Goal: Transaction & Acquisition: Purchase product/service

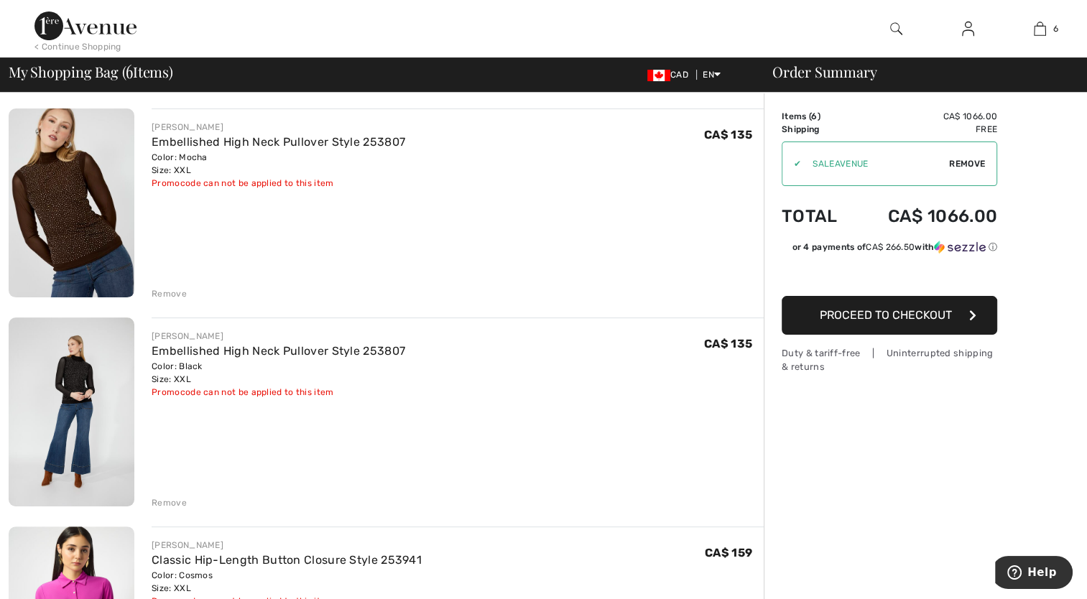
scroll to position [287, 0]
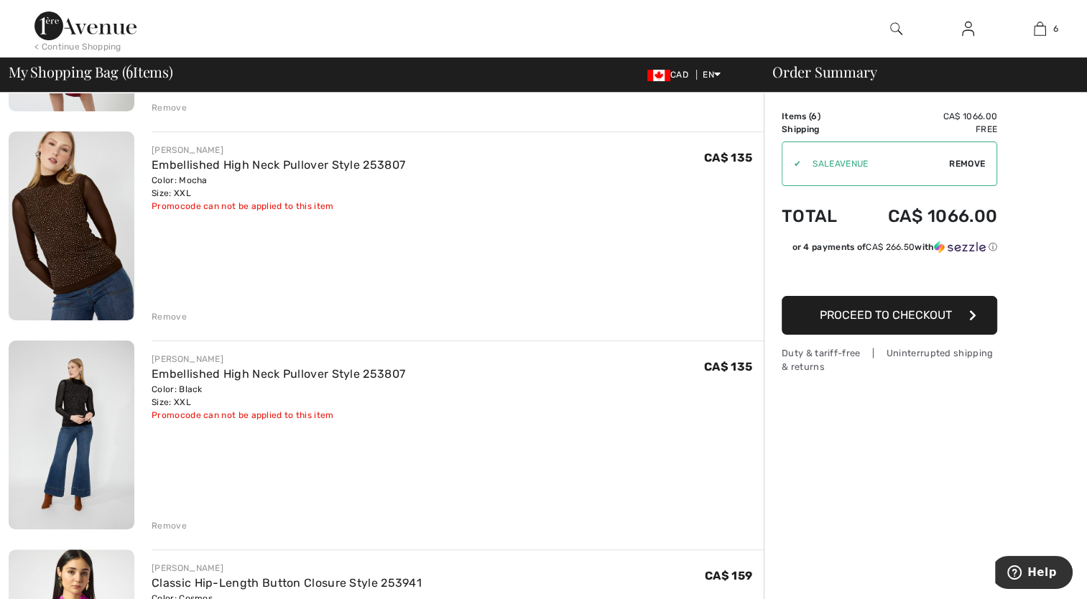
click at [167, 313] on div "Remove" at bounding box center [169, 316] width 35 height 13
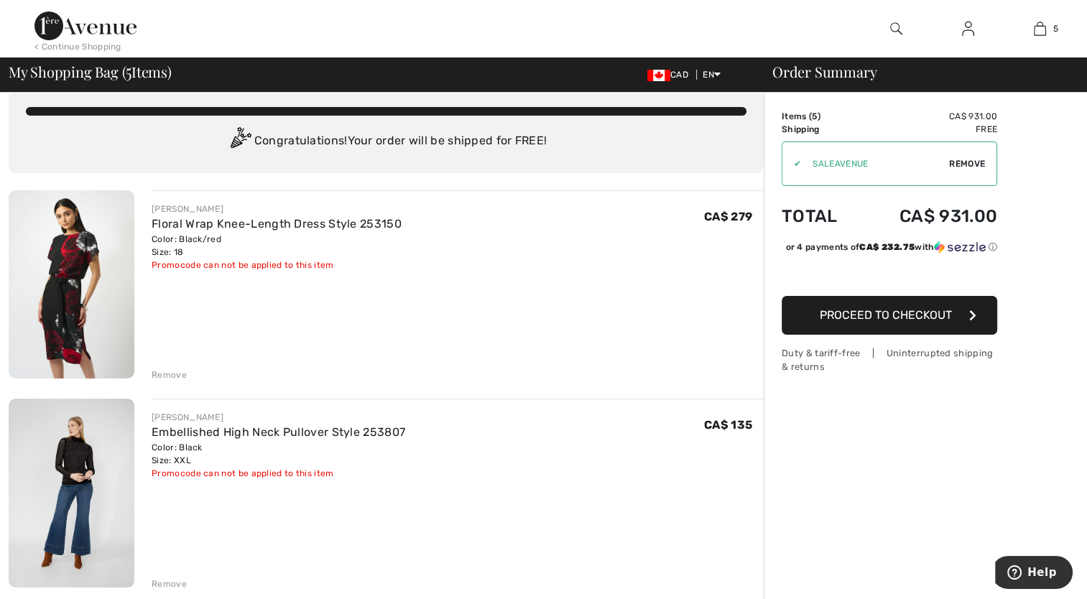
scroll to position [0, 0]
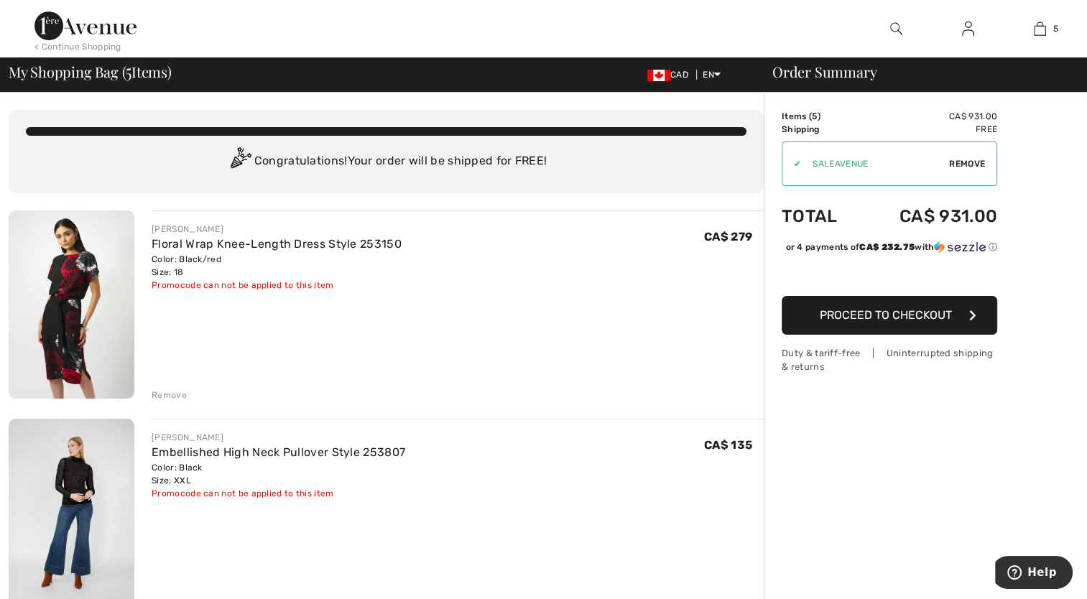
click at [57, 323] on img at bounding box center [72, 305] width 126 height 188
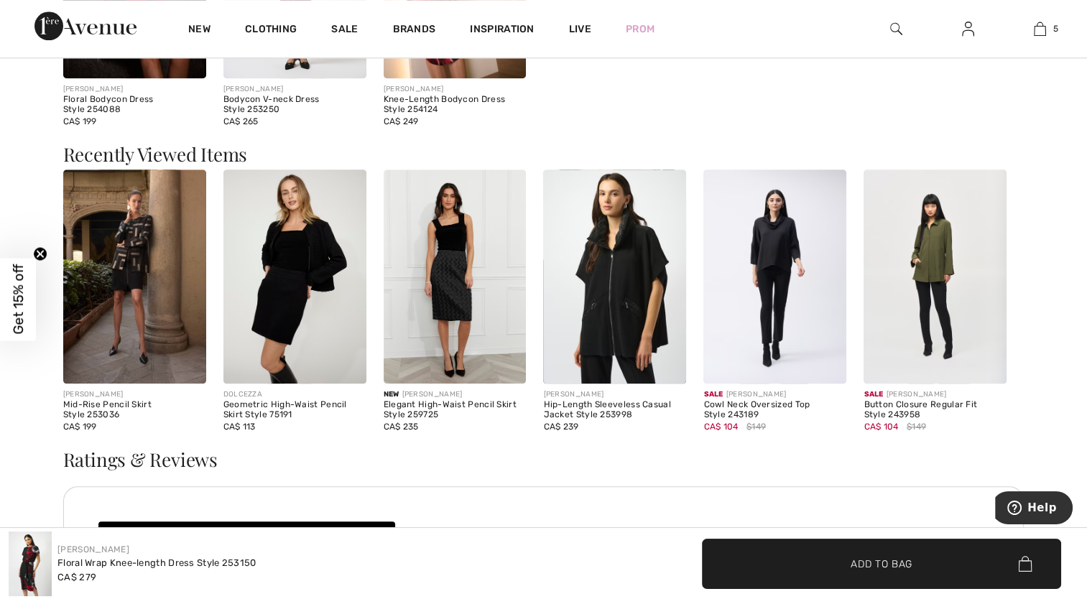
scroll to position [1509, 0]
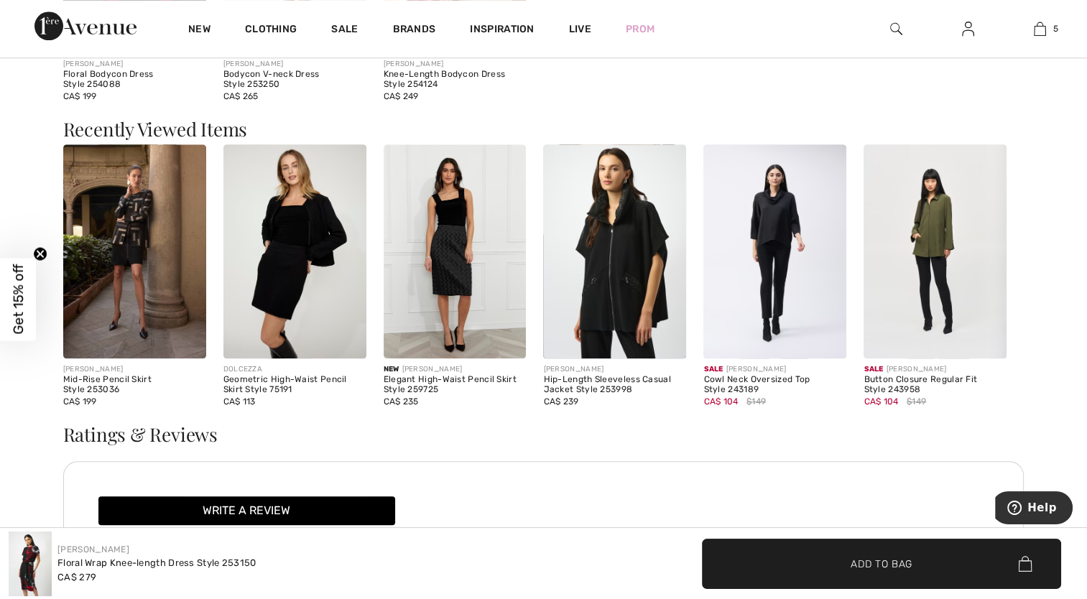
click at [460, 254] on img at bounding box center [455, 251] width 143 height 214
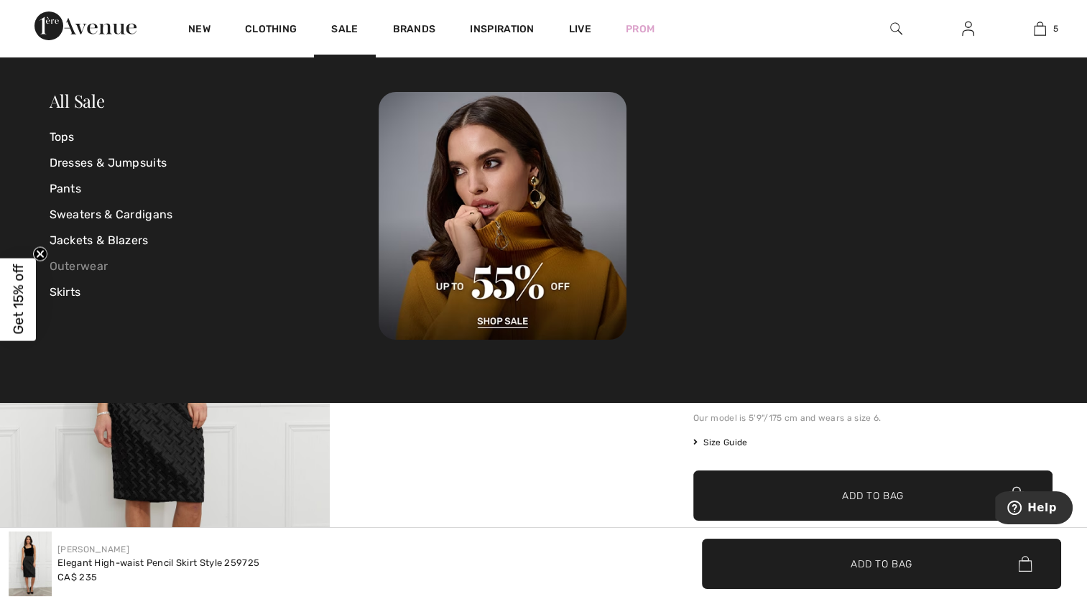
click at [81, 267] on link "Outerwear" at bounding box center [215, 267] width 330 height 26
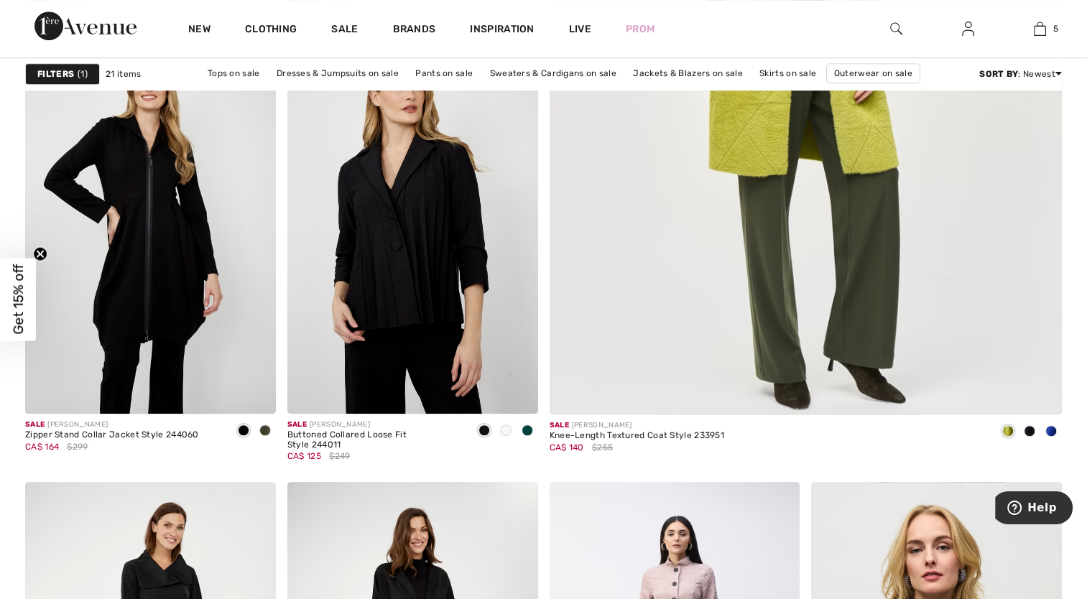
scroll to position [719, 0]
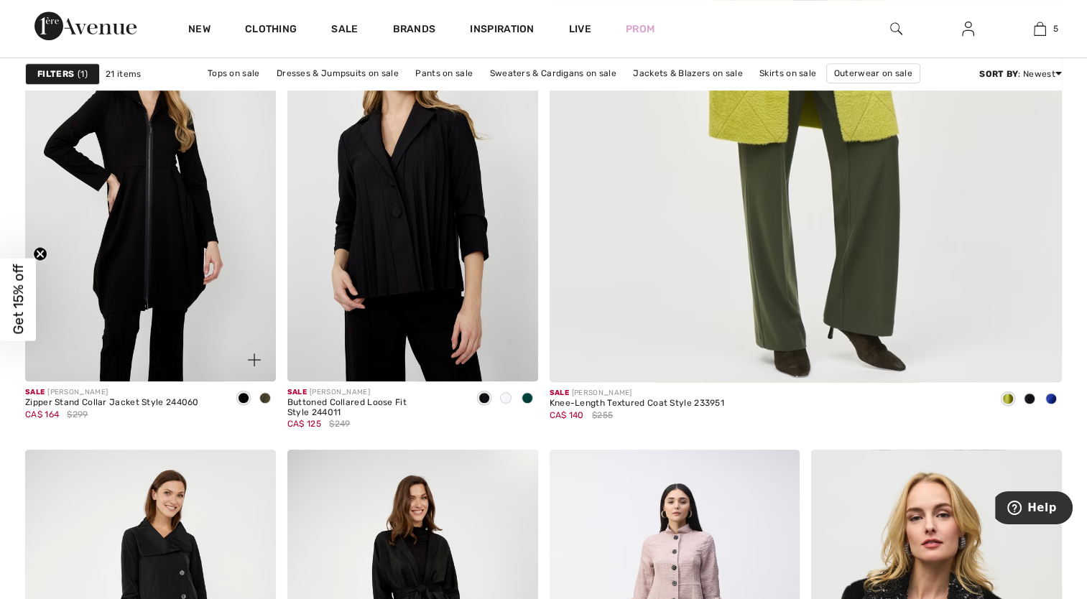
click at [266, 400] on span at bounding box center [264, 397] width 11 height 11
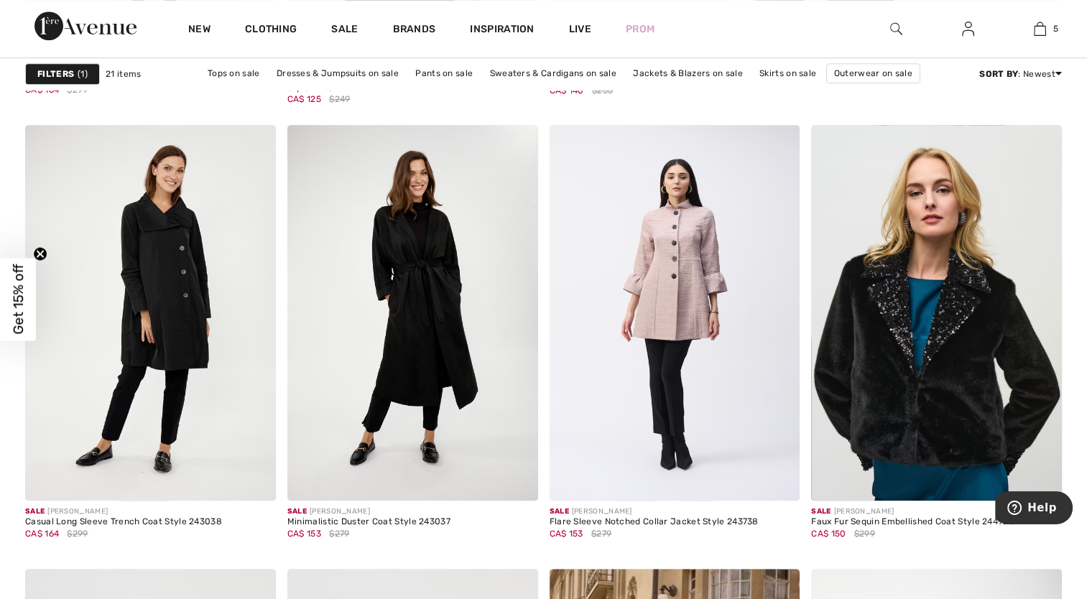
scroll to position [1078, 0]
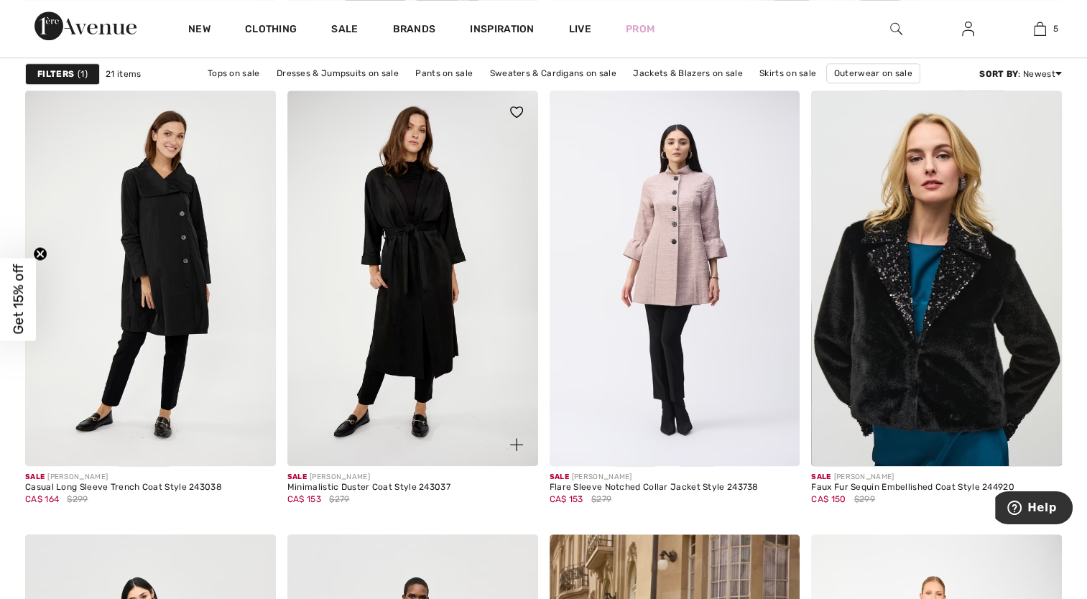
click at [434, 336] on img at bounding box center [412, 279] width 251 height 376
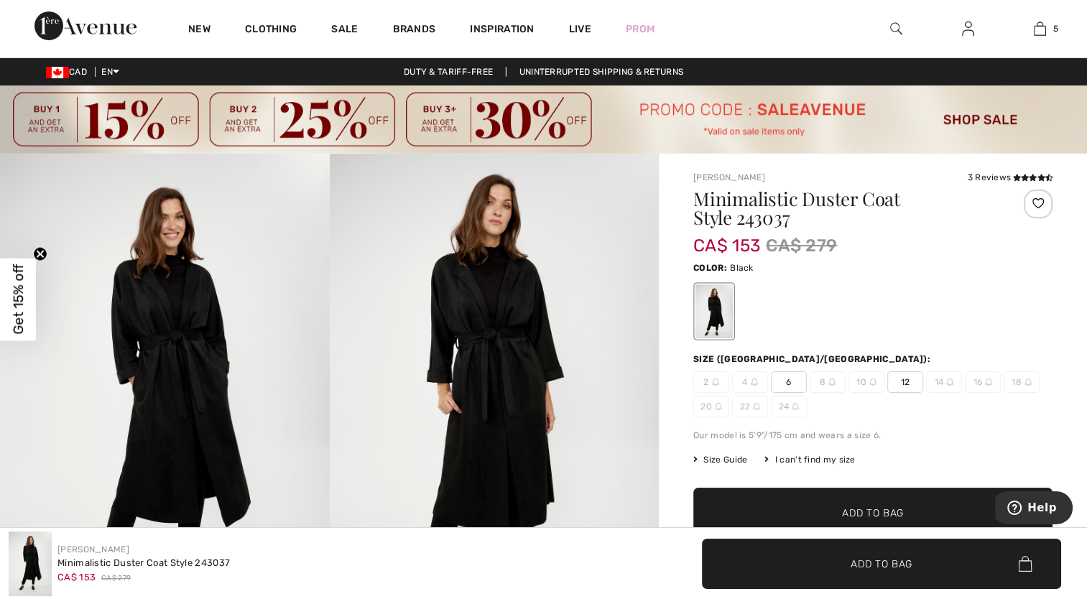
scroll to position [72, 0]
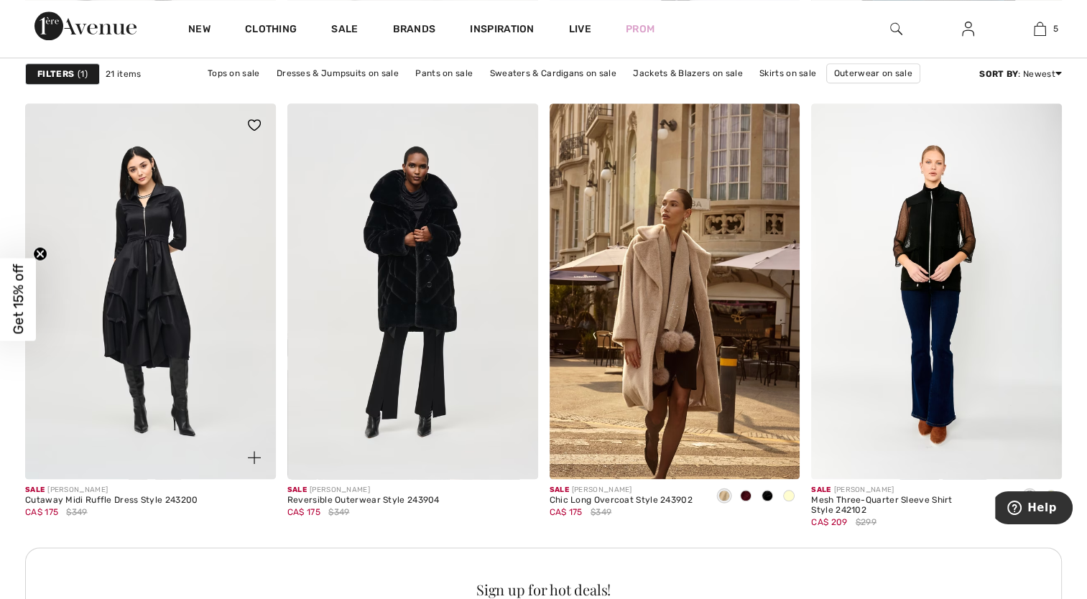
scroll to position [1581, 0]
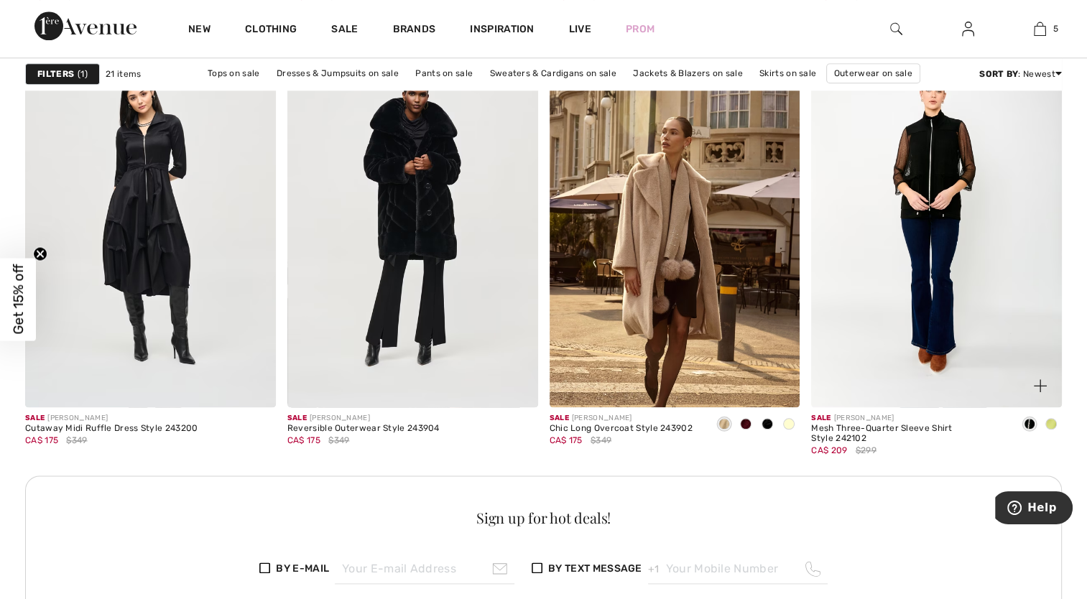
click at [1055, 424] on span at bounding box center [1051, 423] width 11 height 11
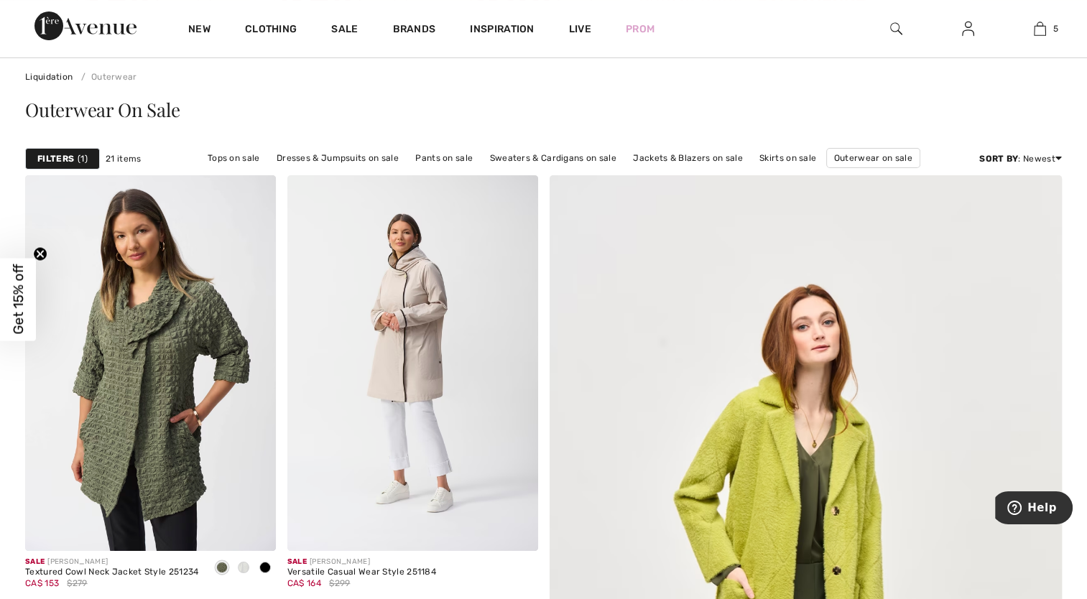
scroll to position [0, 0]
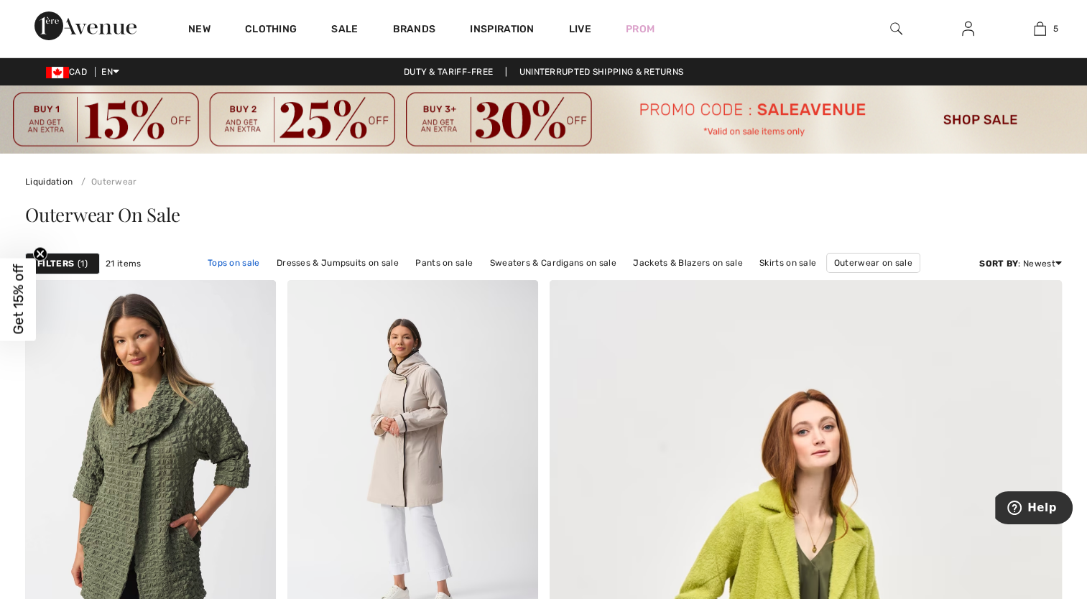
click at [243, 261] on link "Tops on sale" at bounding box center [234, 263] width 67 height 19
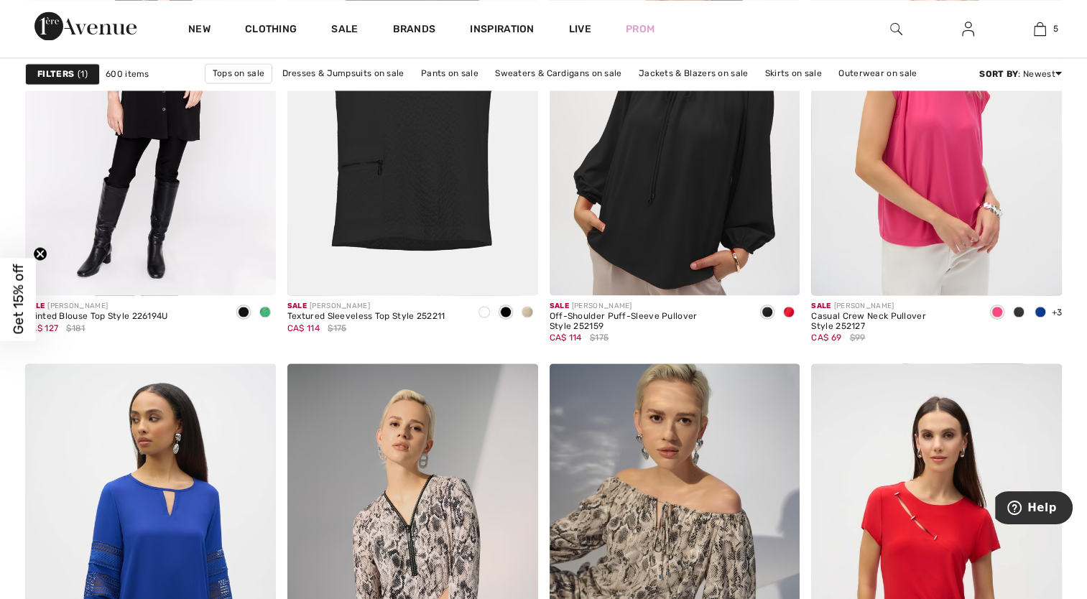
scroll to position [2300, 0]
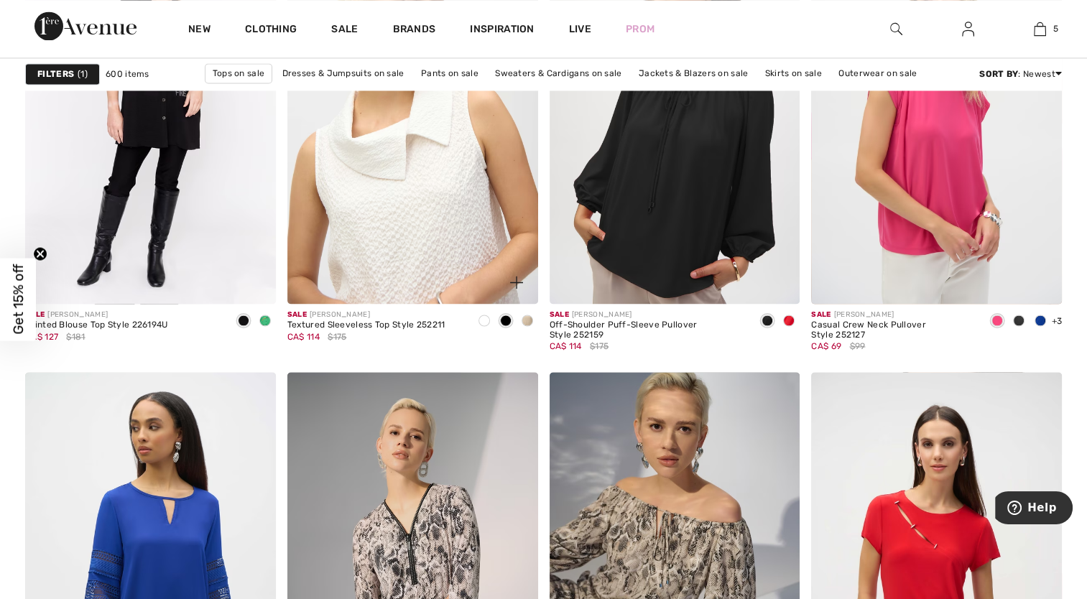
click at [411, 184] on img at bounding box center [412, 116] width 251 height 376
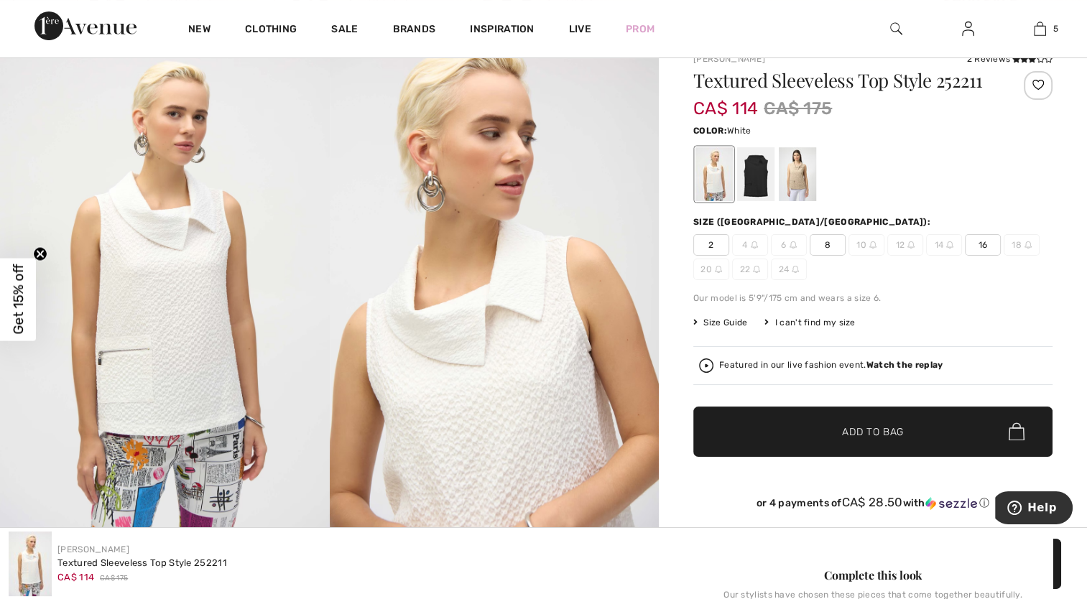
scroll to position [144, 0]
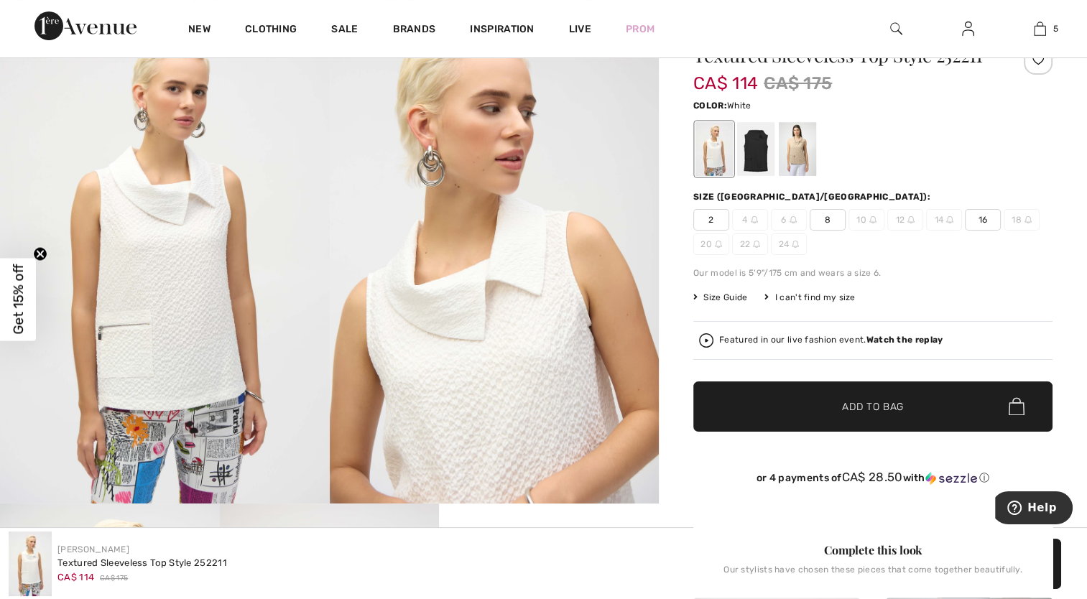
drag, startPoint x: 731, startPoint y: 147, endPoint x: 750, endPoint y: 153, distance: 20.5
click at [733, 148] on div at bounding box center [714, 149] width 37 height 54
click at [750, 153] on div at bounding box center [755, 149] width 37 height 54
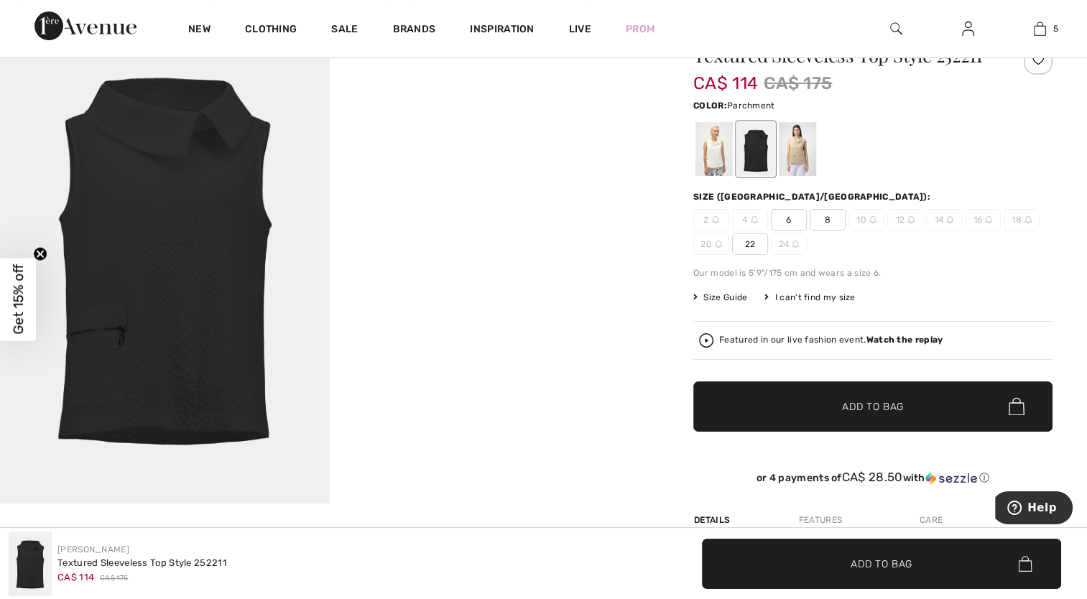
click at [790, 139] on div at bounding box center [797, 149] width 37 height 54
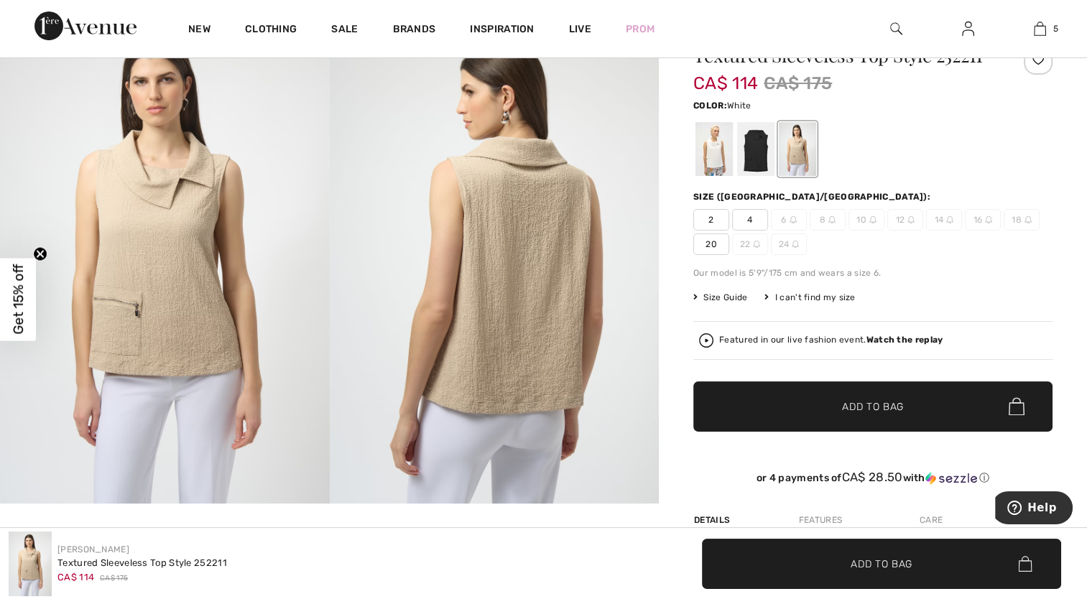
click at [713, 157] on div at bounding box center [714, 149] width 37 height 54
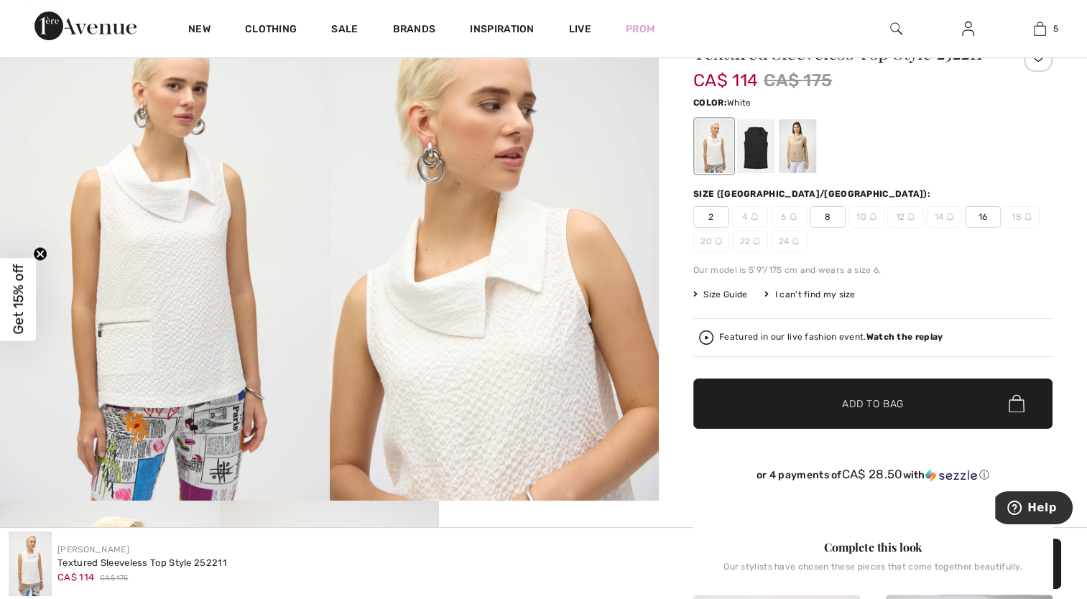
scroll to position [0, 0]
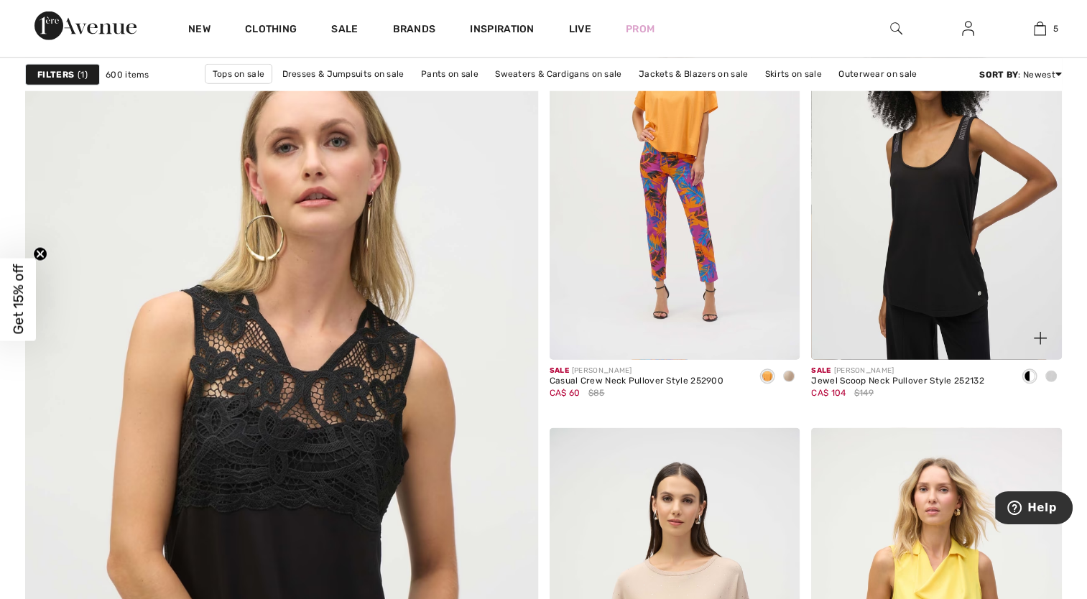
scroll to position [3809, 0]
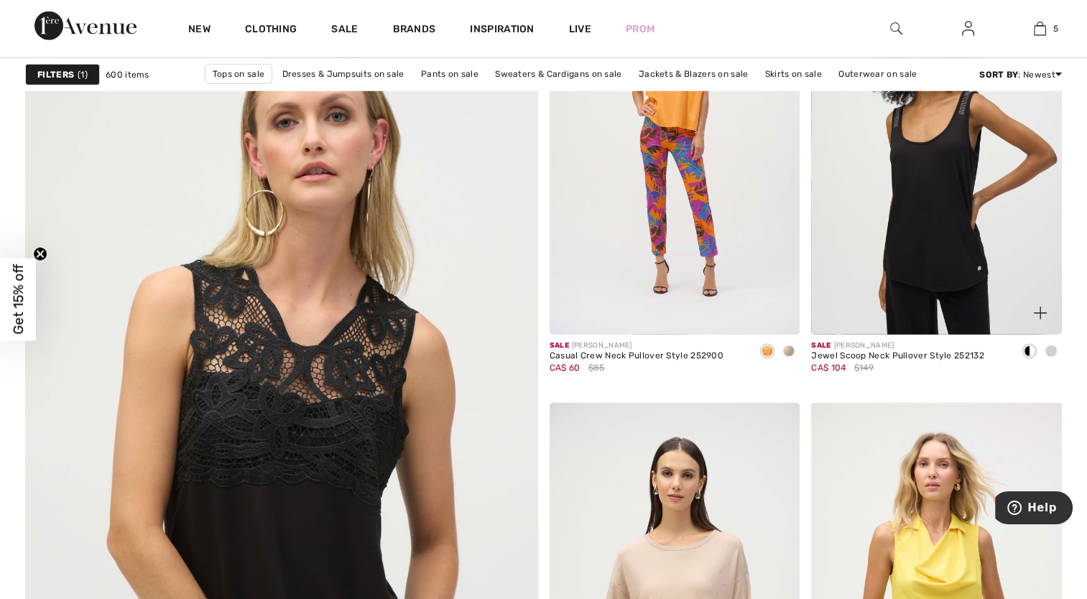
click at [1055, 346] on span at bounding box center [1051, 351] width 11 height 11
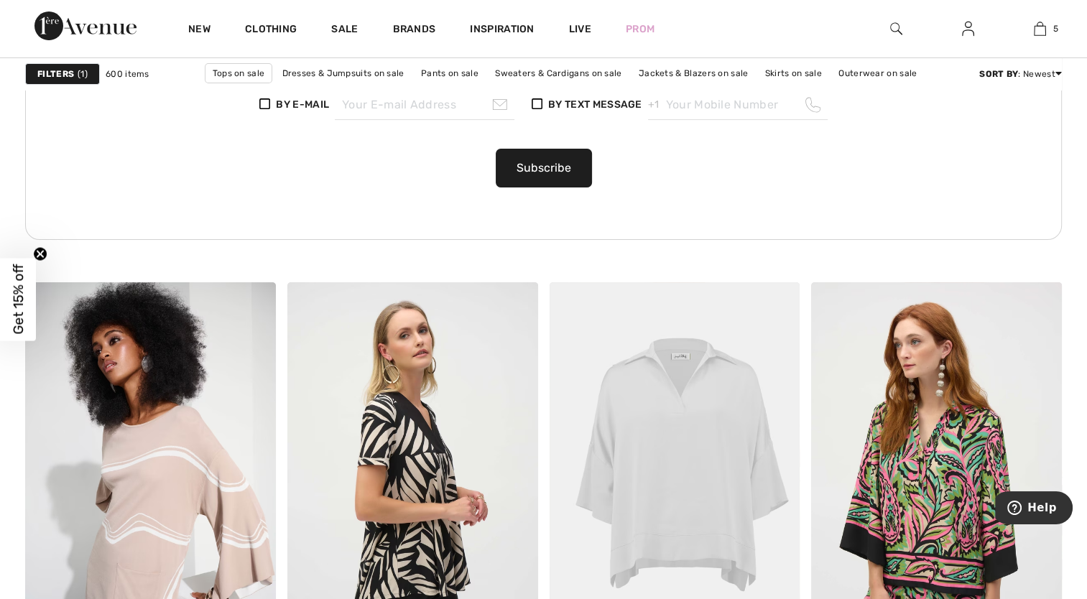
scroll to position [5749, 0]
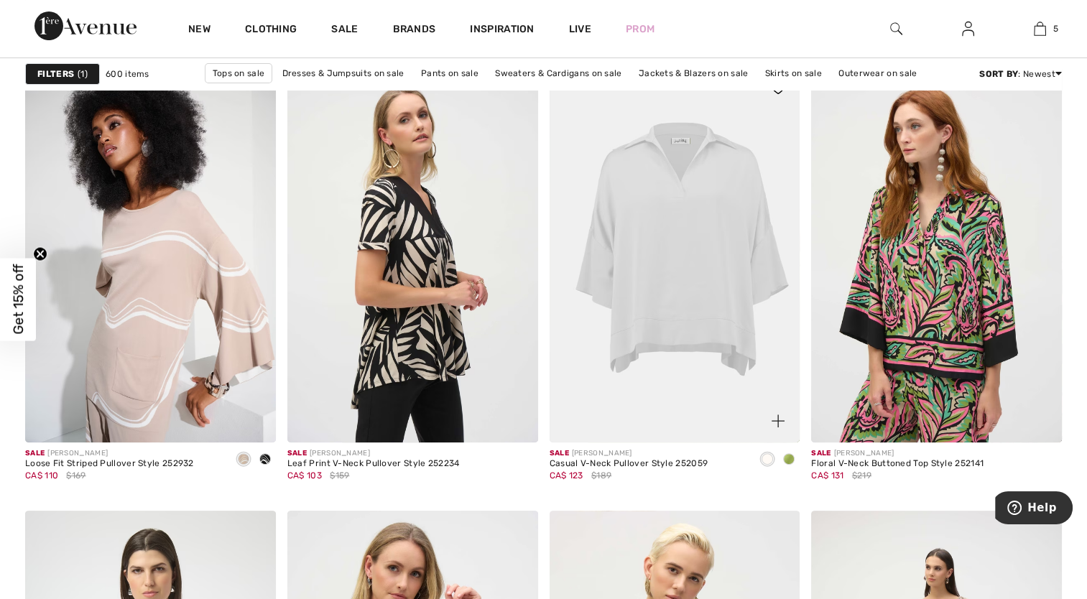
click at [788, 459] on span at bounding box center [788, 458] width 11 height 11
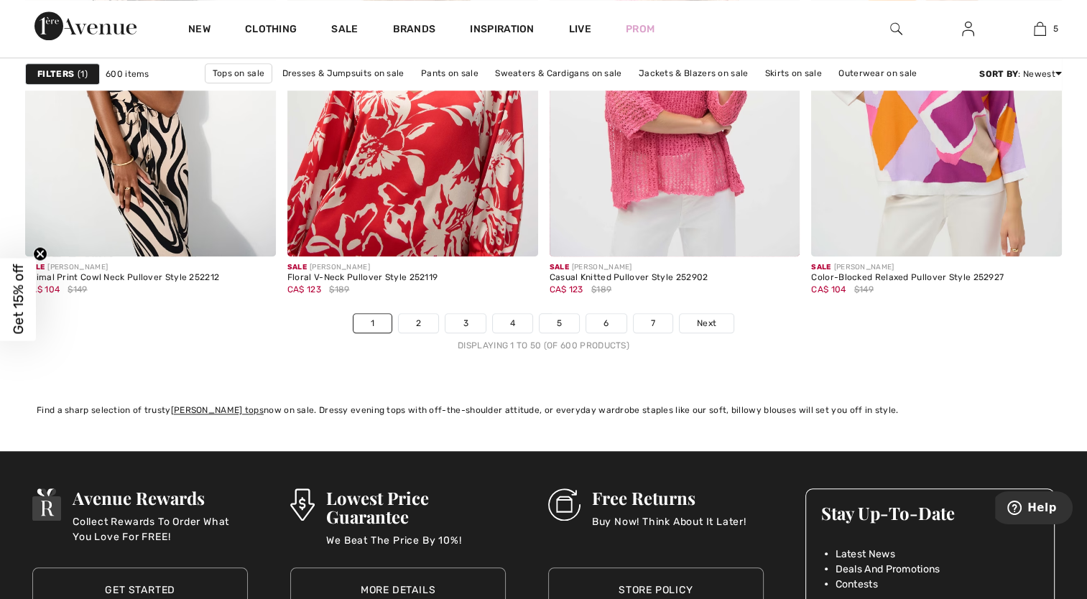
scroll to position [6827, 0]
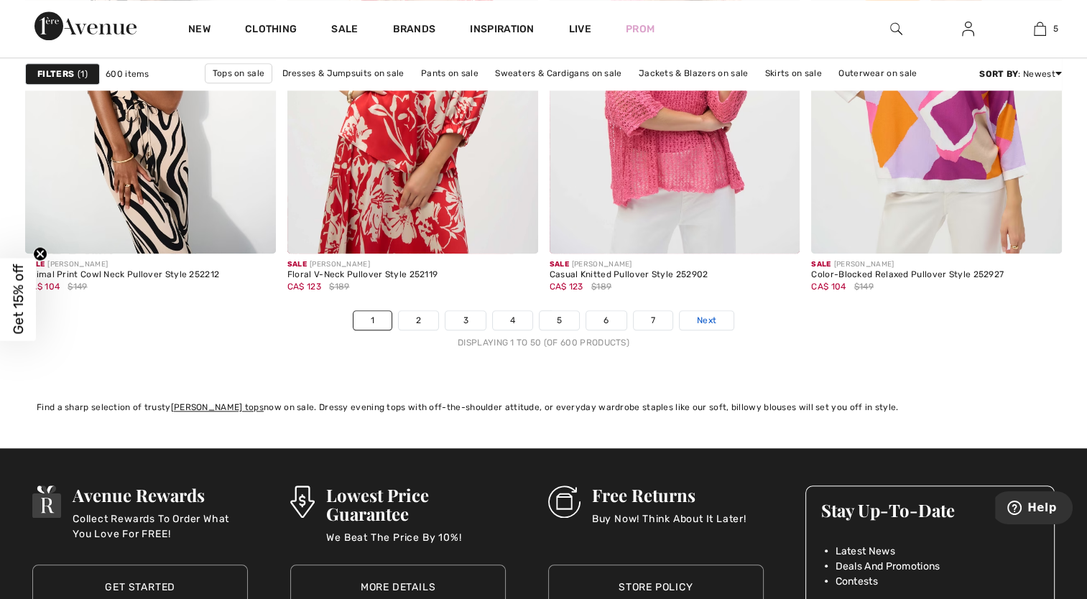
click at [700, 322] on span "Next" at bounding box center [706, 320] width 19 height 13
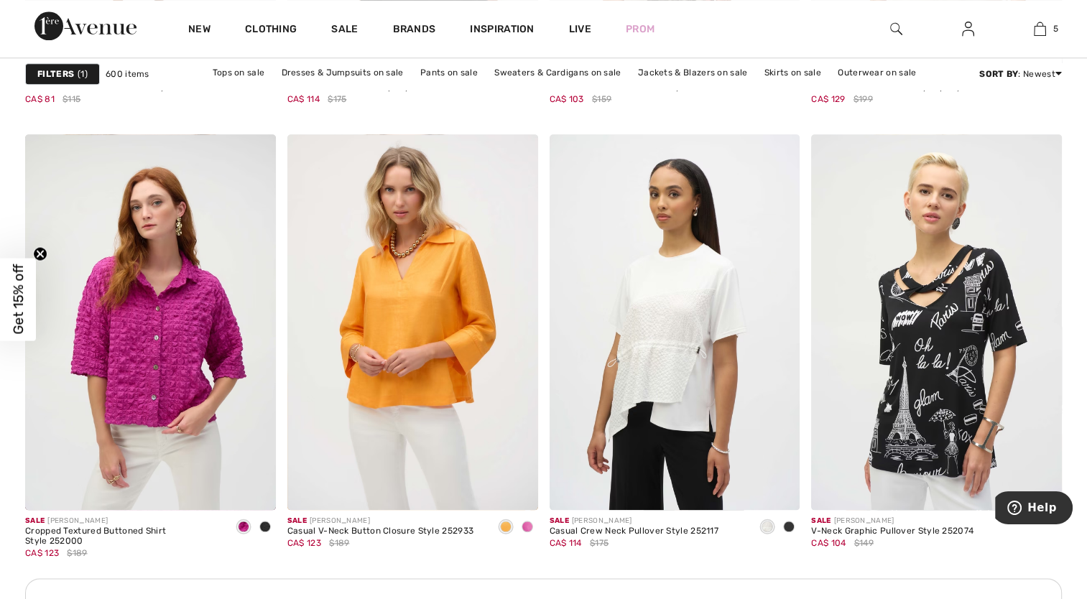
scroll to position [1509, 0]
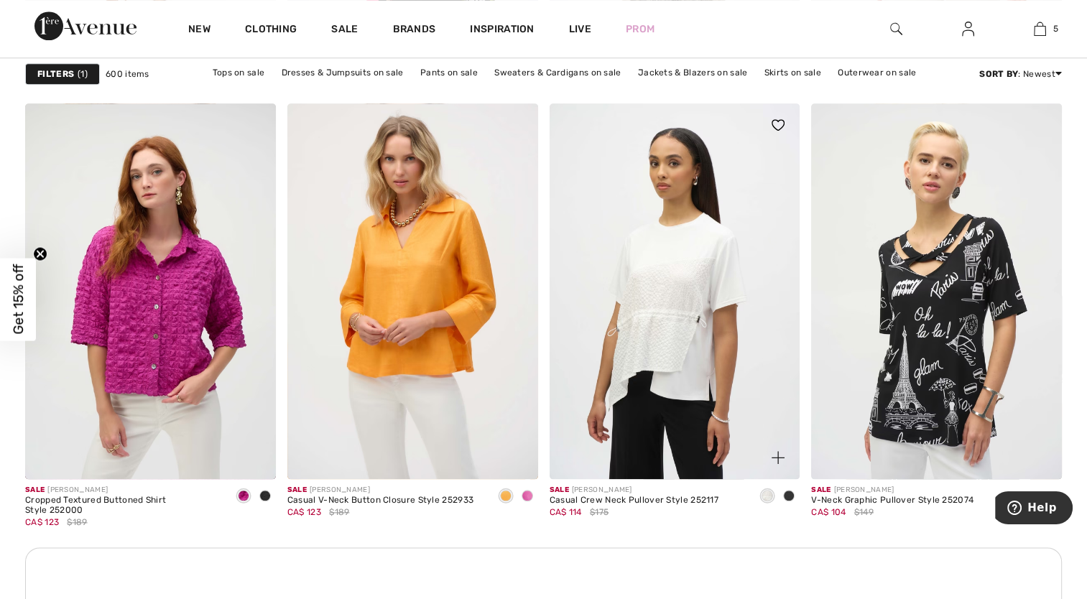
click at [791, 496] on span at bounding box center [788, 495] width 11 height 11
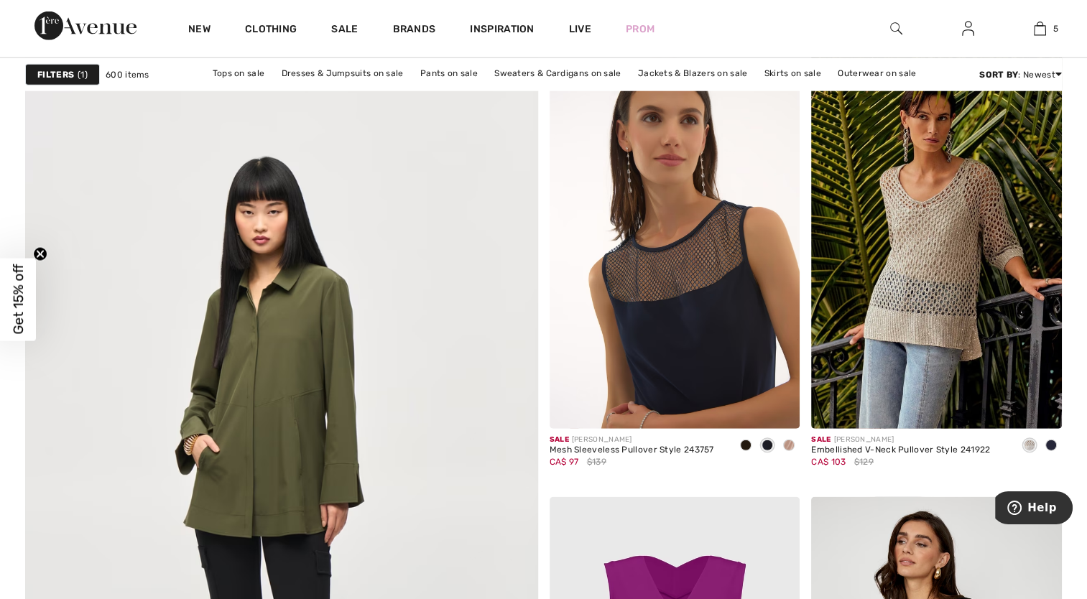
scroll to position [3737, 0]
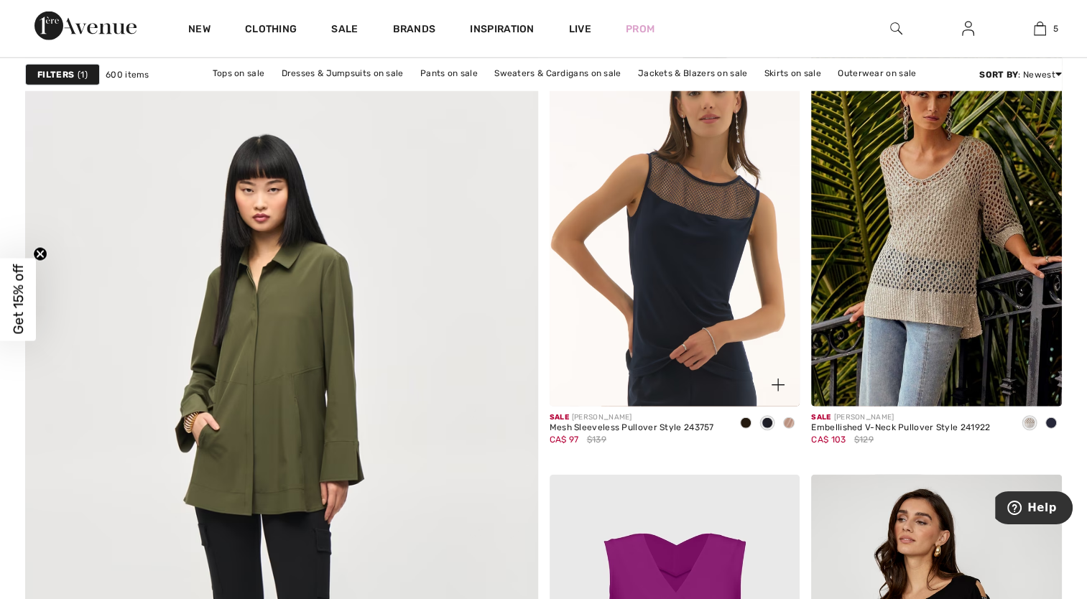
click at [791, 421] on span at bounding box center [788, 423] width 11 height 11
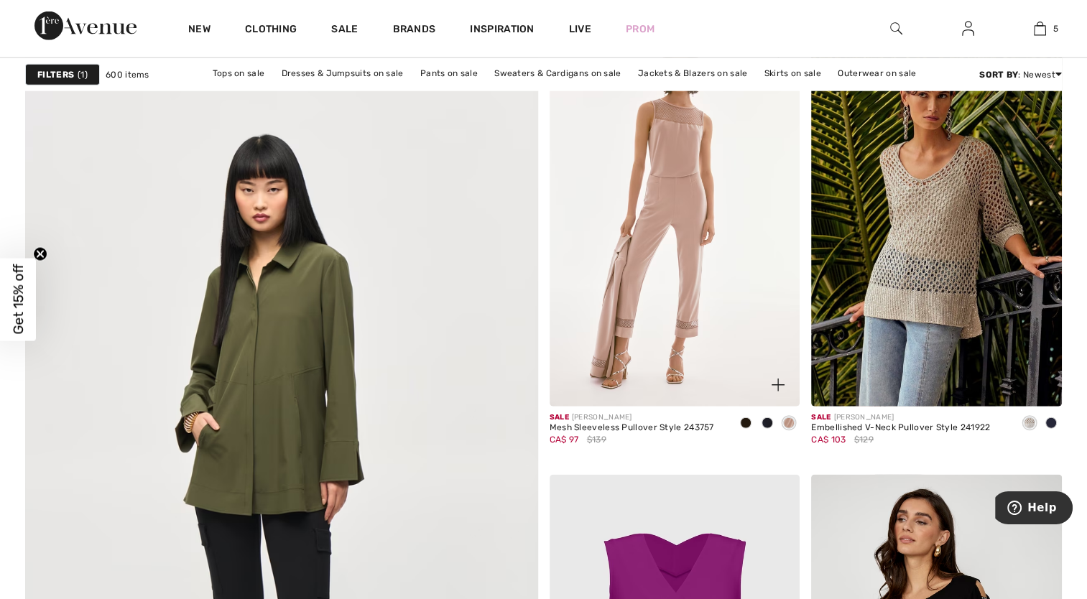
click at [653, 262] on img at bounding box center [675, 219] width 251 height 376
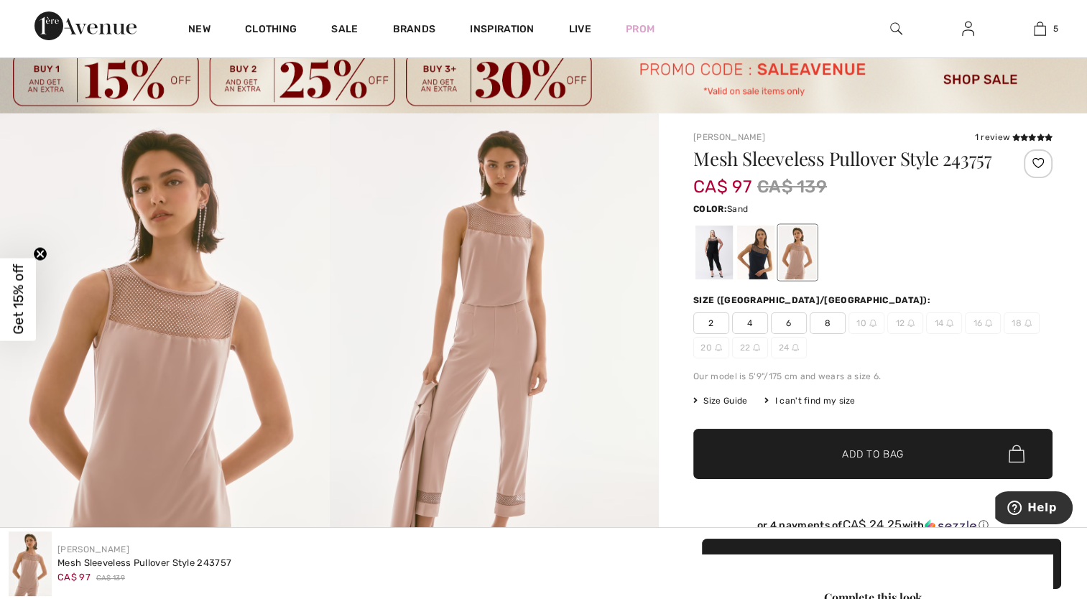
scroll to position [72, 0]
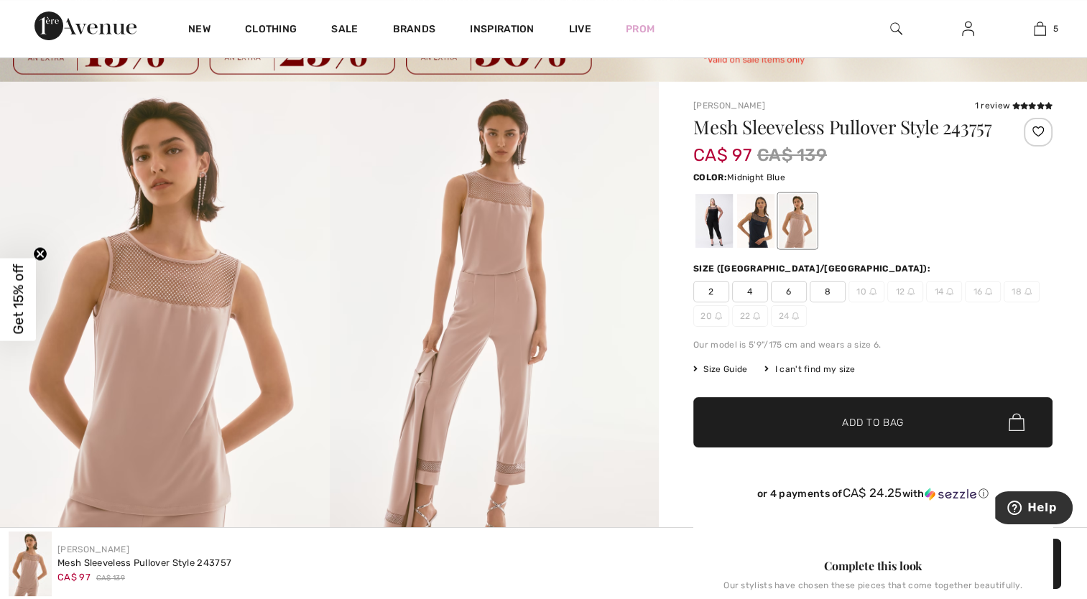
click at [759, 223] on div at bounding box center [755, 221] width 37 height 54
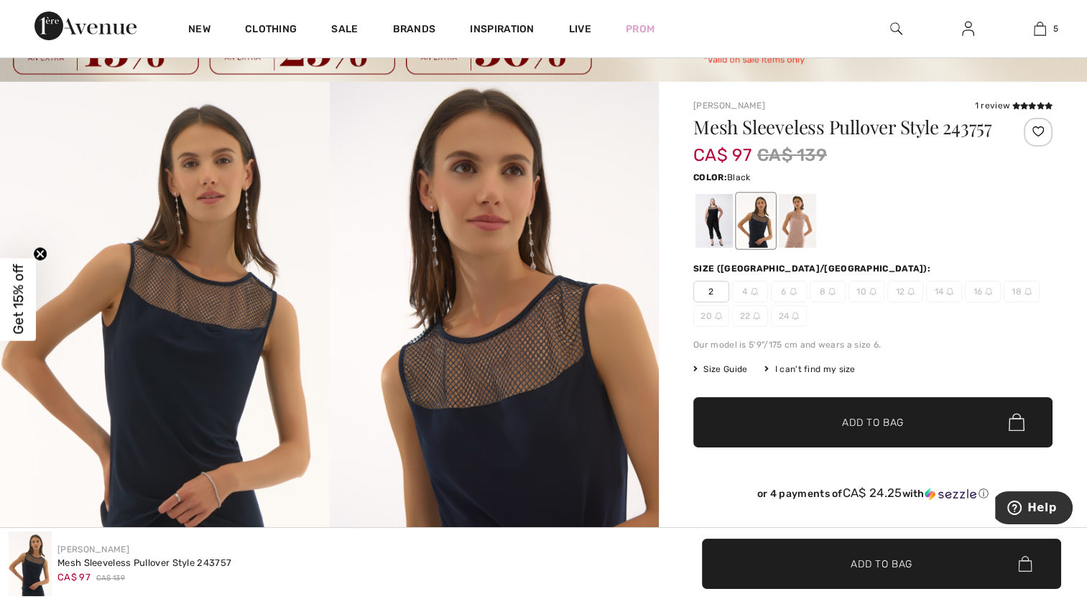
click at [719, 230] on div at bounding box center [714, 221] width 37 height 54
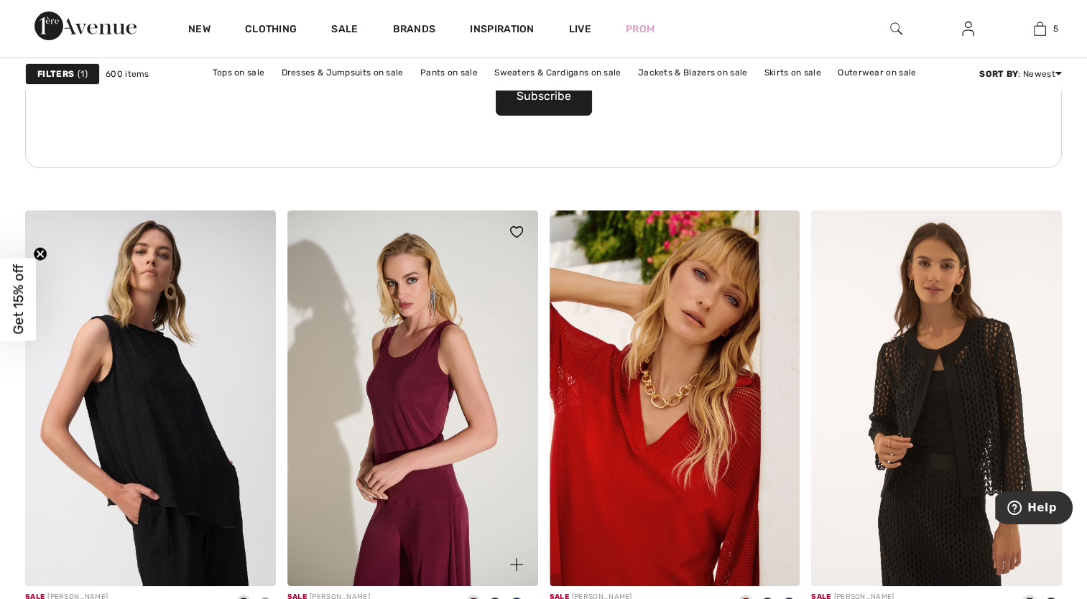
scroll to position [5678, 0]
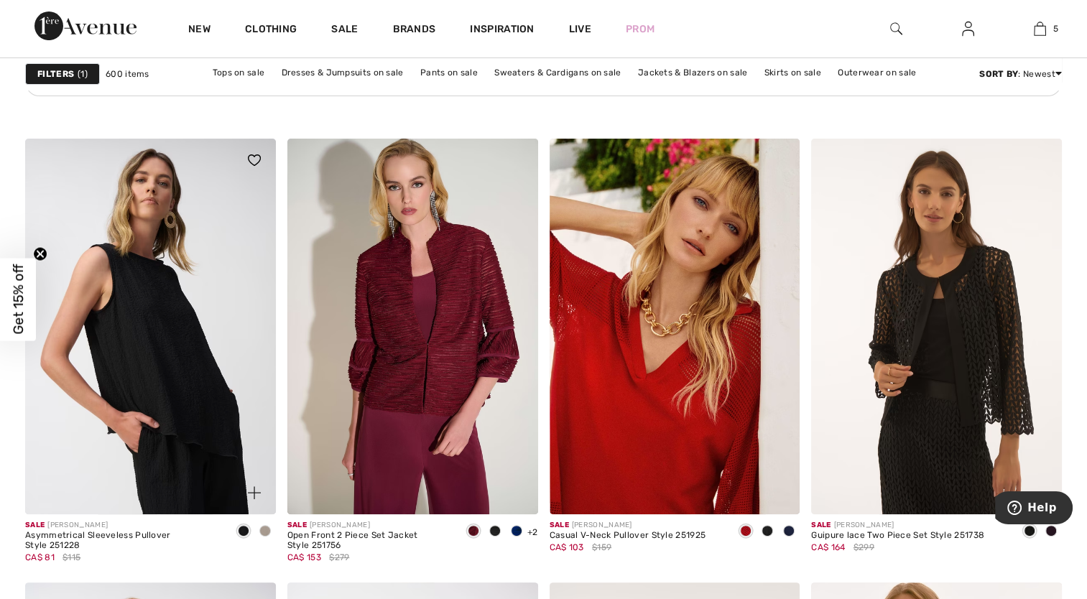
click at [266, 529] on span at bounding box center [264, 530] width 11 height 11
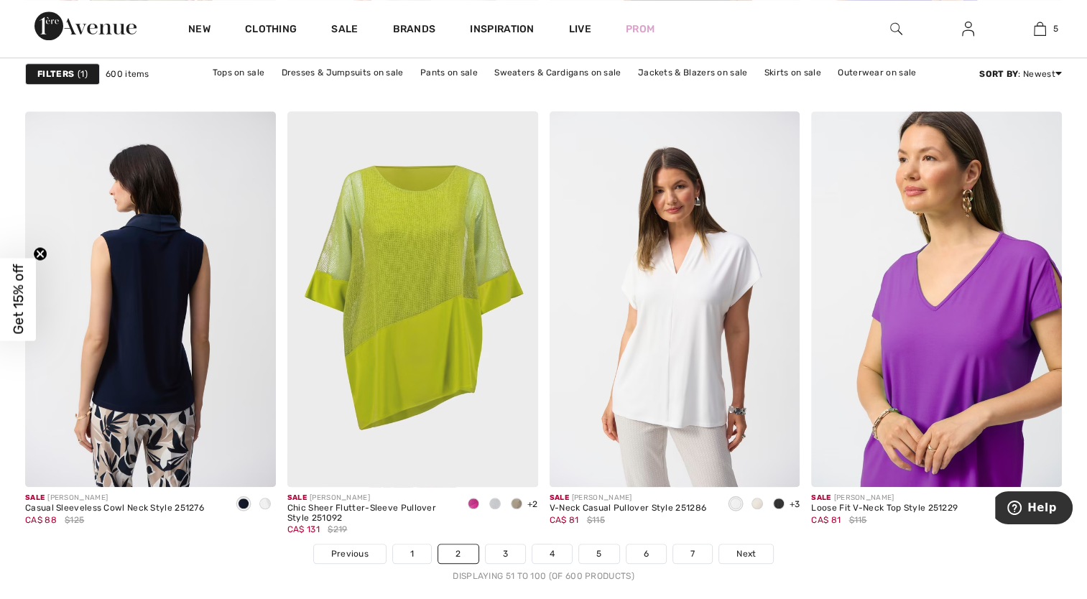
scroll to position [6612, 0]
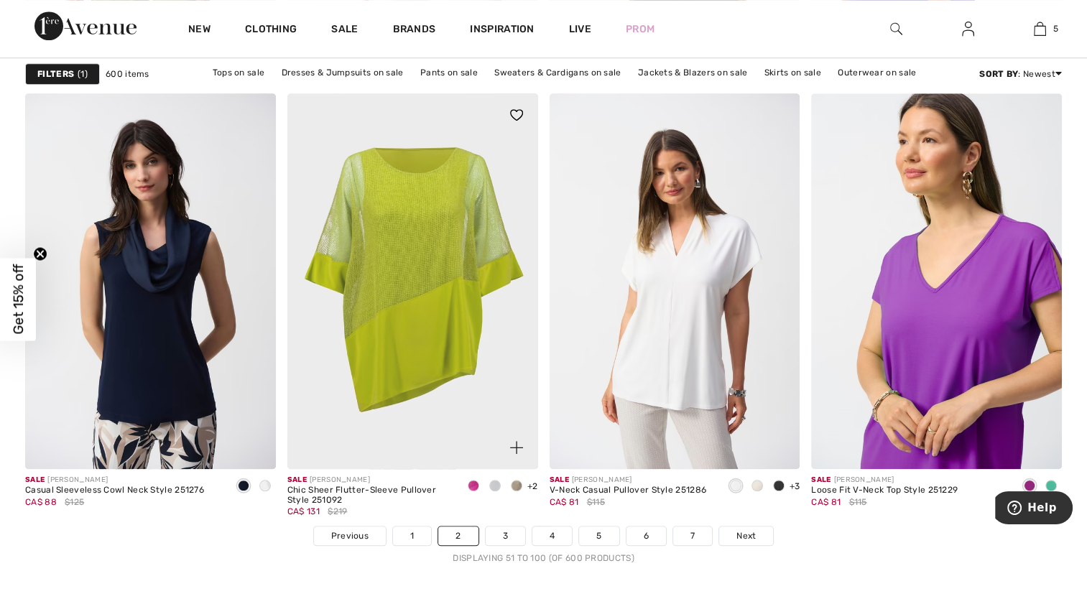
click at [499, 482] on span at bounding box center [494, 485] width 11 height 11
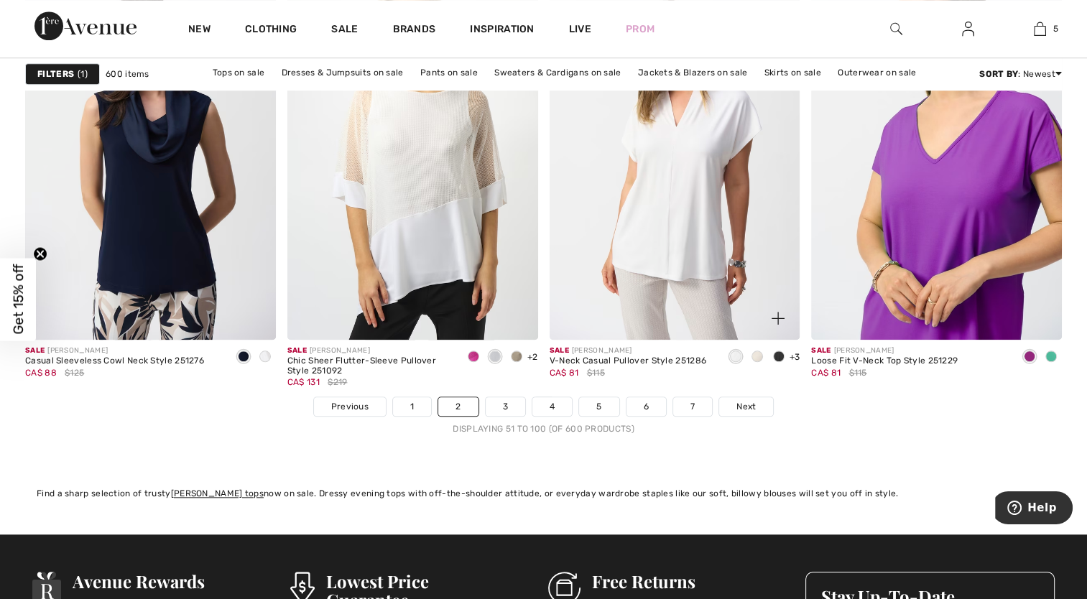
scroll to position [6756, 0]
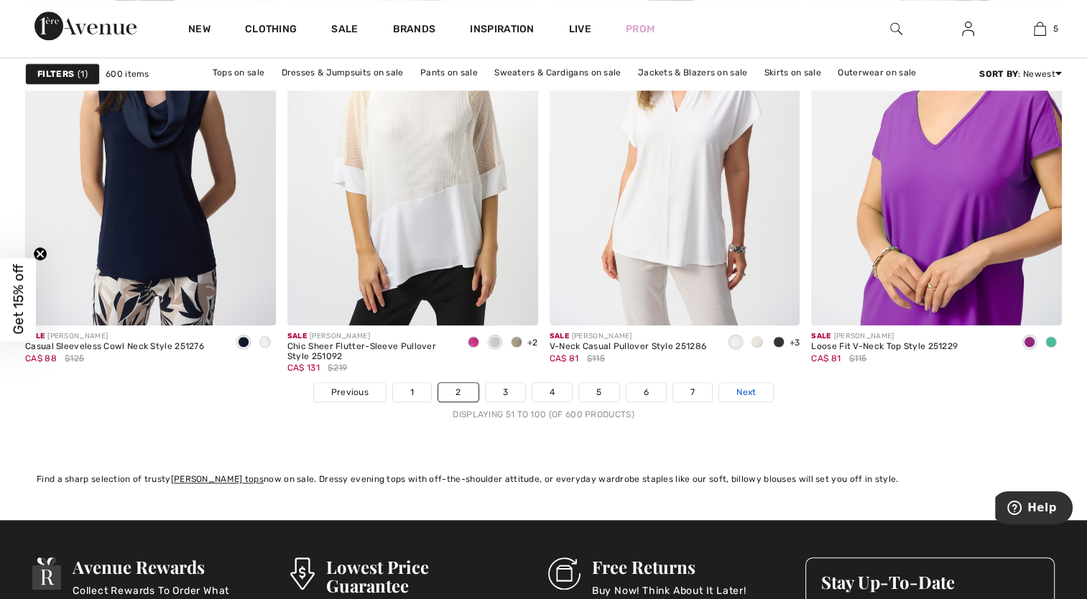
click at [761, 390] on link "Next" at bounding box center [746, 392] width 54 height 19
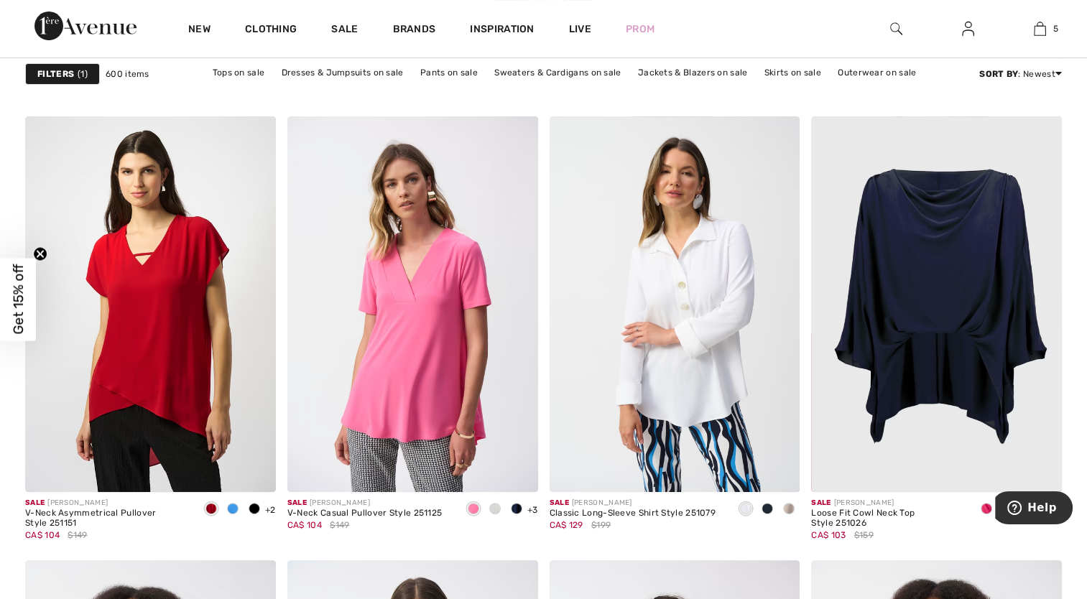
scroll to position [5749, 0]
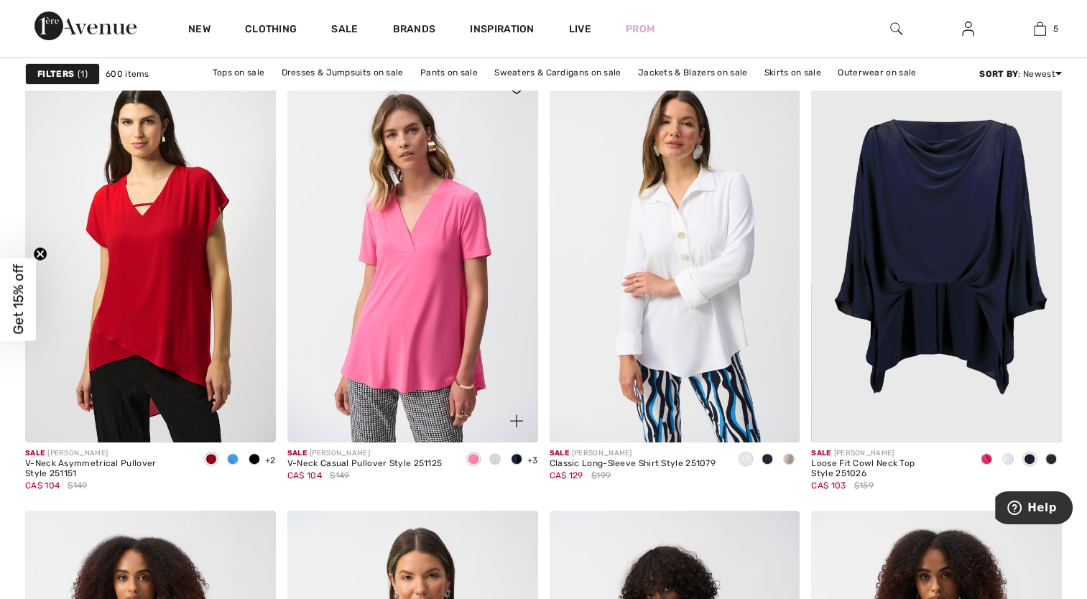
click at [517, 458] on span at bounding box center [516, 458] width 11 height 11
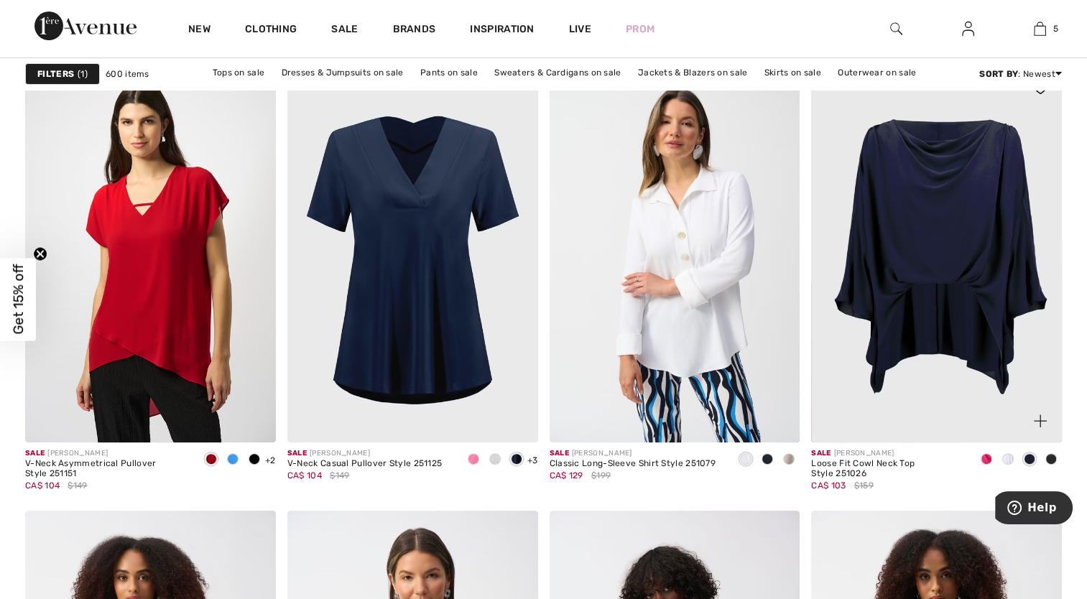
click at [991, 453] on div at bounding box center [987, 460] width 22 height 24
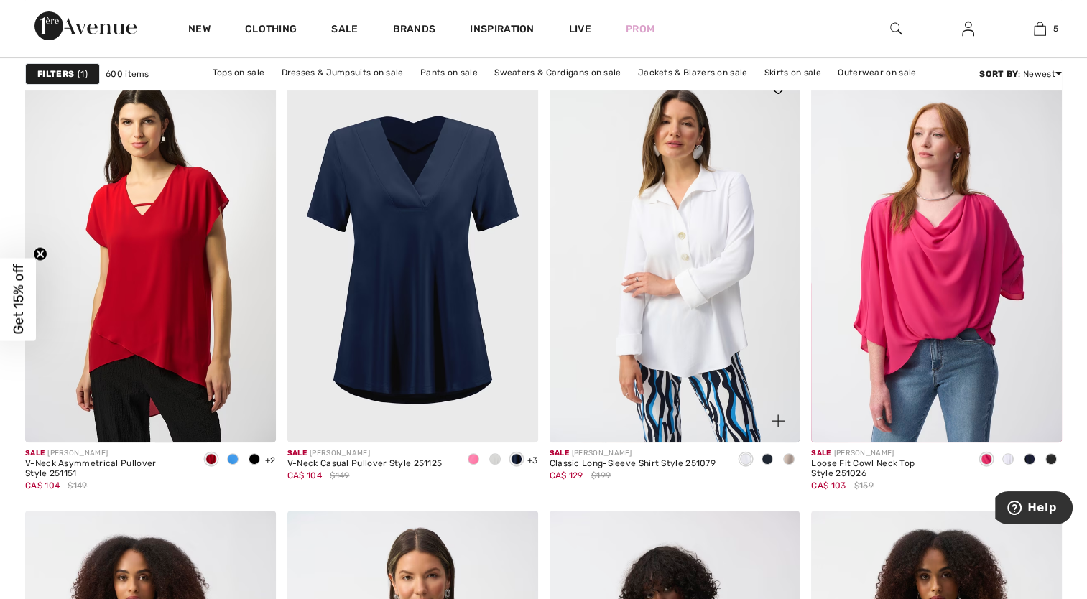
click at [768, 455] on span at bounding box center [767, 458] width 11 height 11
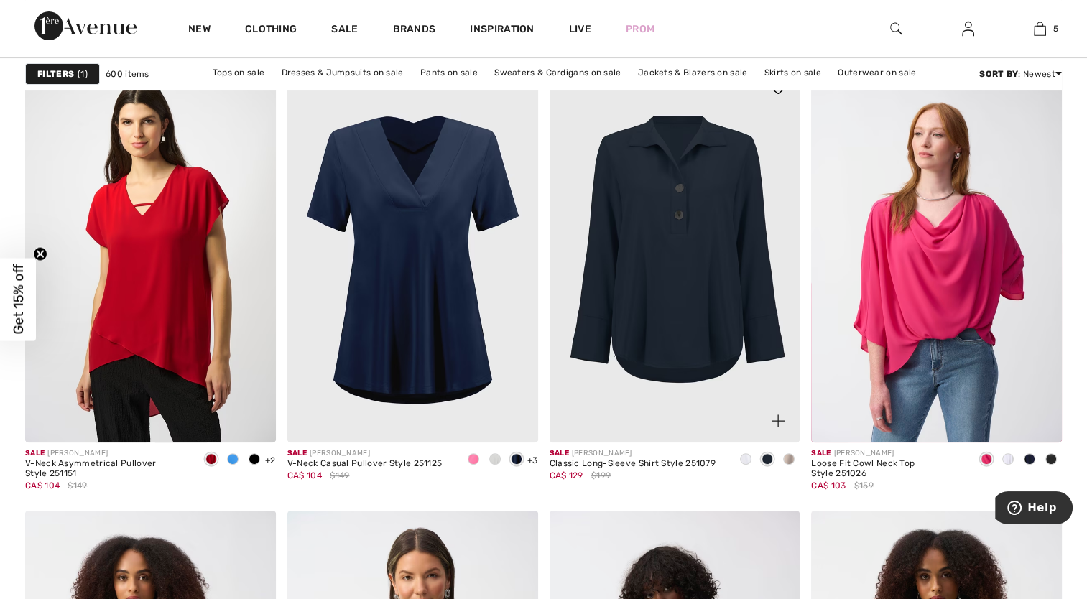
click at [787, 459] on span at bounding box center [788, 458] width 11 height 11
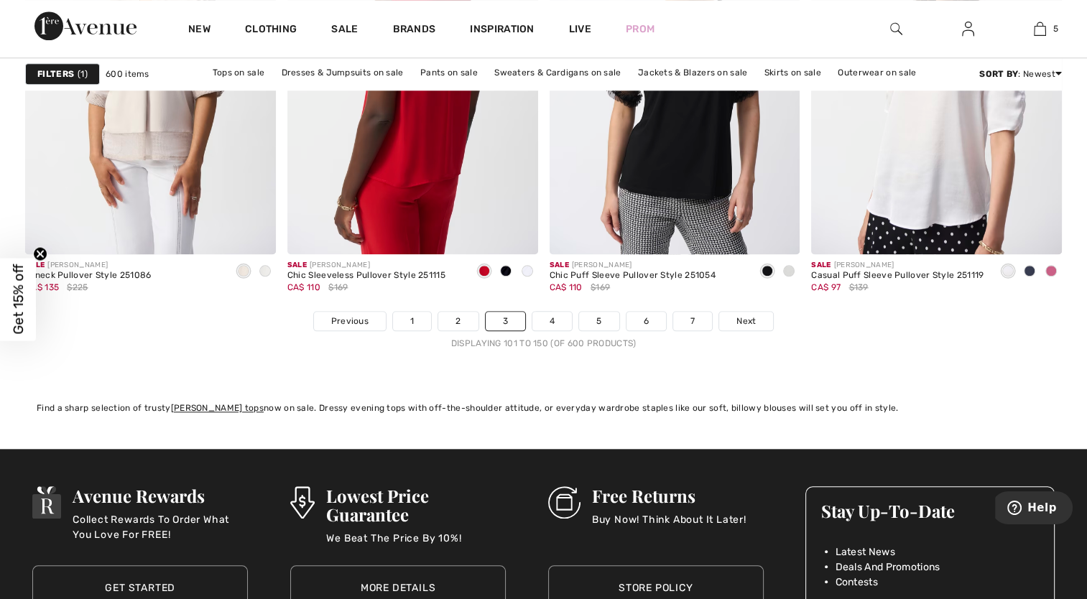
scroll to position [6827, 0]
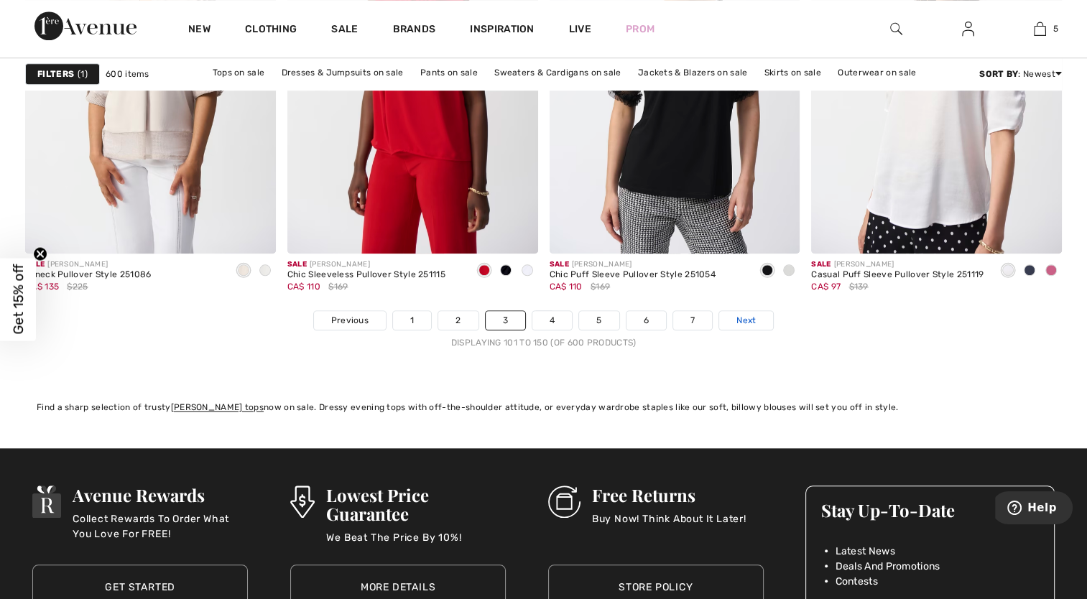
click at [755, 316] on span "Next" at bounding box center [746, 320] width 19 height 13
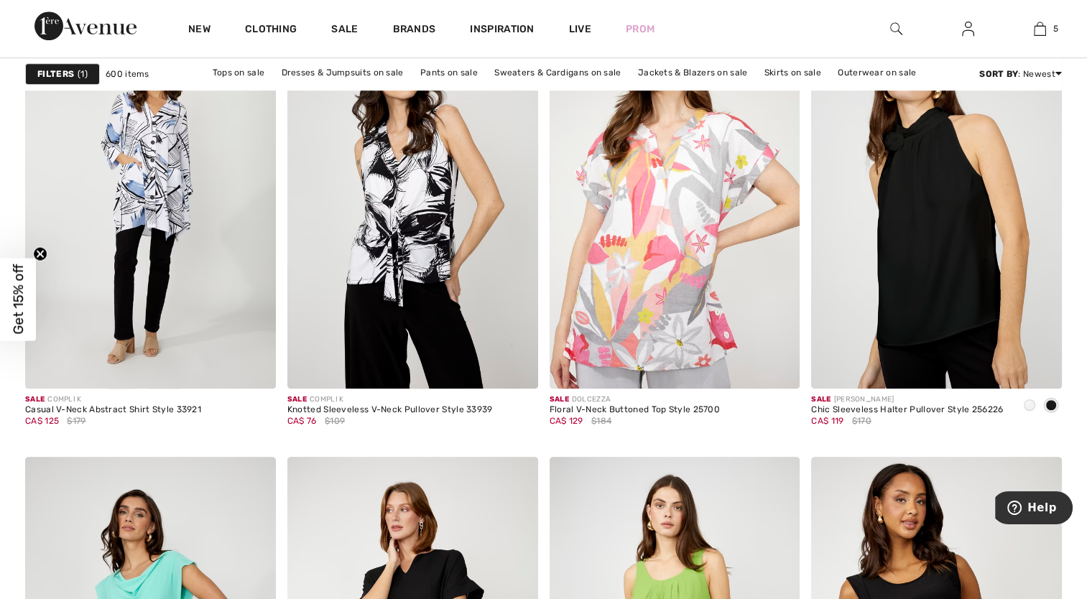
scroll to position [6181, 0]
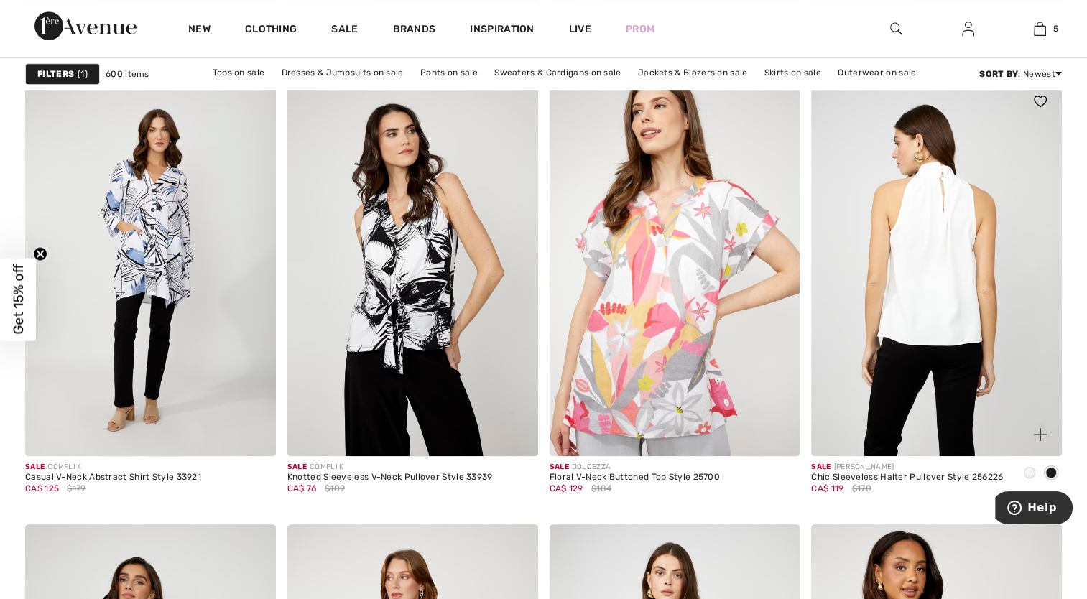
click at [976, 346] on img at bounding box center [936, 268] width 251 height 376
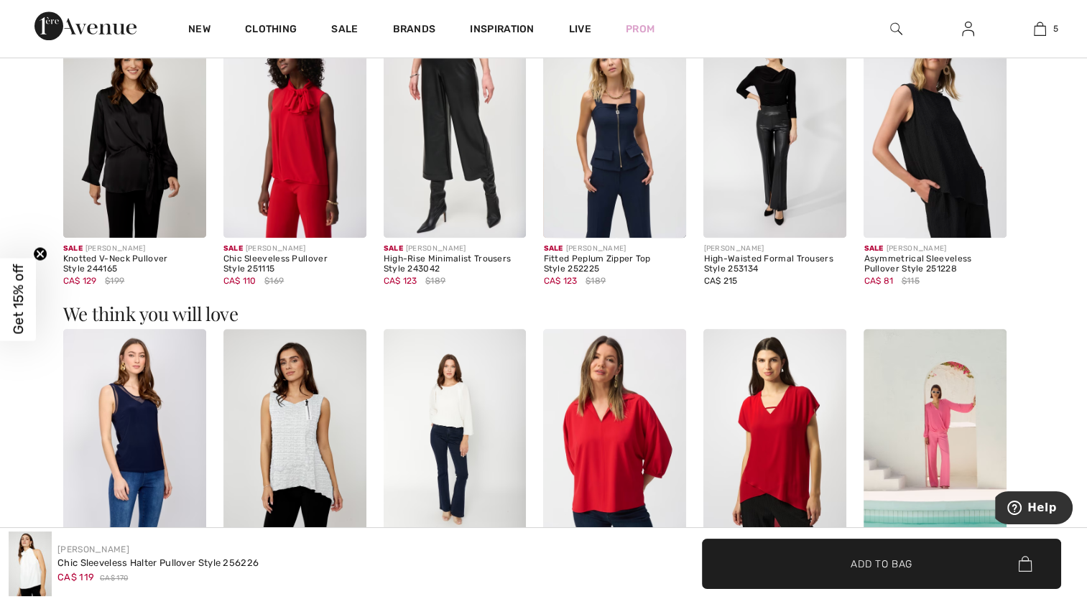
scroll to position [1150, 0]
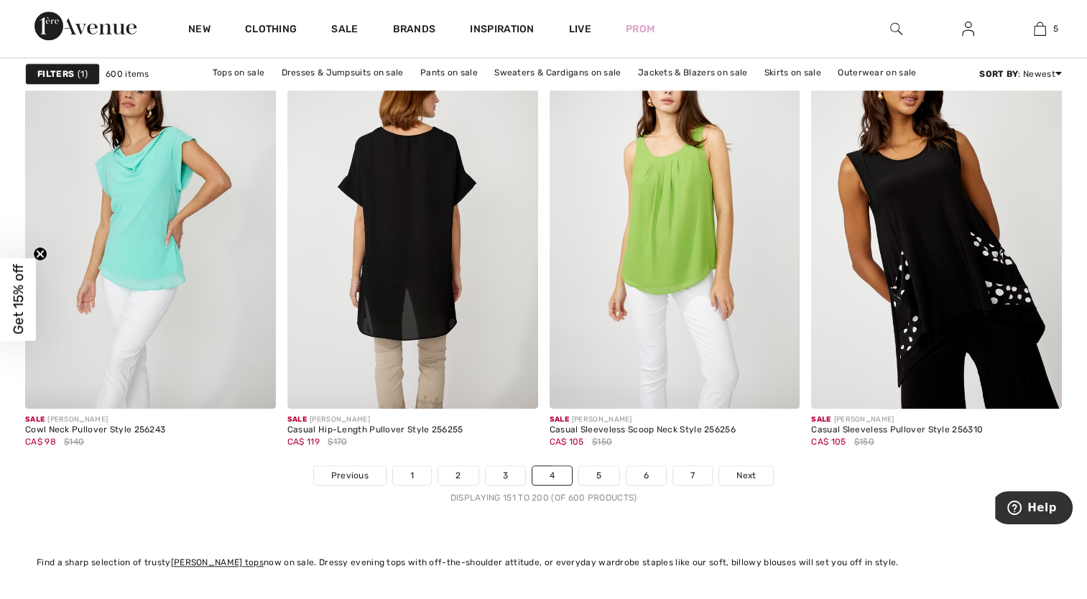
scroll to position [6756, 0]
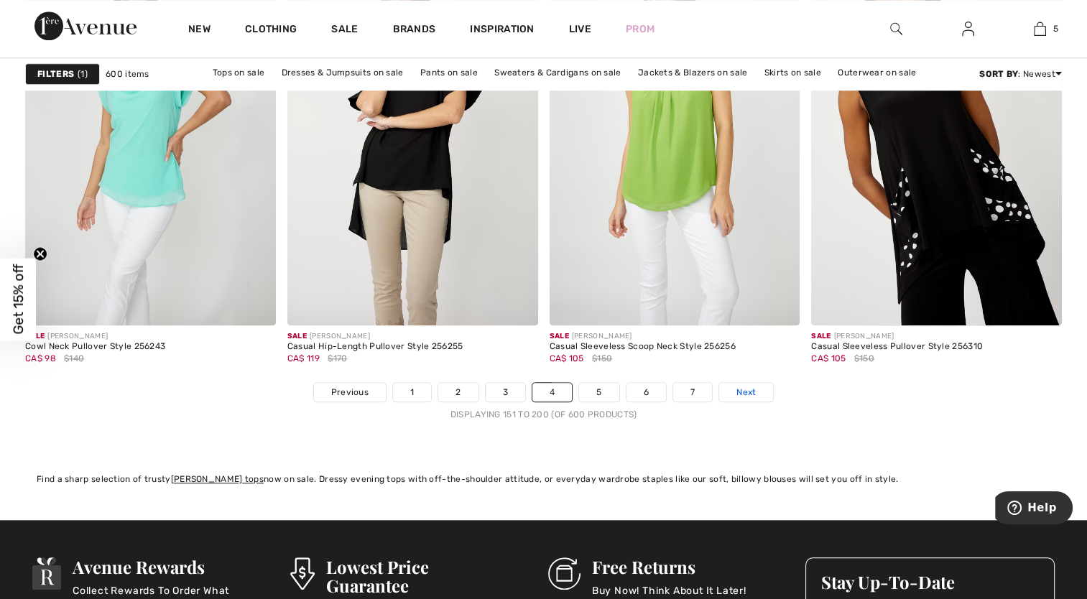
click at [738, 391] on span "Next" at bounding box center [746, 392] width 19 height 13
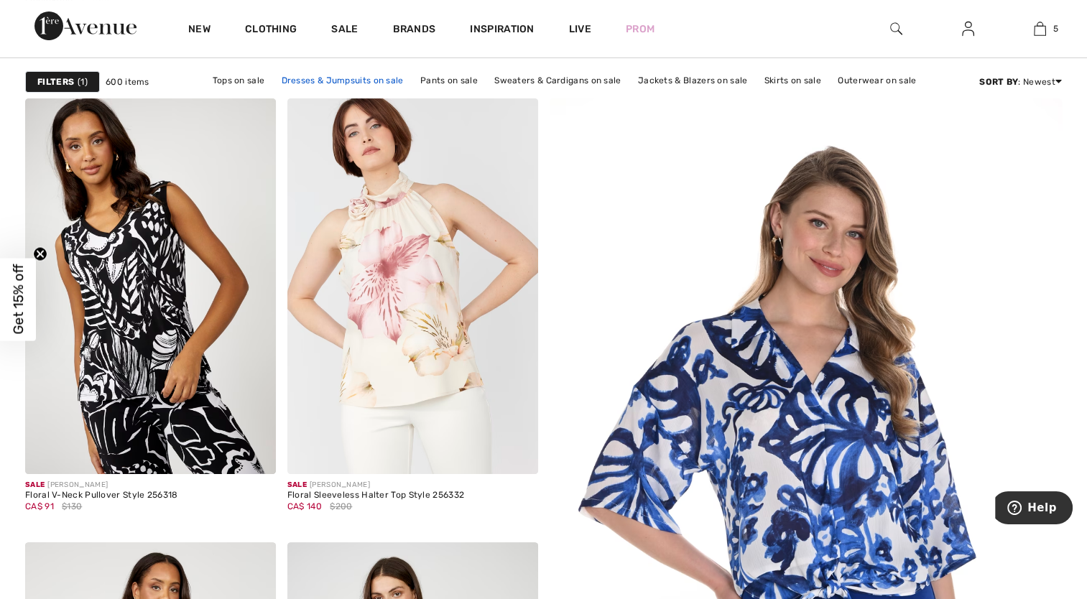
scroll to position [216, 0]
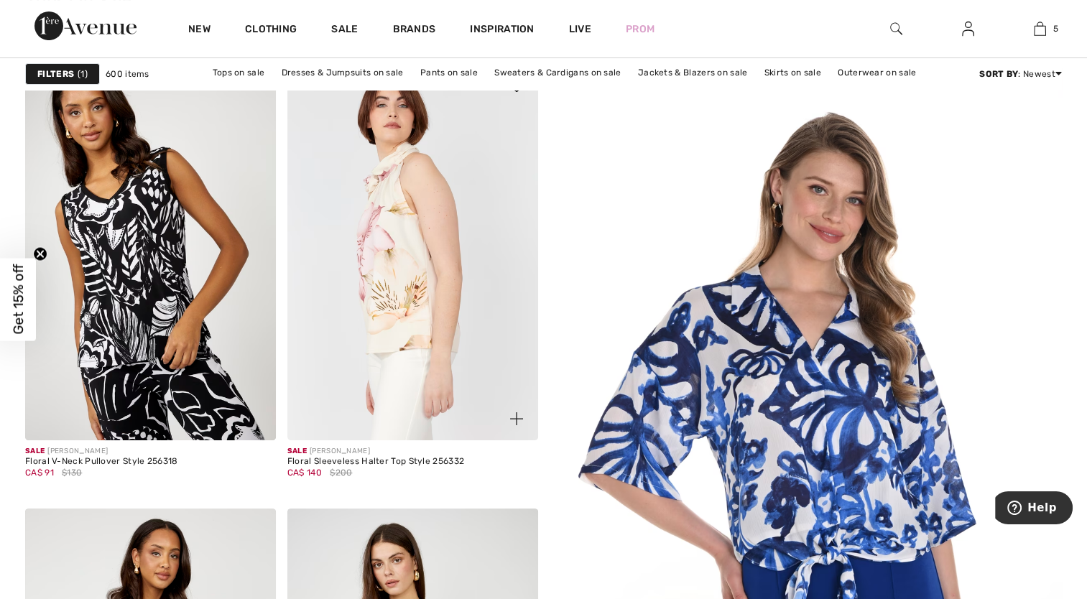
click at [385, 301] on img at bounding box center [412, 253] width 251 height 376
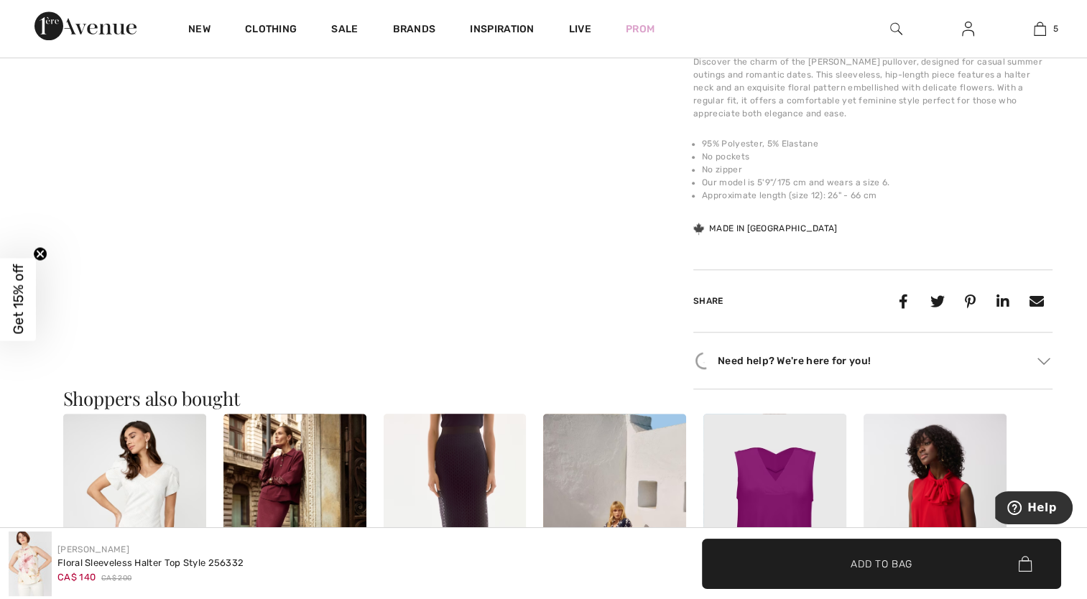
scroll to position [1222, 0]
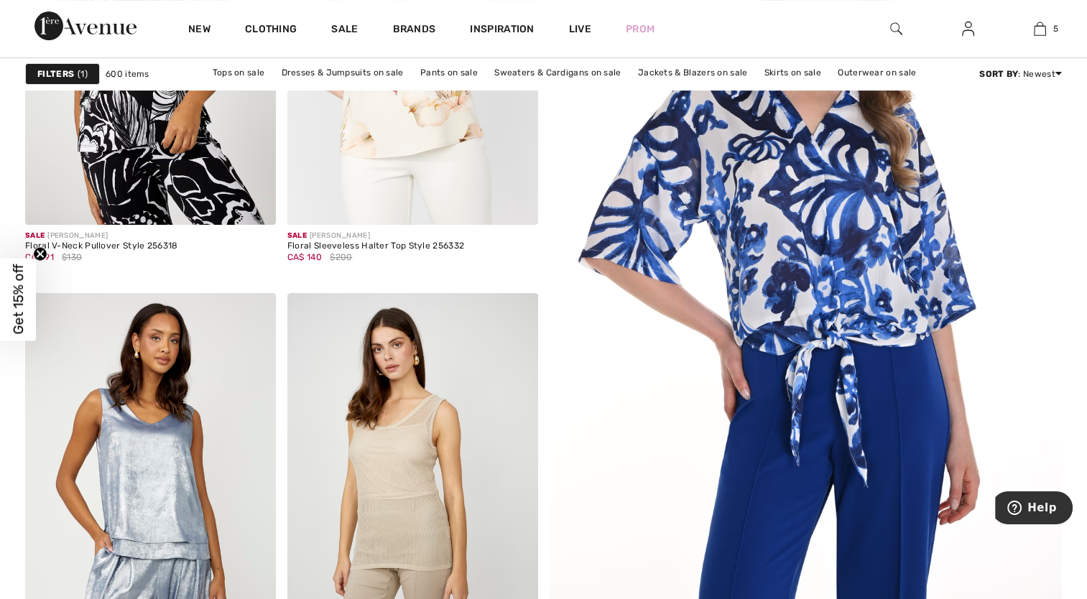
scroll to position [647, 0]
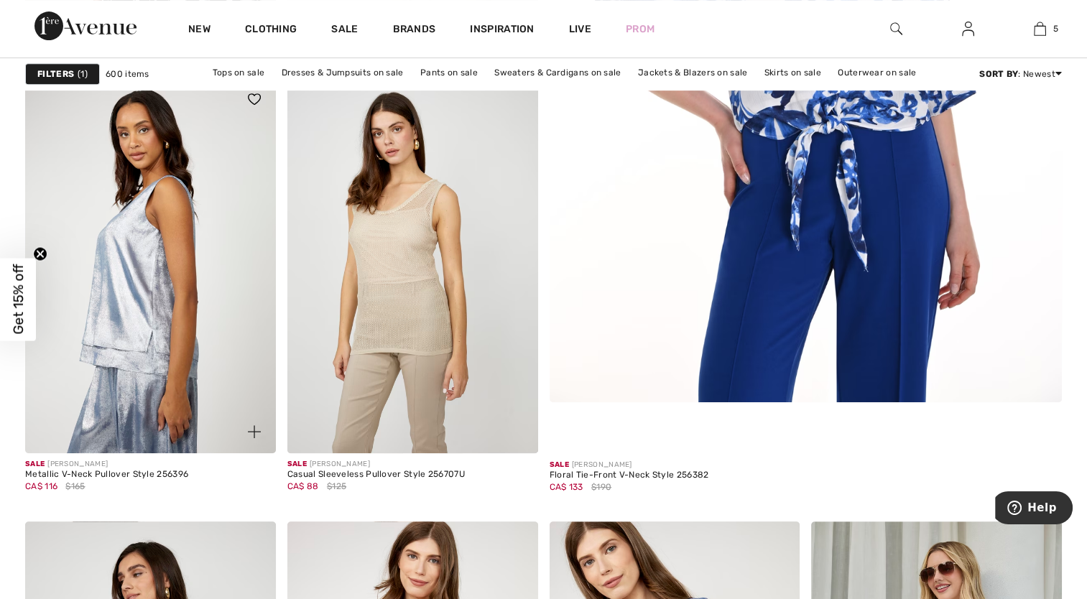
click at [206, 304] on img at bounding box center [150, 266] width 251 height 376
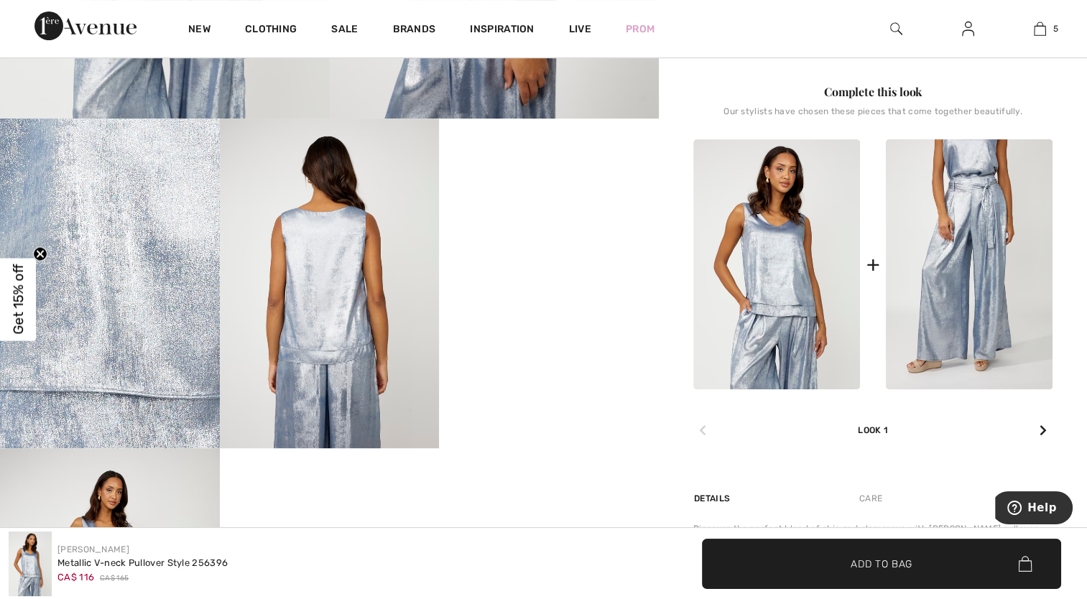
scroll to position [647, 0]
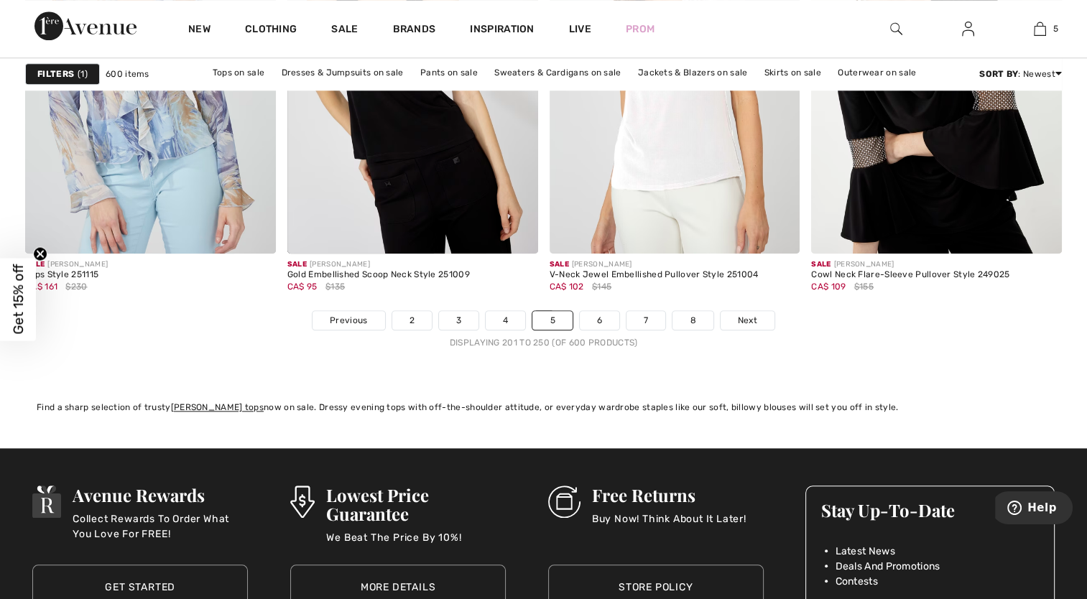
scroll to position [7043, 0]
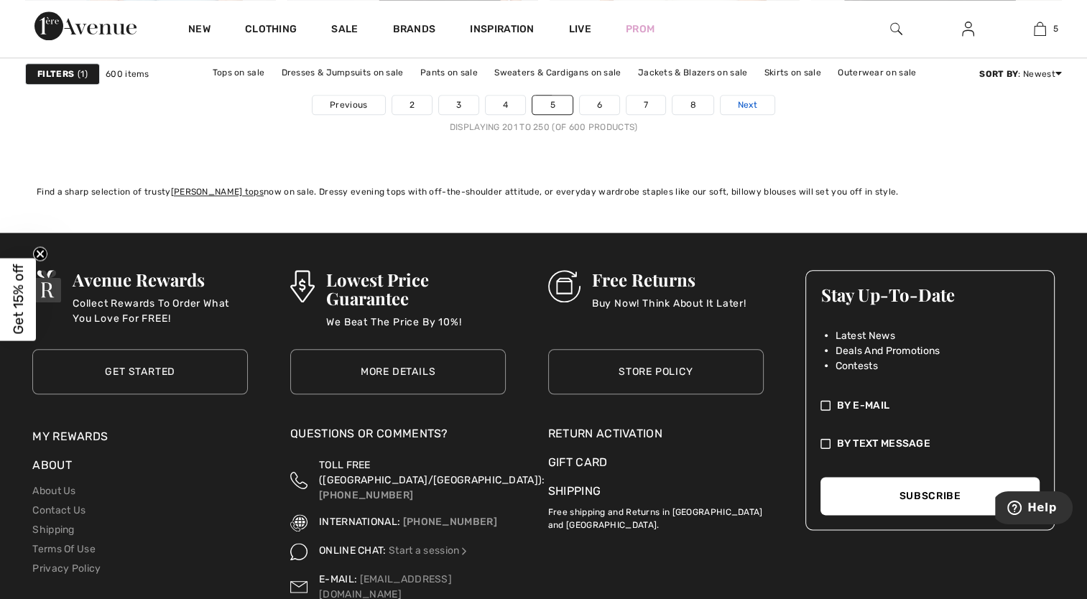
click at [742, 98] on span "Next" at bounding box center [747, 104] width 19 height 13
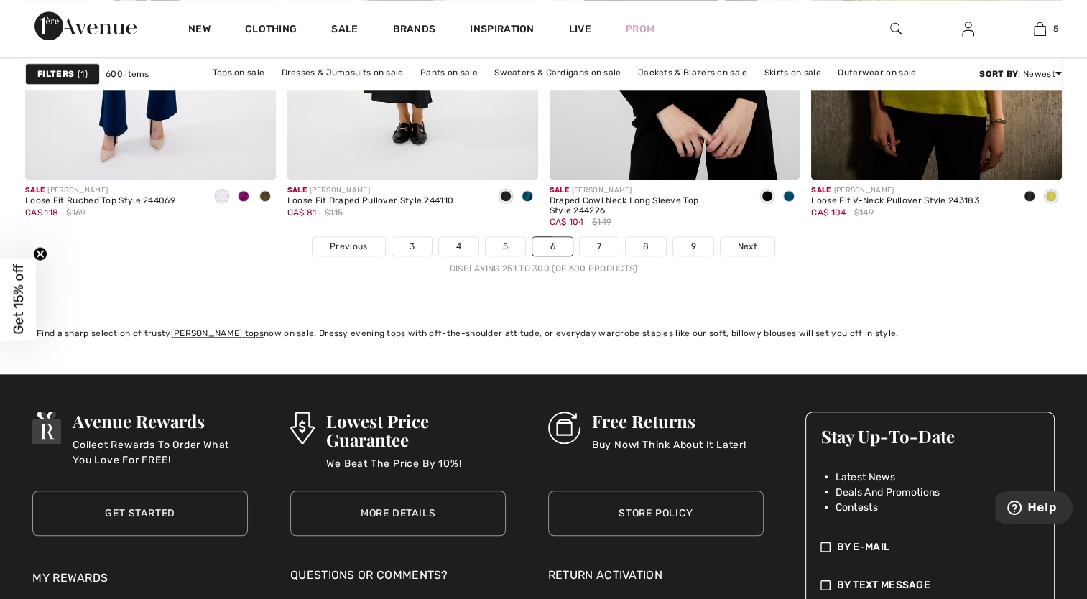
scroll to position [6899, 0]
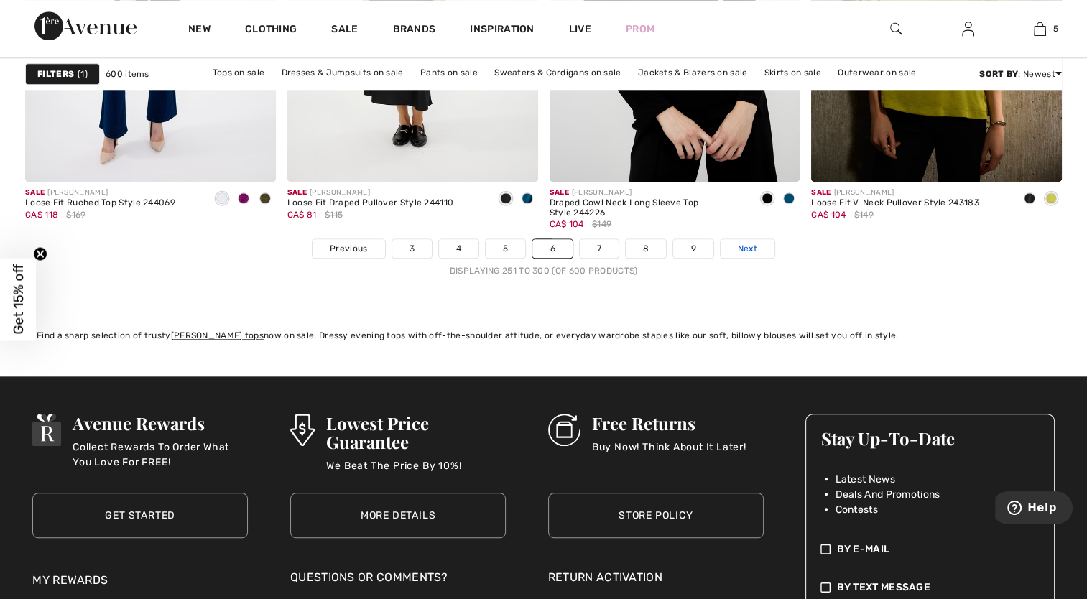
click at [760, 246] on link "Next" at bounding box center [748, 248] width 54 height 19
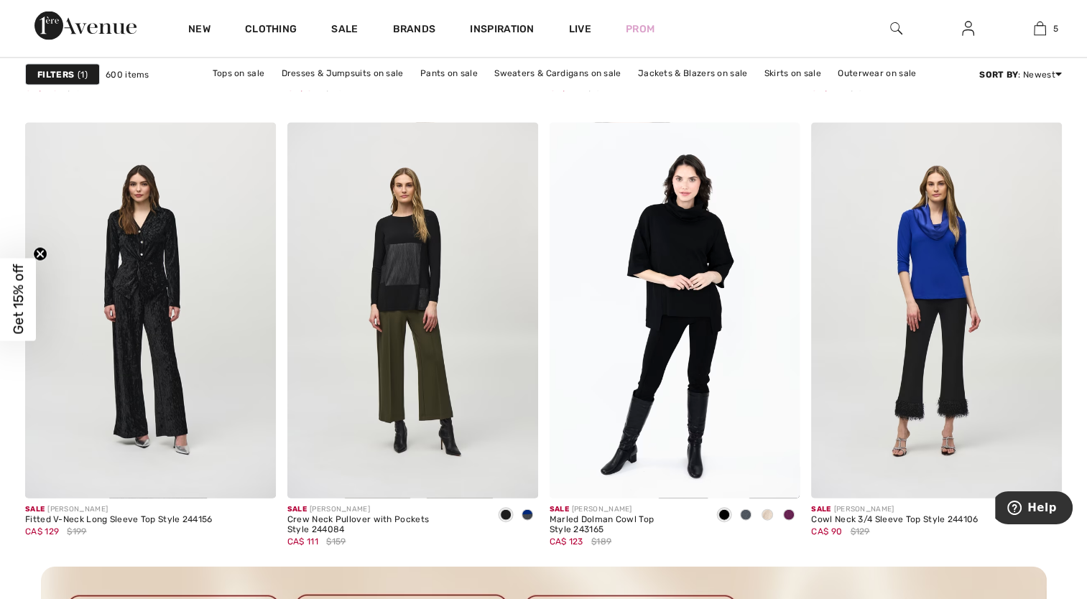
scroll to position [3018, 0]
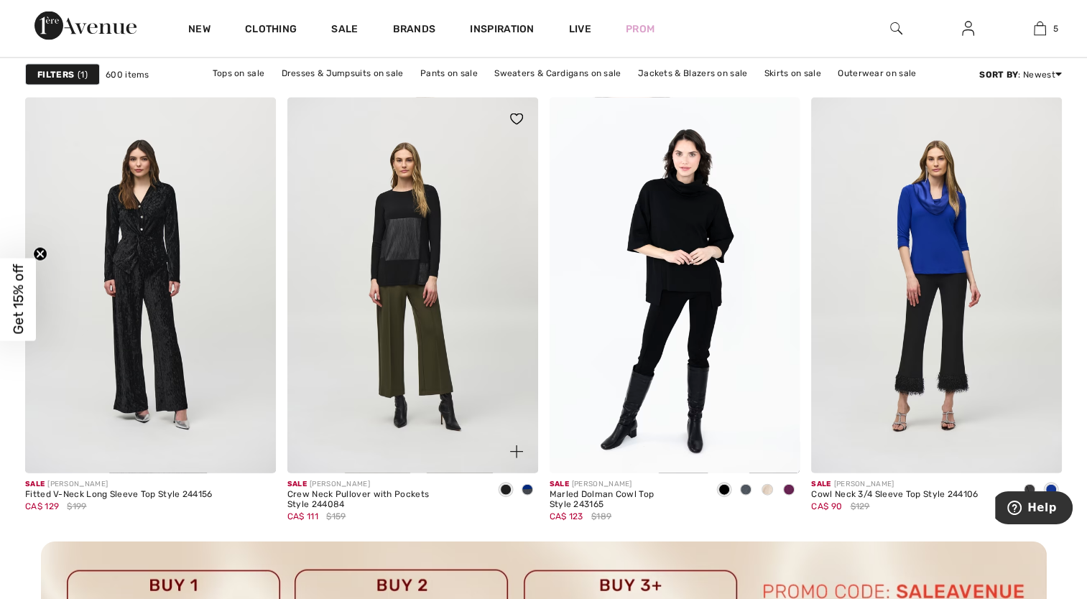
click at [528, 487] on span at bounding box center [527, 489] width 11 height 11
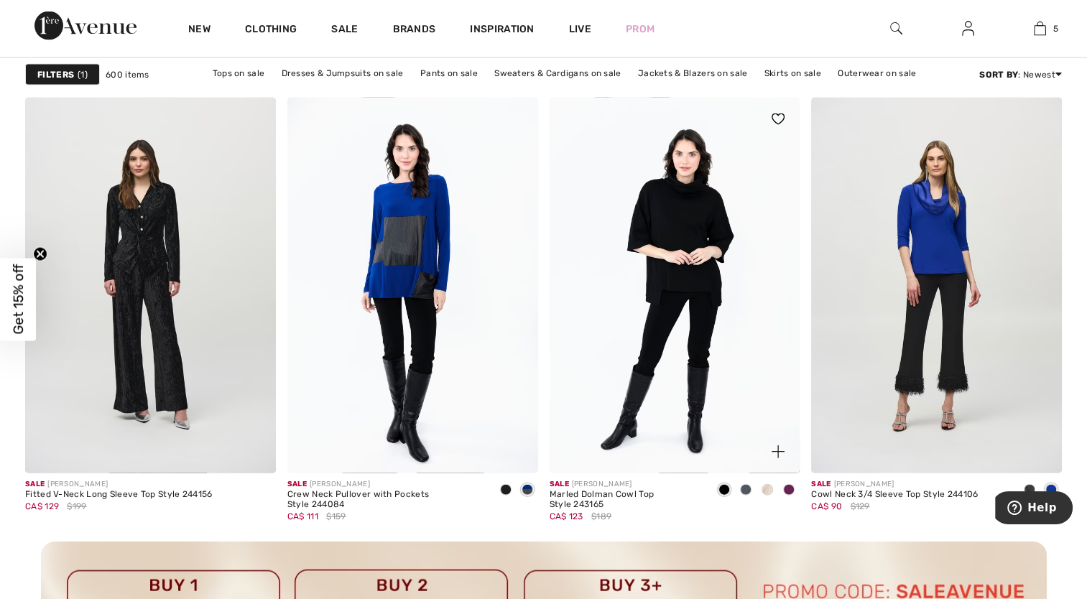
click at [748, 493] on span at bounding box center [745, 489] width 11 height 11
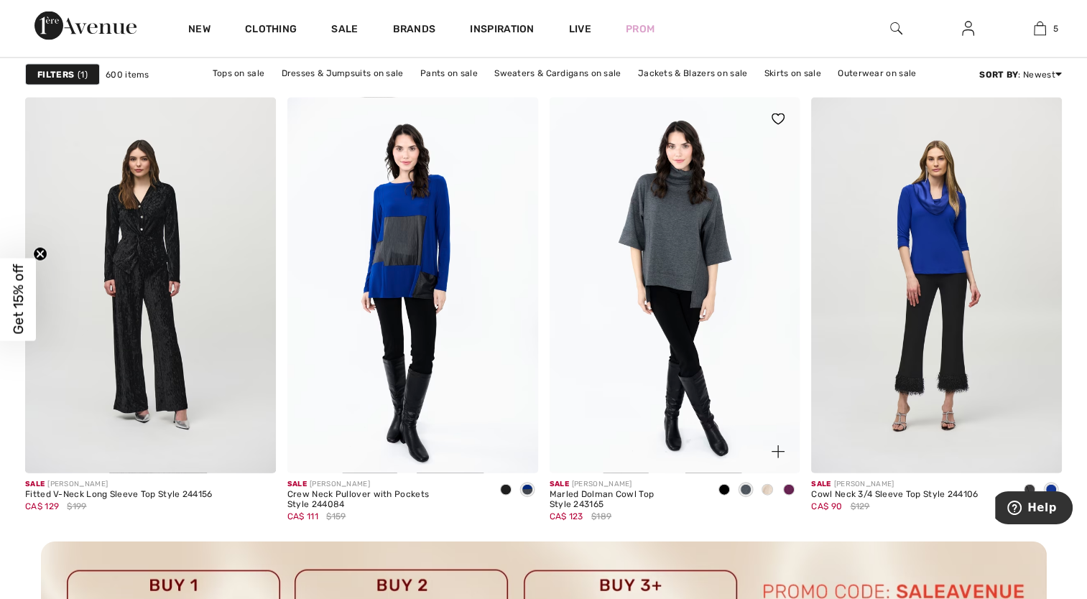
click at [770, 494] on span at bounding box center [767, 489] width 11 height 11
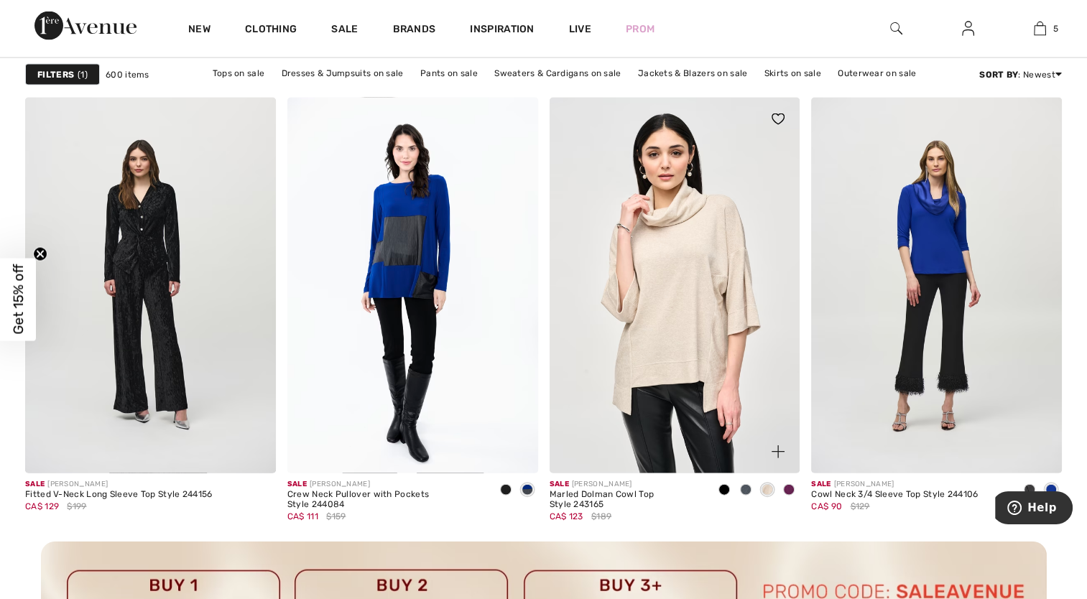
click at [791, 490] on span at bounding box center [788, 489] width 11 height 11
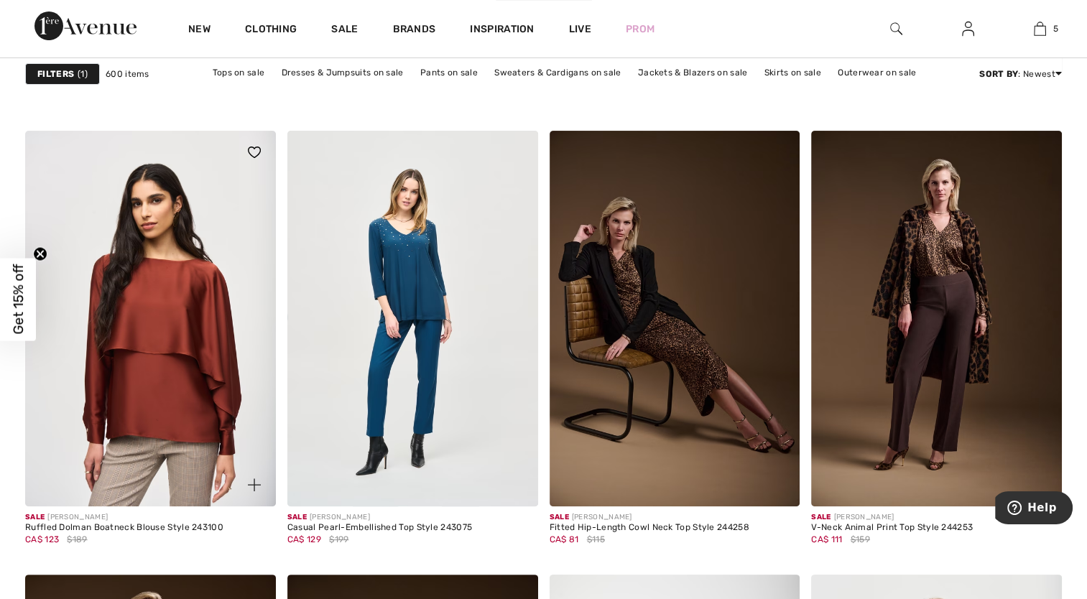
scroll to position [5749, 0]
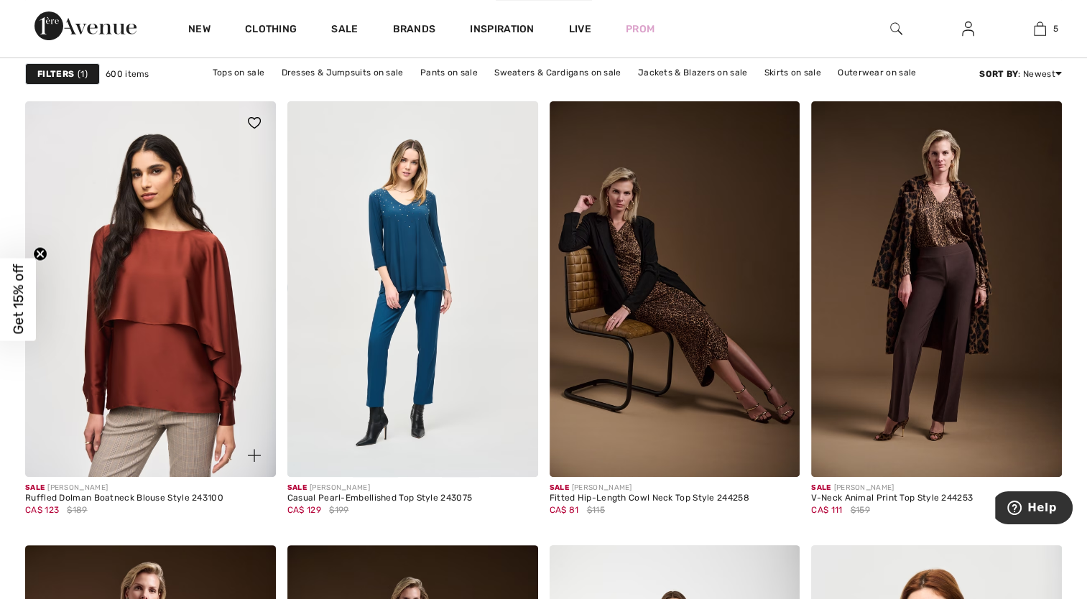
click at [180, 405] on img at bounding box center [150, 289] width 251 height 376
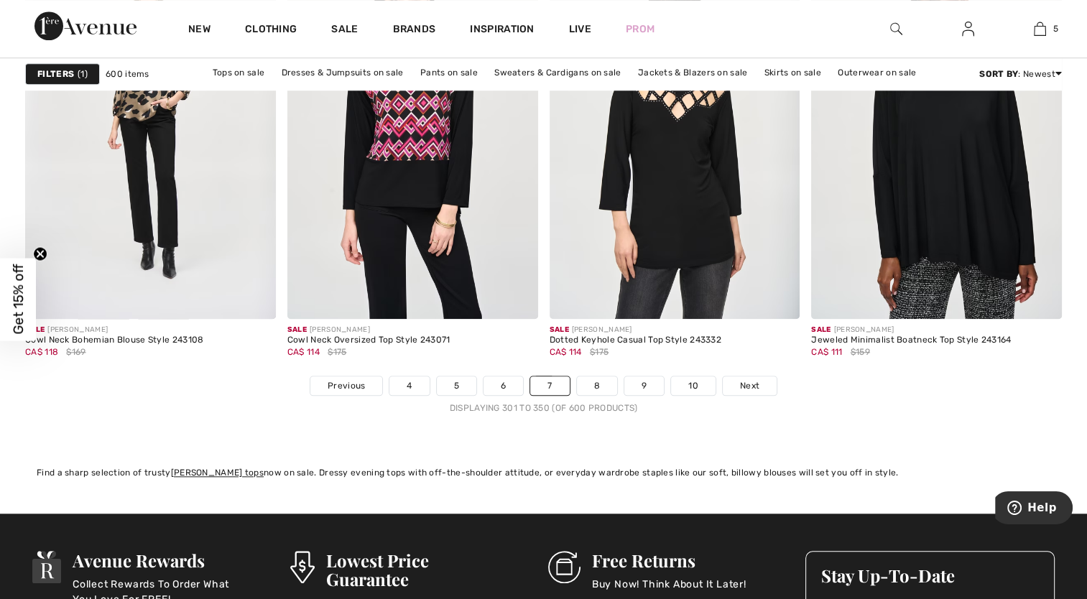
scroll to position [6899, 0]
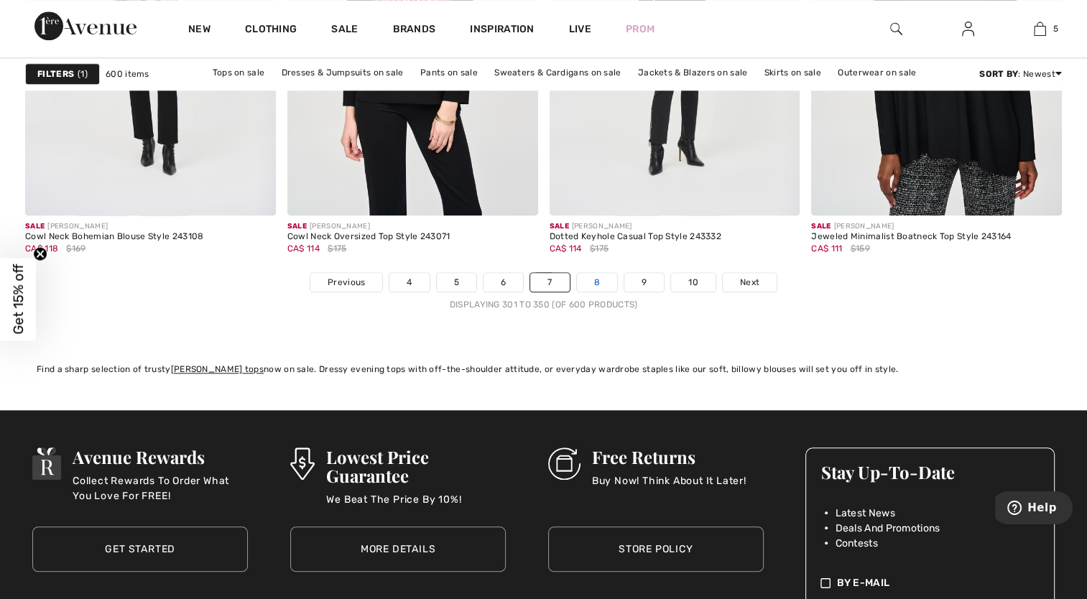
click at [604, 273] on link "8" at bounding box center [597, 282] width 40 height 19
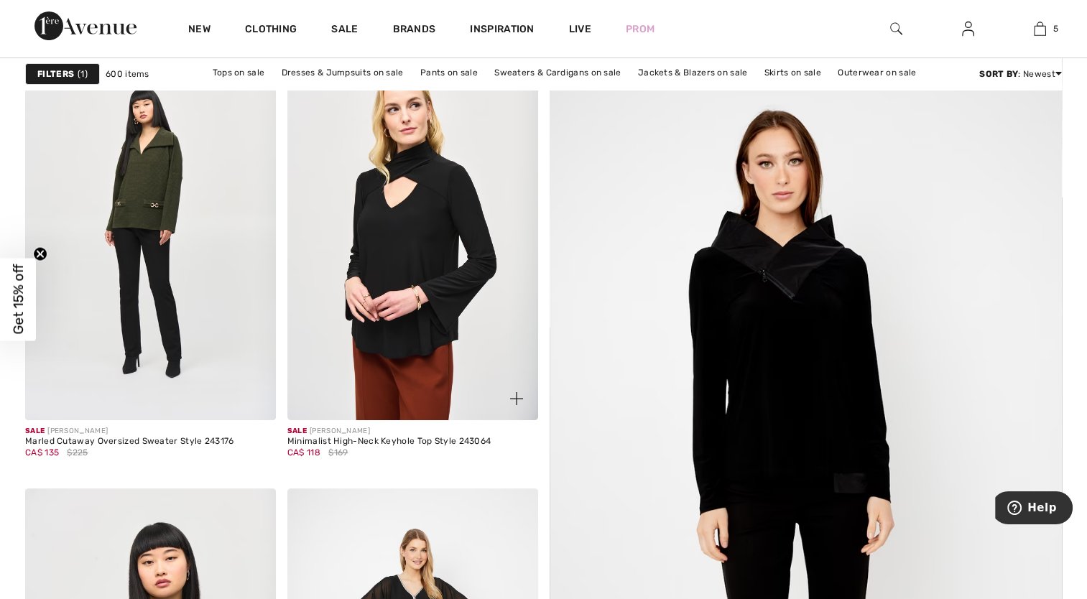
scroll to position [359, 0]
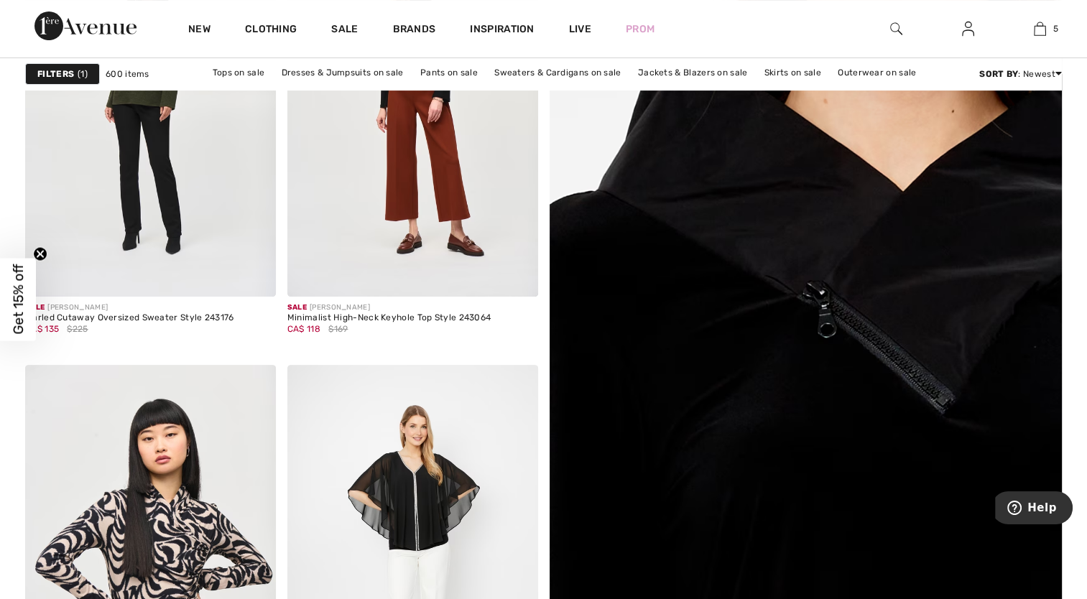
click at [799, 344] on img at bounding box center [805, 382] width 615 height 923
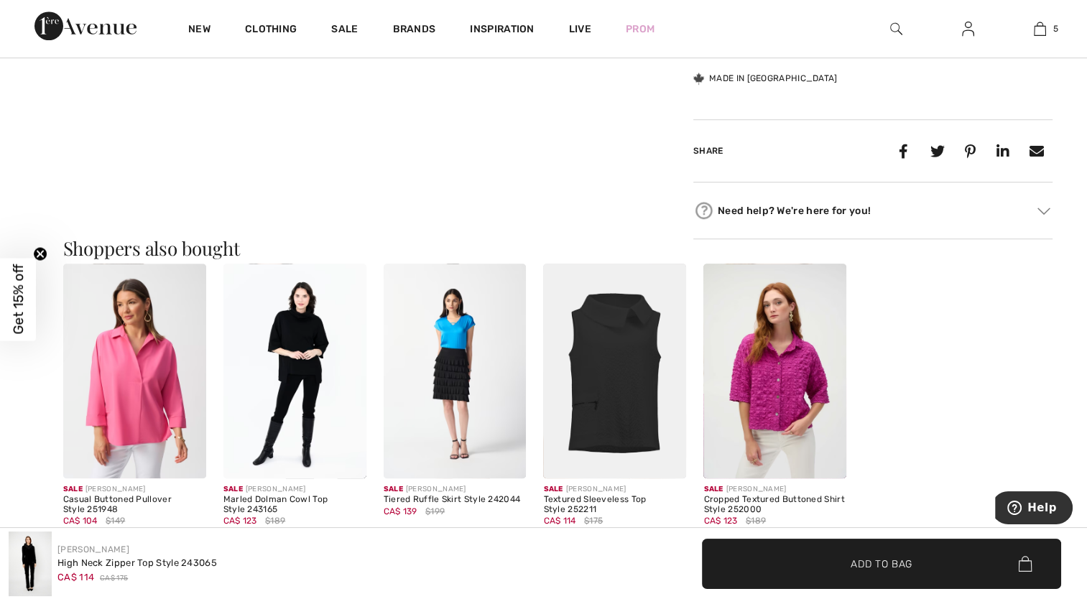
scroll to position [1294, 0]
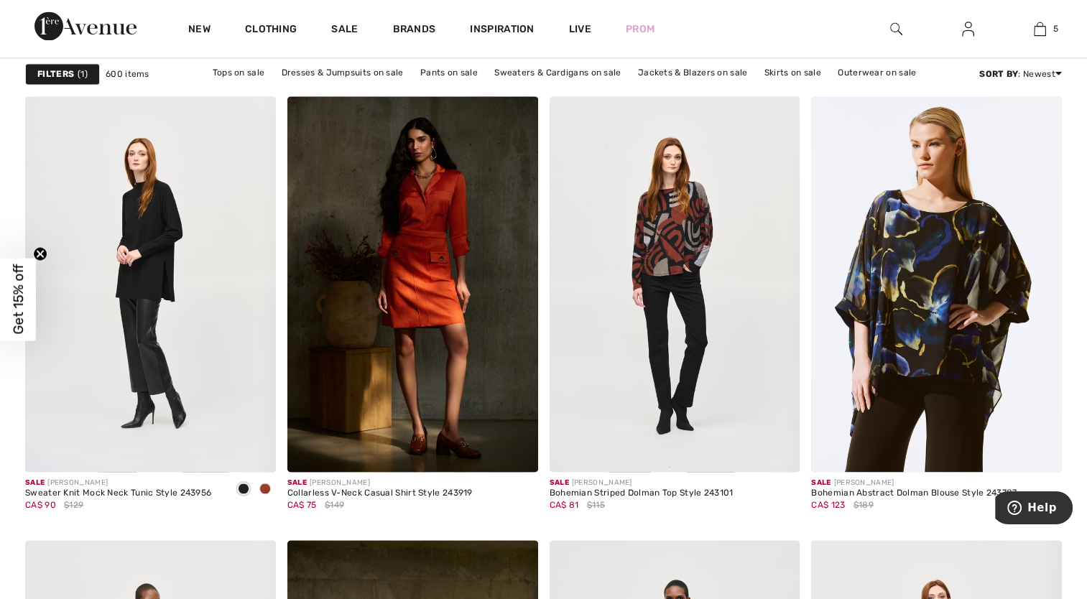
scroll to position [2156, 0]
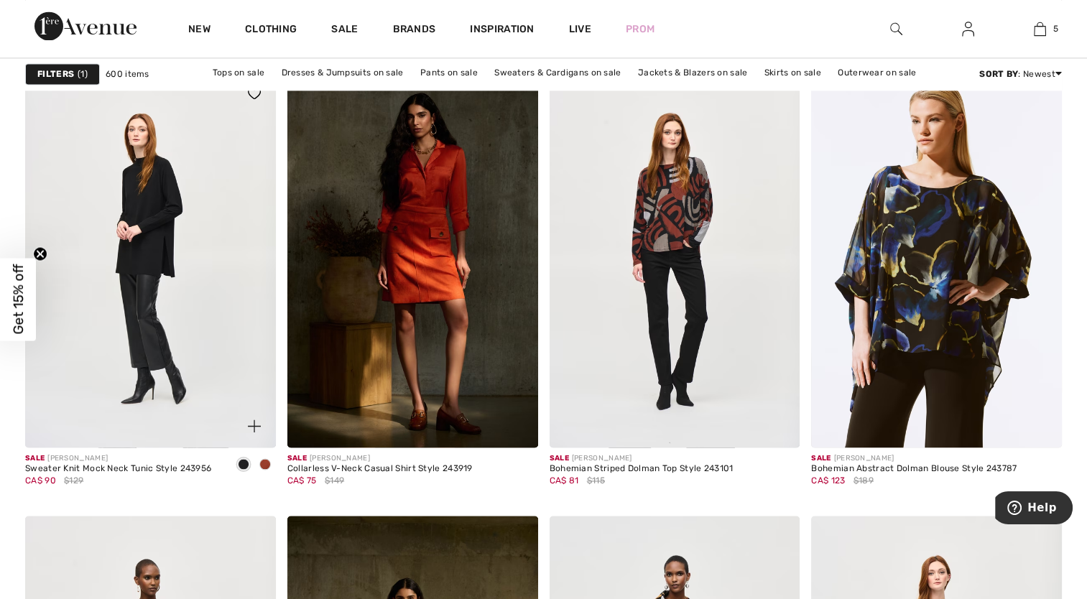
click at [270, 461] on span at bounding box center [264, 464] width 11 height 11
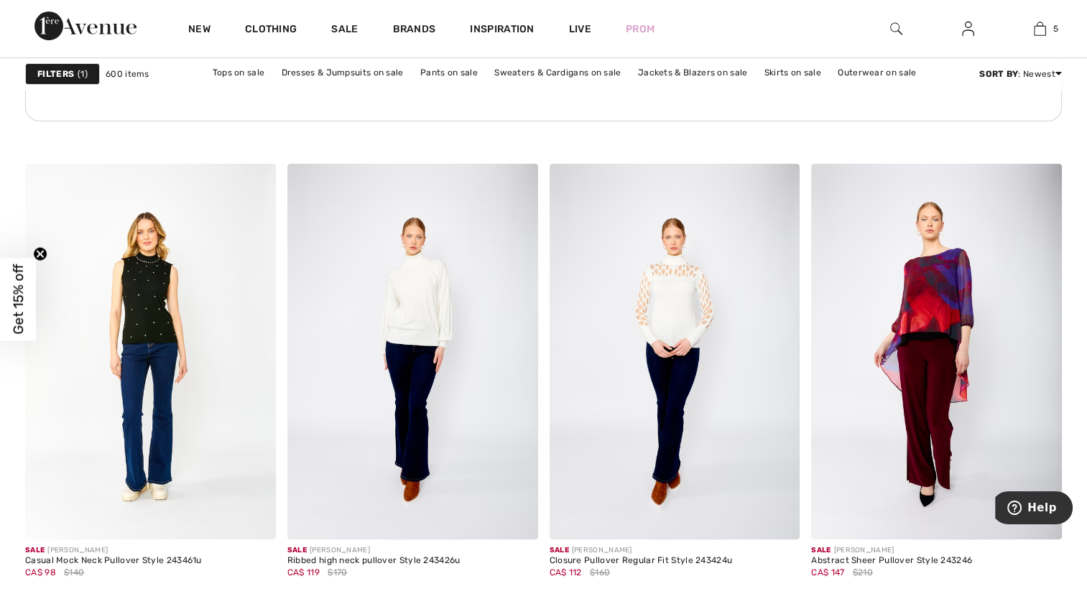
scroll to position [5678, 0]
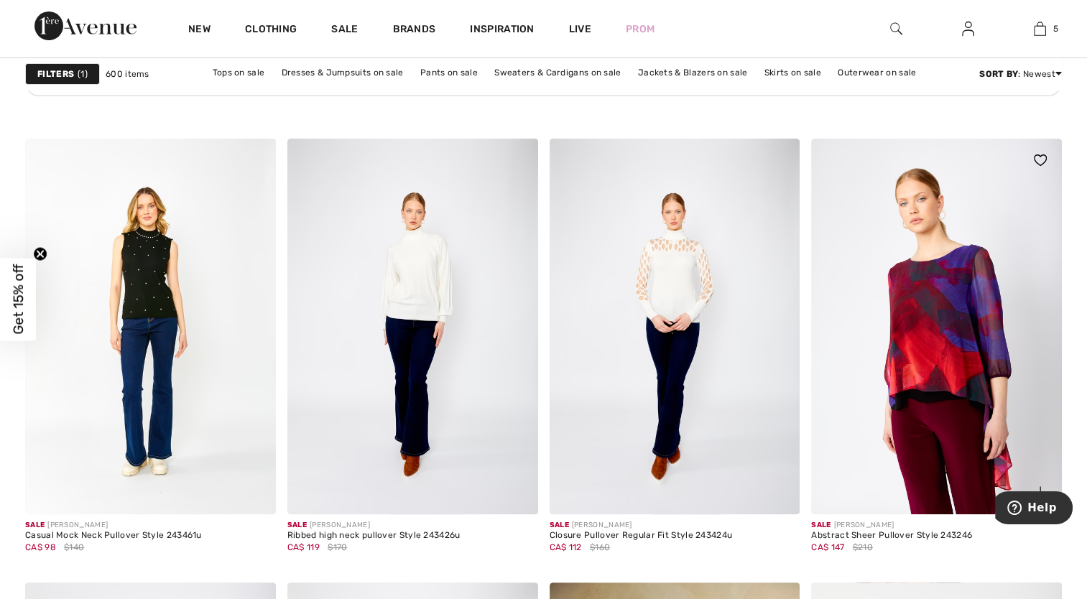
click at [920, 362] on img at bounding box center [936, 327] width 251 height 376
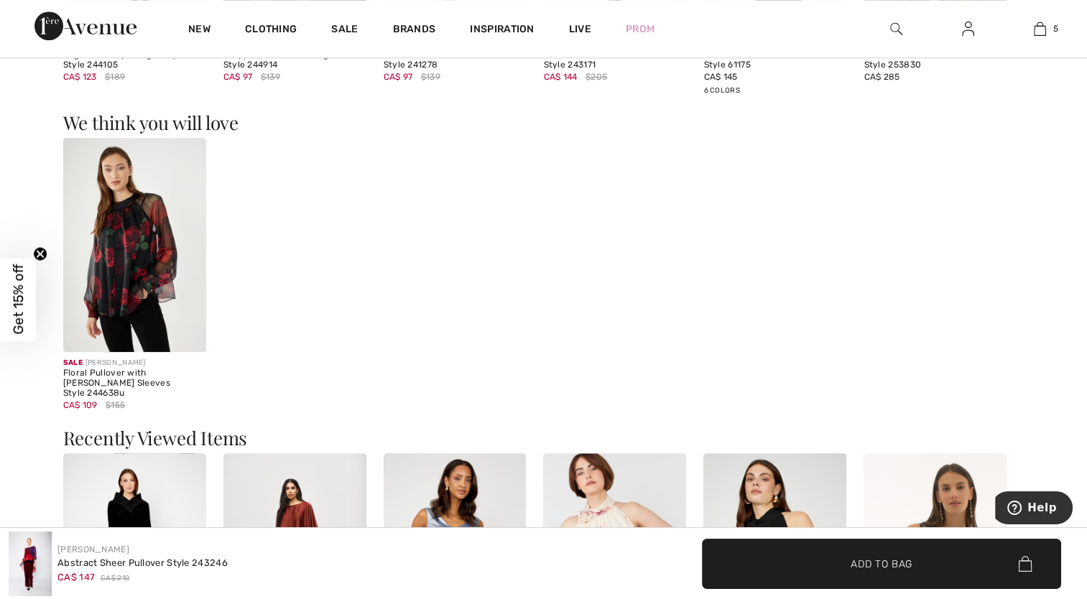
scroll to position [1222, 0]
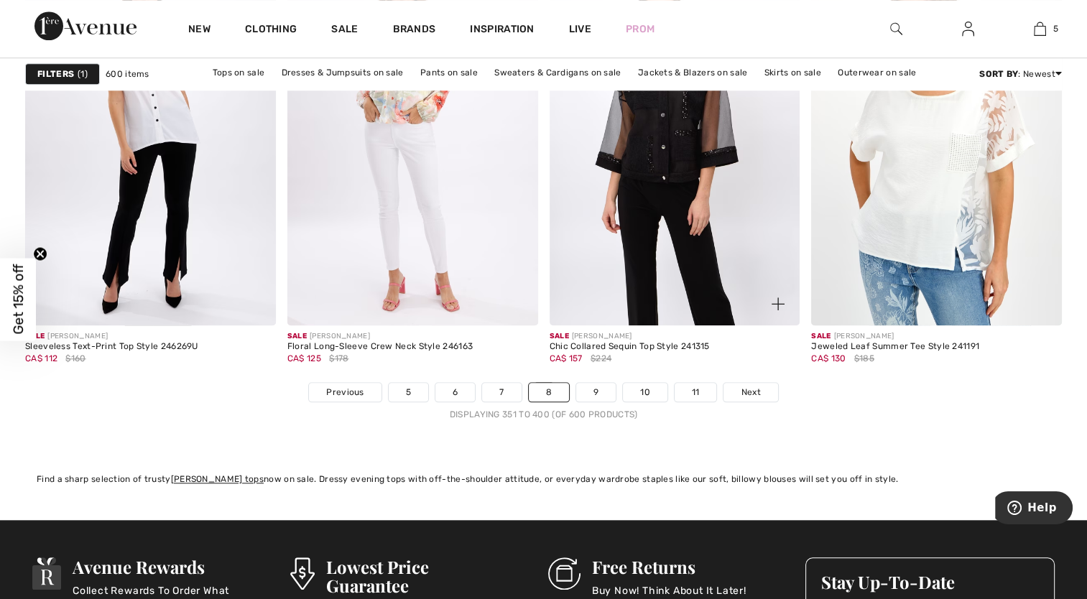
scroll to position [6827, 0]
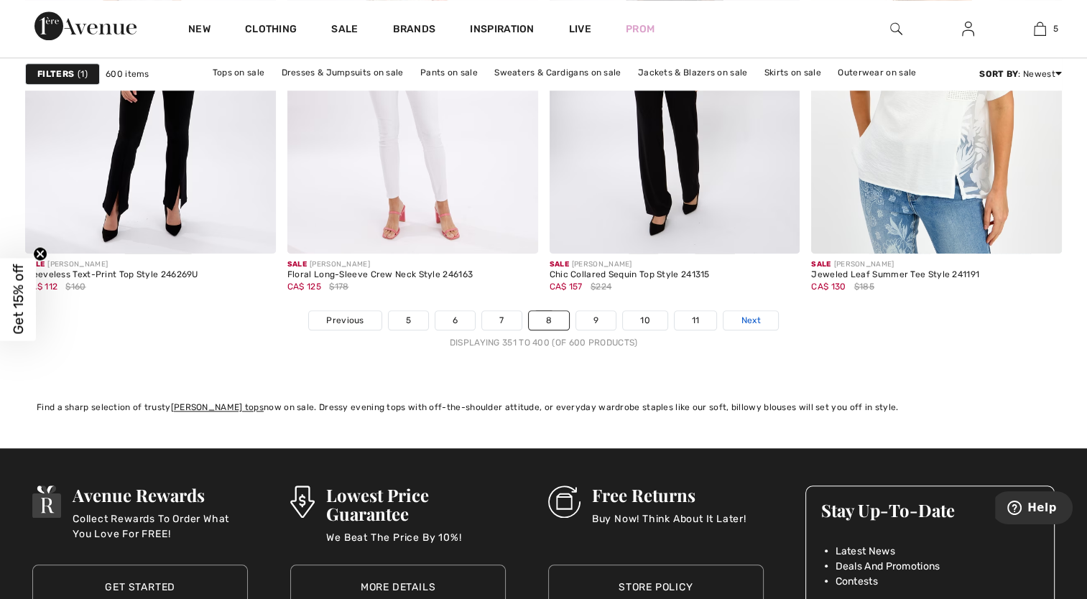
click at [745, 314] on span "Next" at bounding box center [750, 320] width 19 height 13
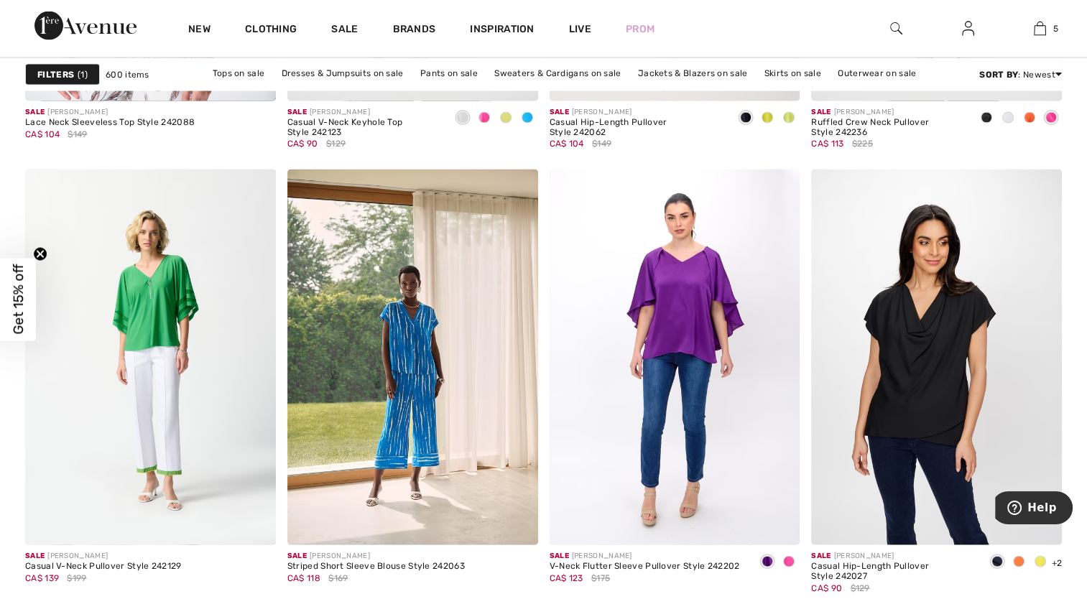
scroll to position [3018, 0]
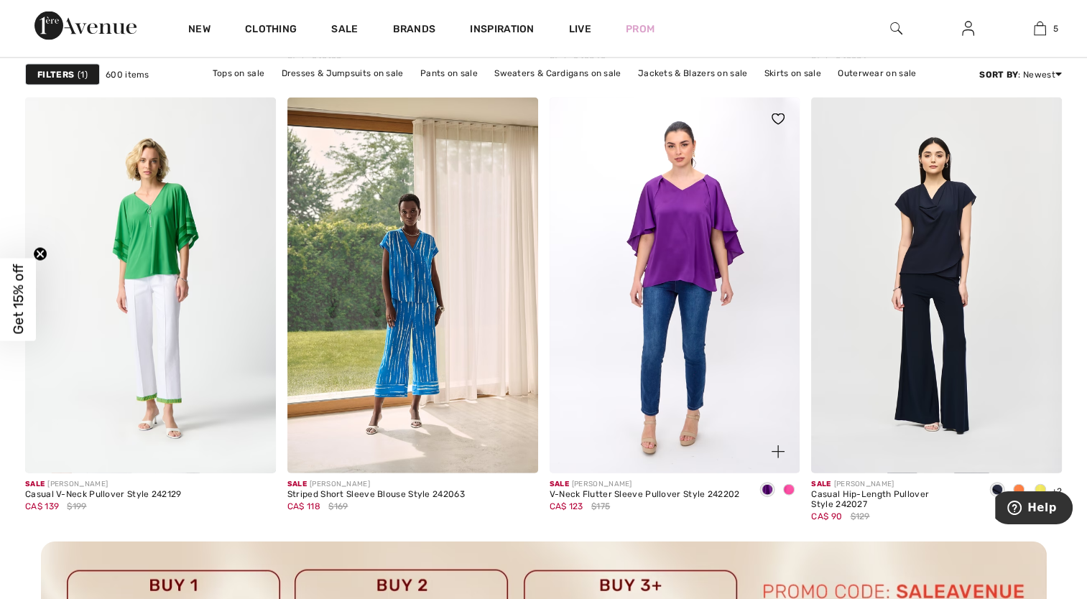
click at [791, 488] on span at bounding box center [788, 489] width 11 height 11
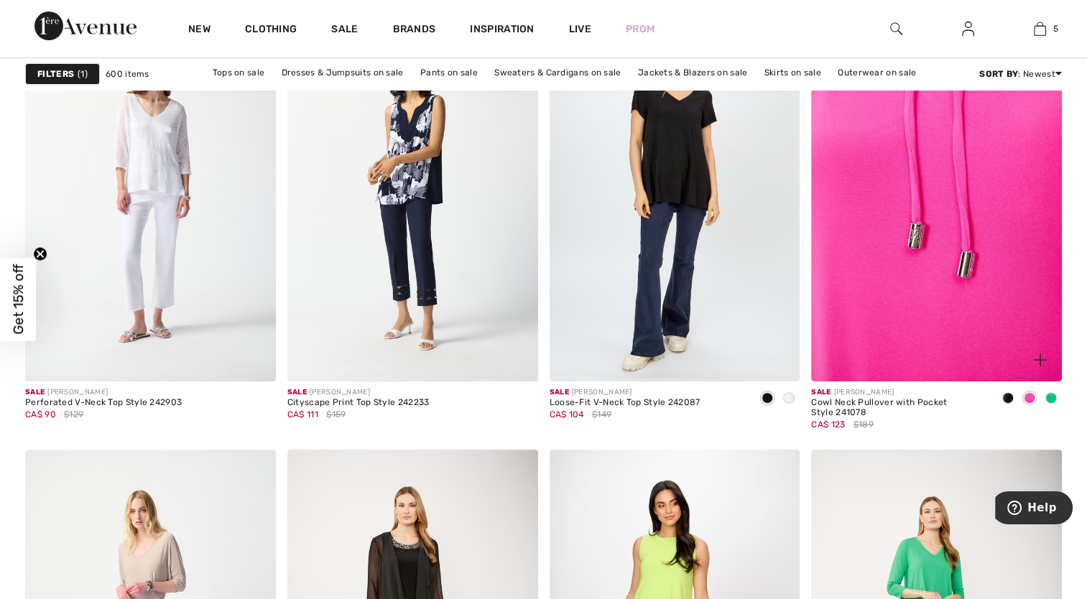
scroll to position [5821, 0]
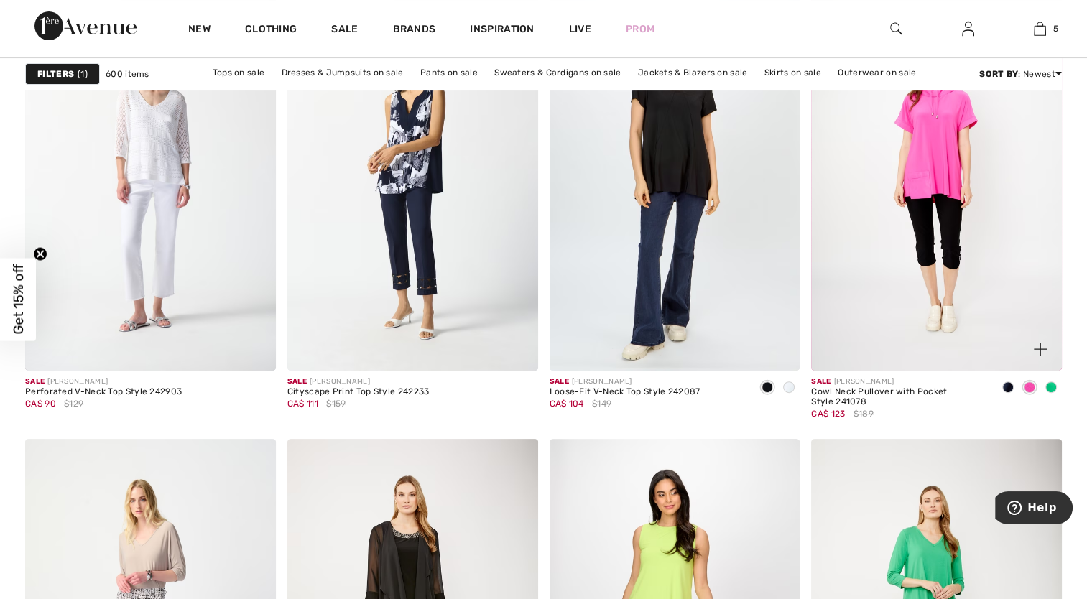
click at [1055, 387] on span at bounding box center [1051, 387] width 11 height 11
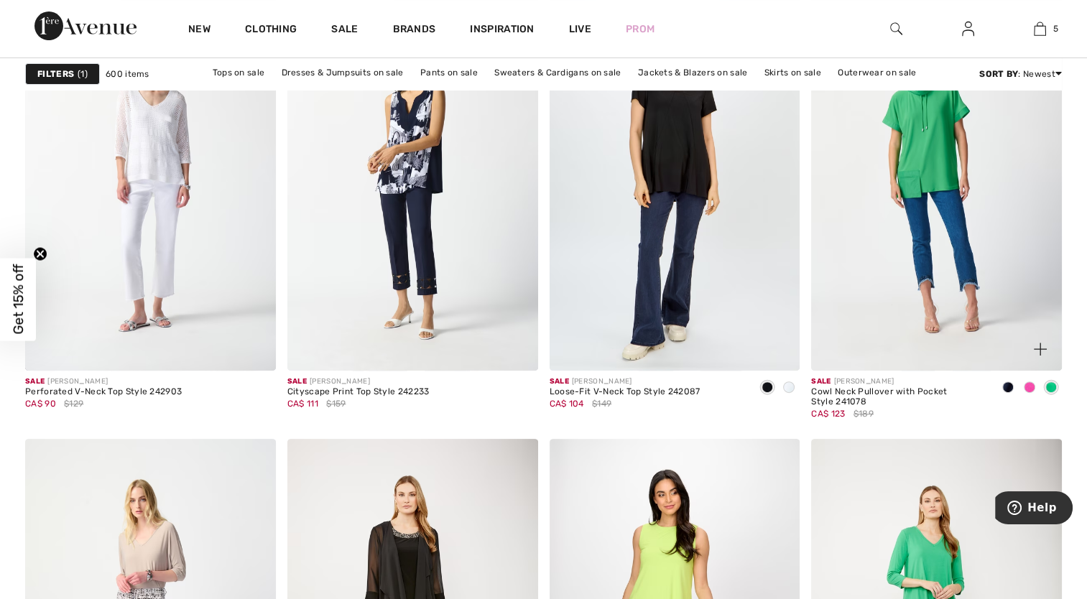
click at [1007, 387] on span at bounding box center [1008, 387] width 11 height 11
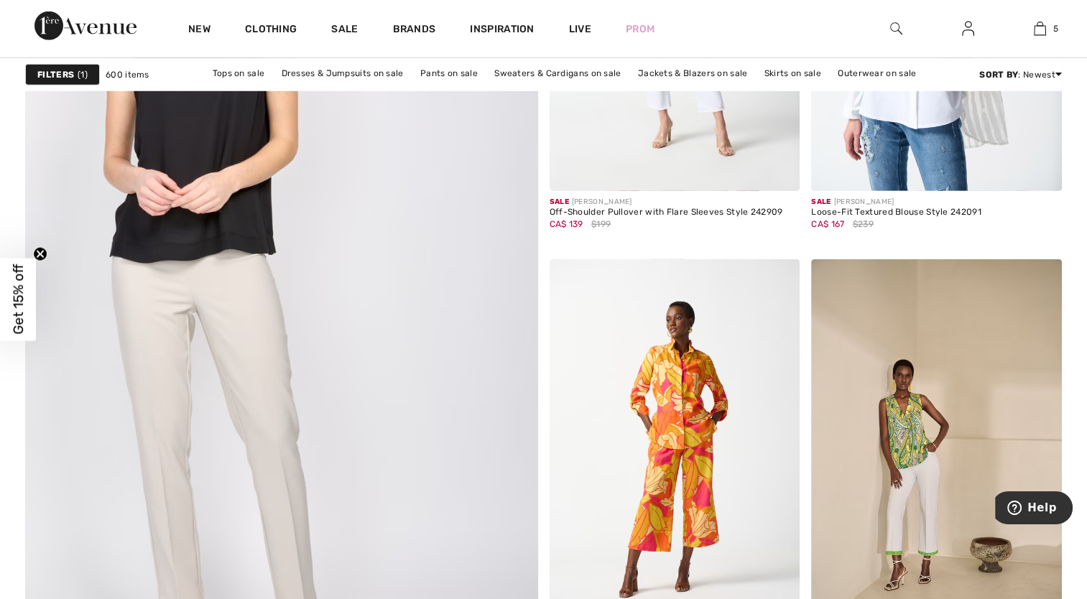
scroll to position [3737, 0]
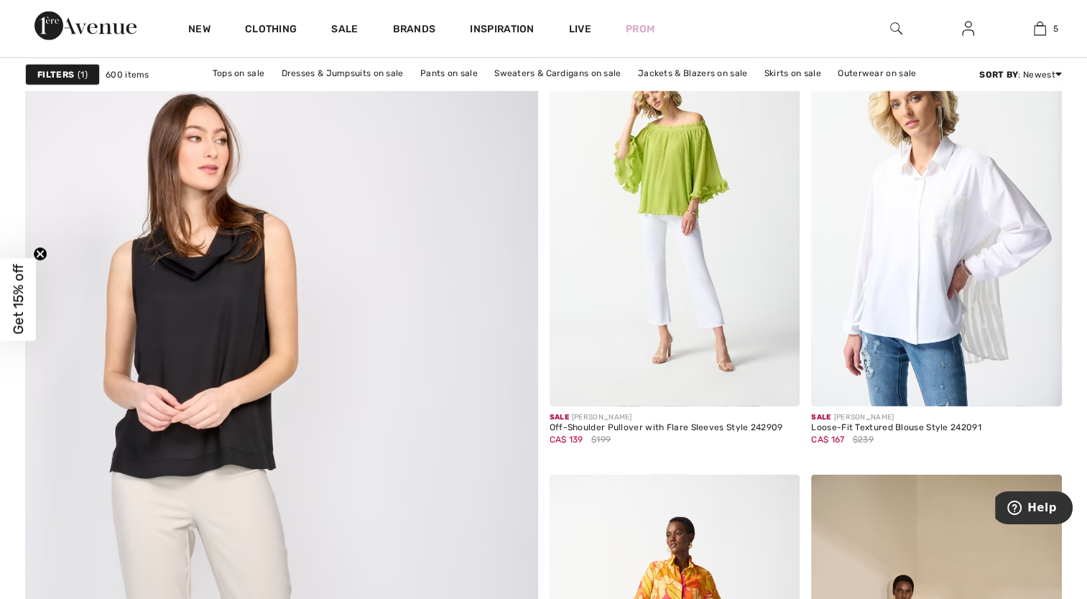
click at [234, 305] on img at bounding box center [281, 492] width 615 height 923
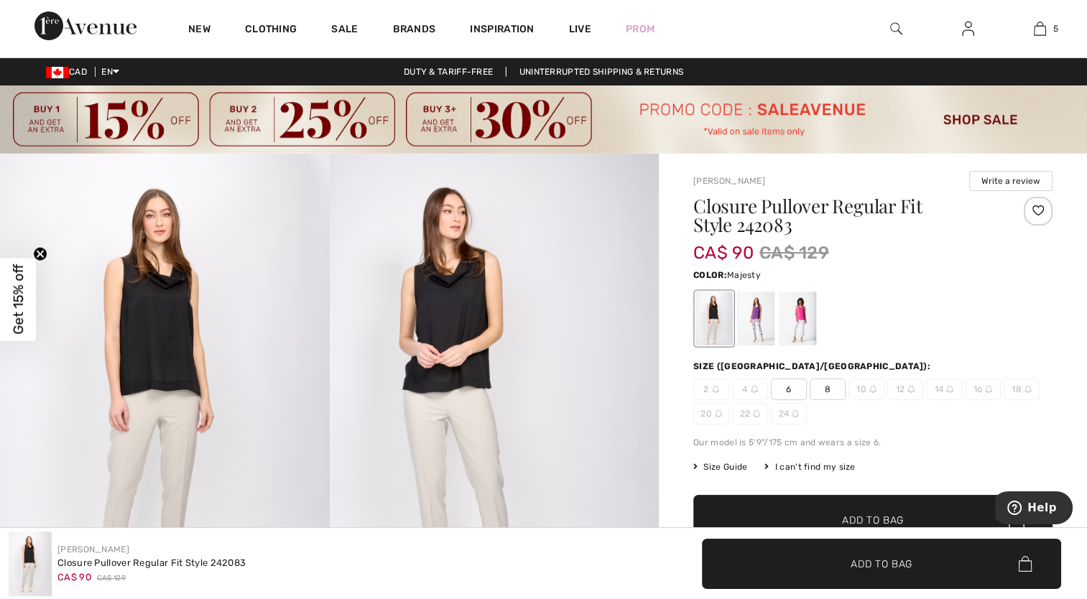
click at [752, 322] on div at bounding box center [755, 319] width 37 height 54
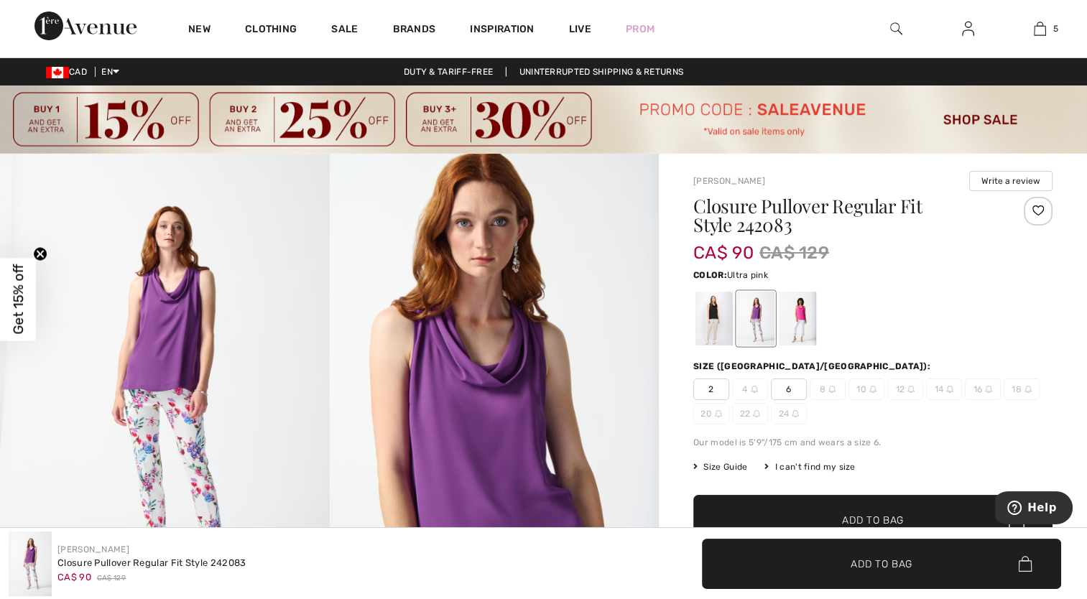
click at [799, 319] on div at bounding box center [797, 319] width 37 height 54
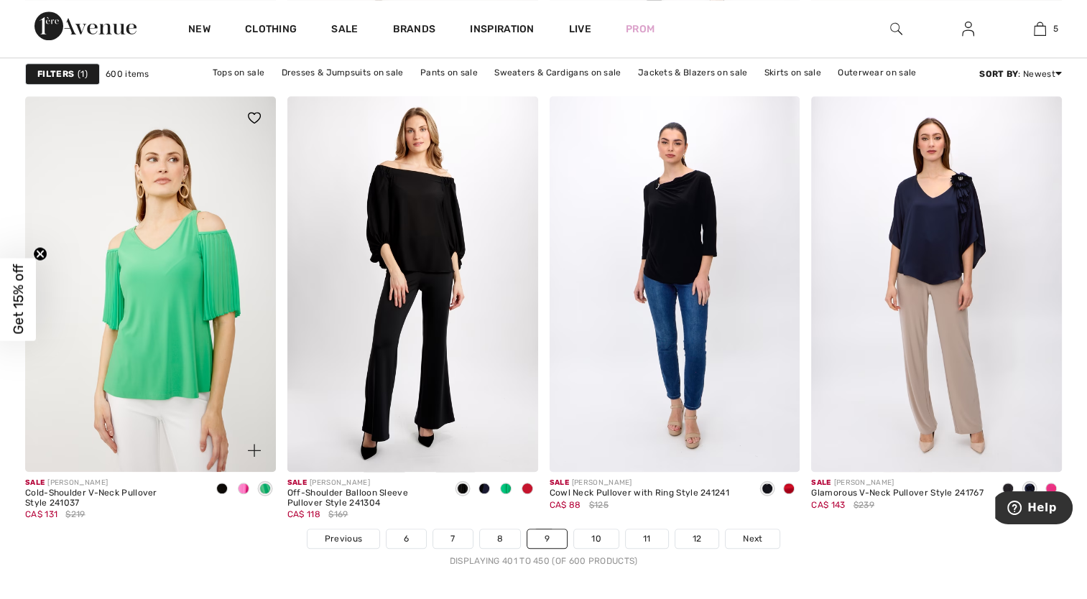
scroll to position [6684, 0]
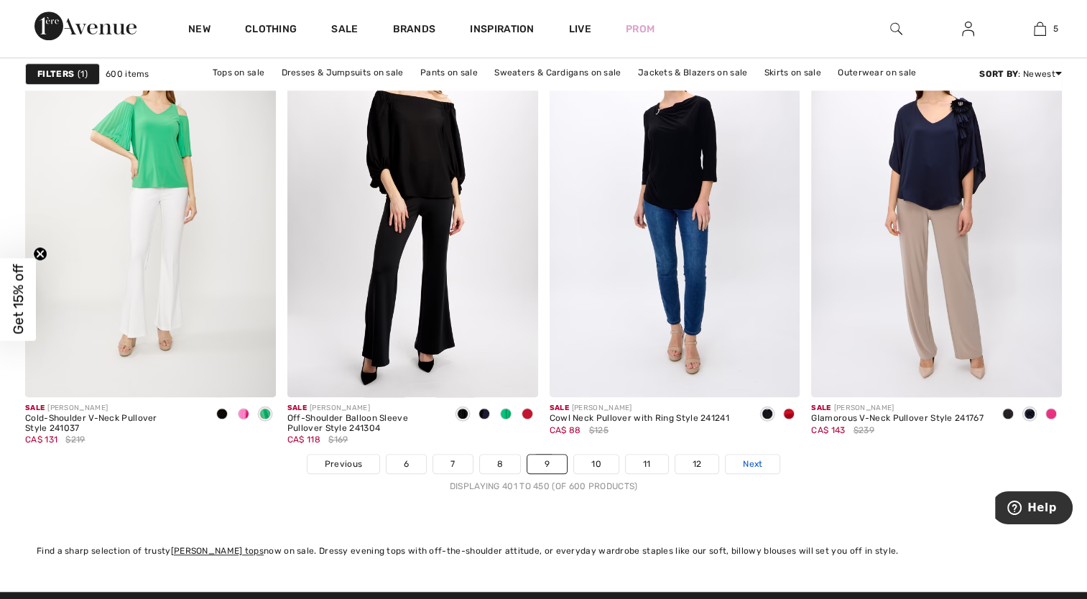
click at [743, 459] on span "Next" at bounding box center [752, 464] width 19 height 13
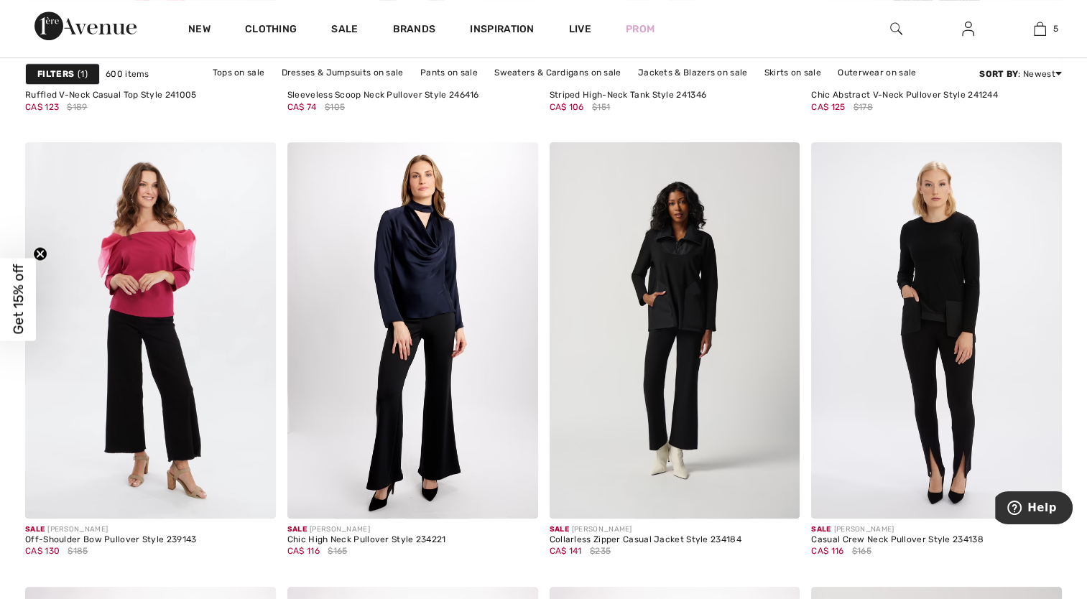
scroll to position [6181, 0]
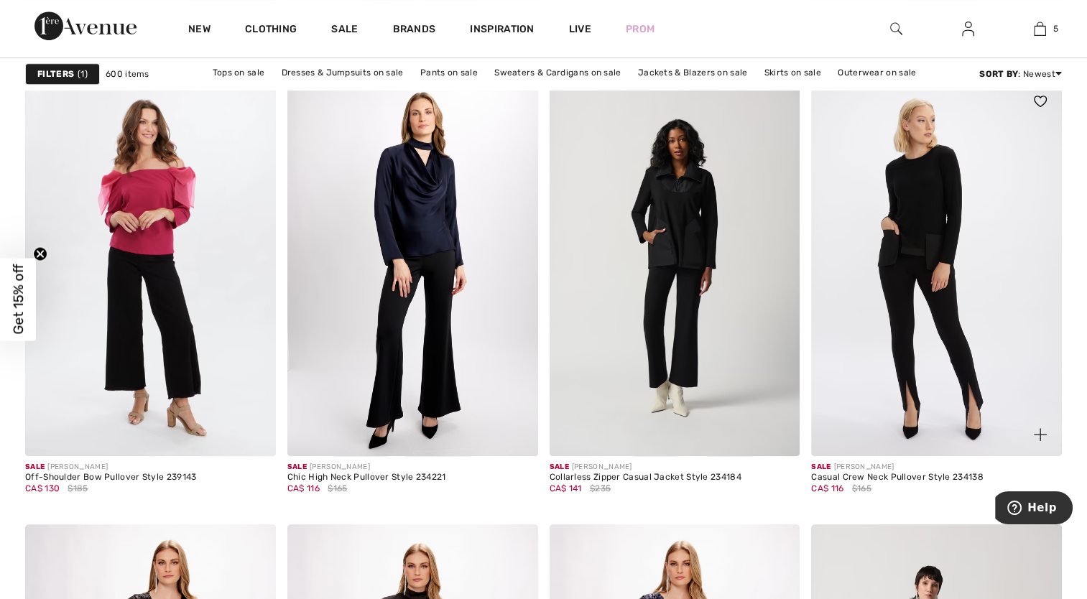
click at [976, 332] on img at bounding box center [936, 268] width 251 height 376
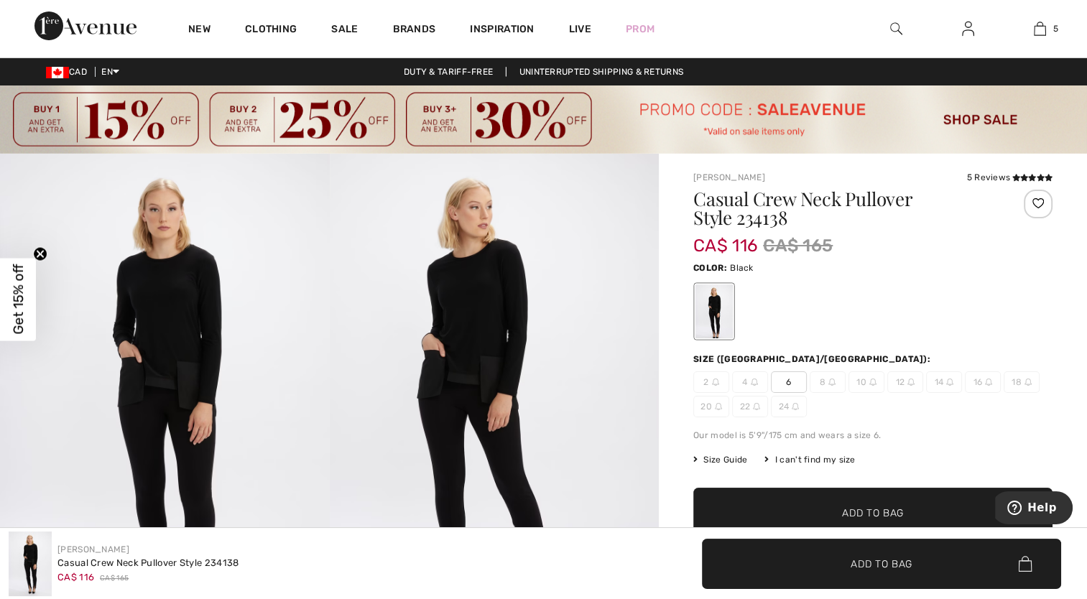
click at [10, 299] on span "Get 15% off" at bounding box center [18, 299] width 17 height 70
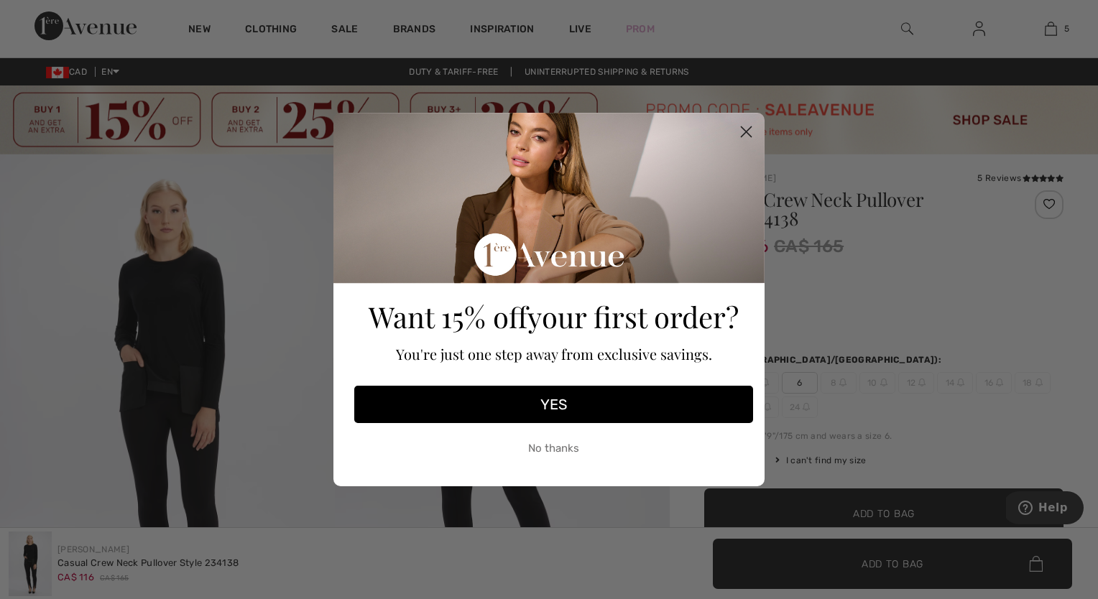
click at [569, 398] on button "YES" at bounding box center [553, 404] width 399 height 37
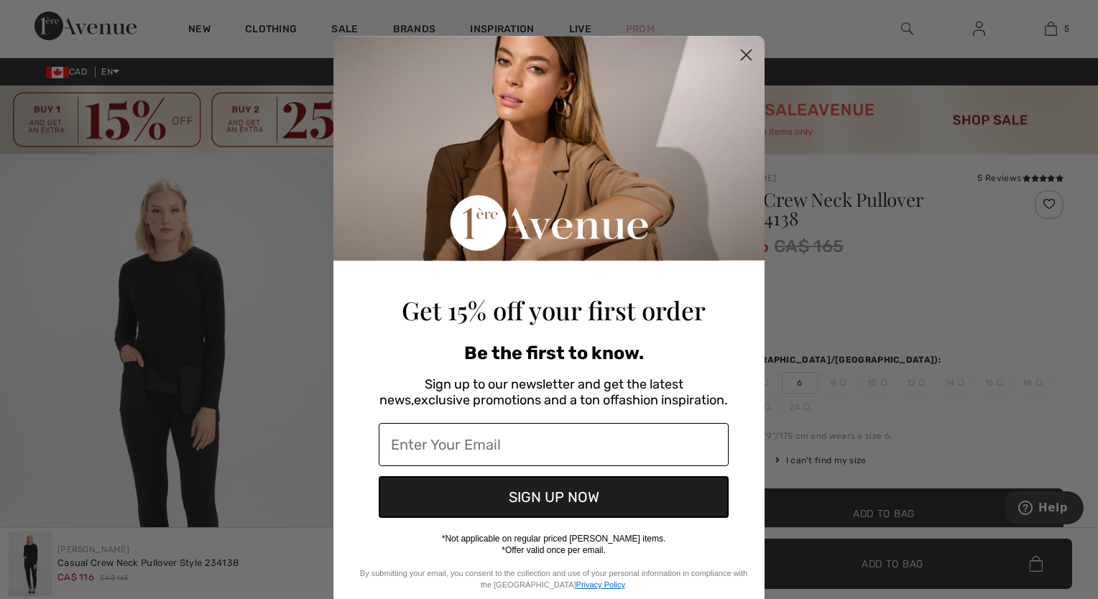
click at [493, 445] on input "Enter Your Email" at bounding box center [554, 444] width 350 height 43
type input "retailtherapy987@gmail.com"
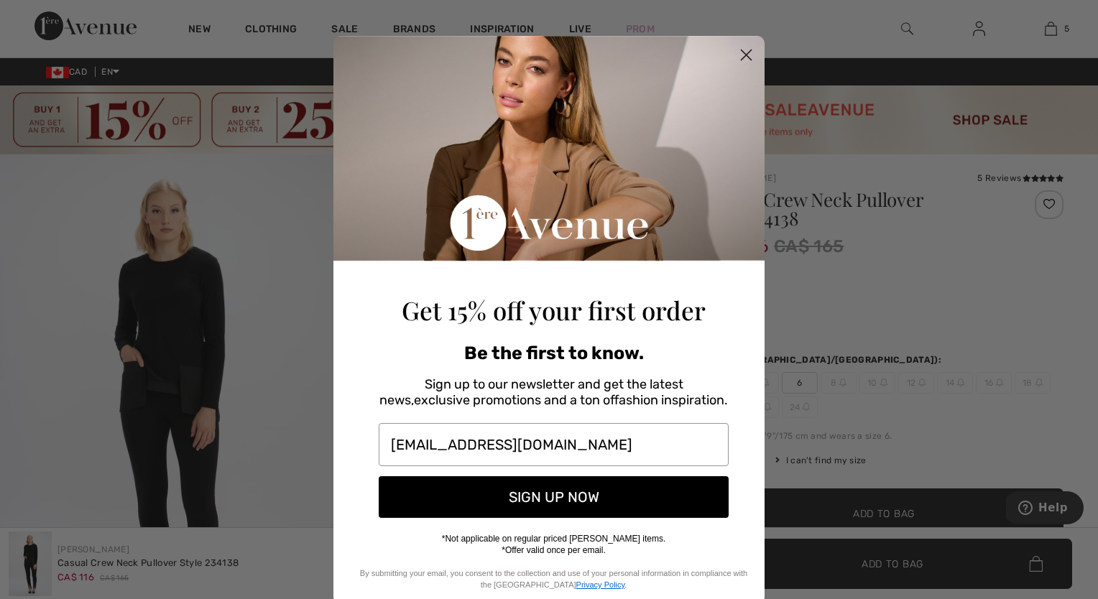
click at [601, 505] on button "SIGN UP NOW" at bounding box center [554, 497] width 350 height 42
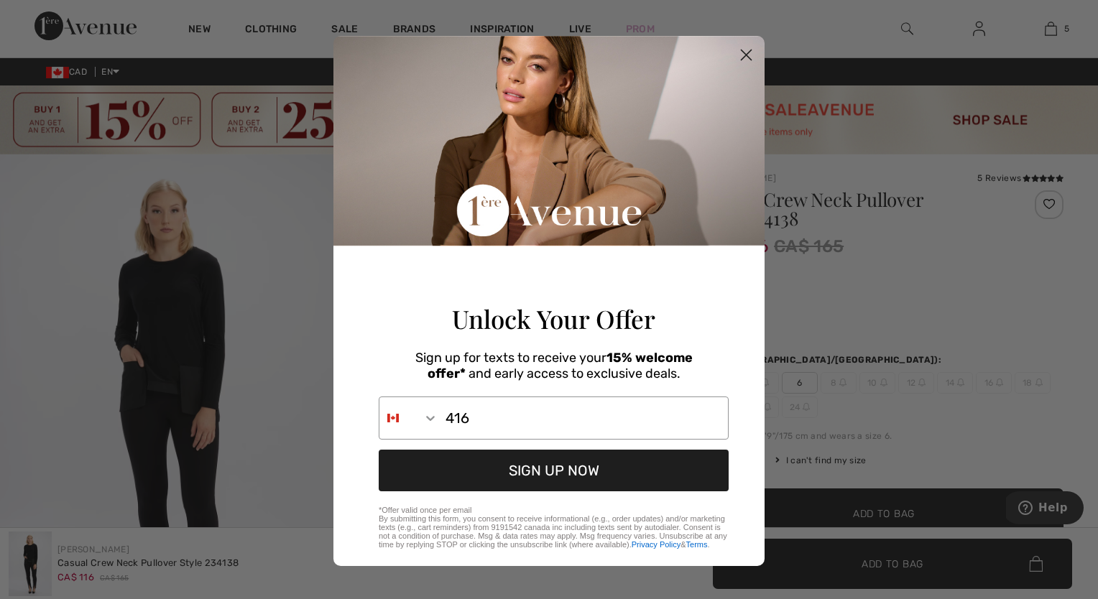
click input "Submit" at bounding box center [0, 0] width 0 height 0
type input "1-416-817-3972"
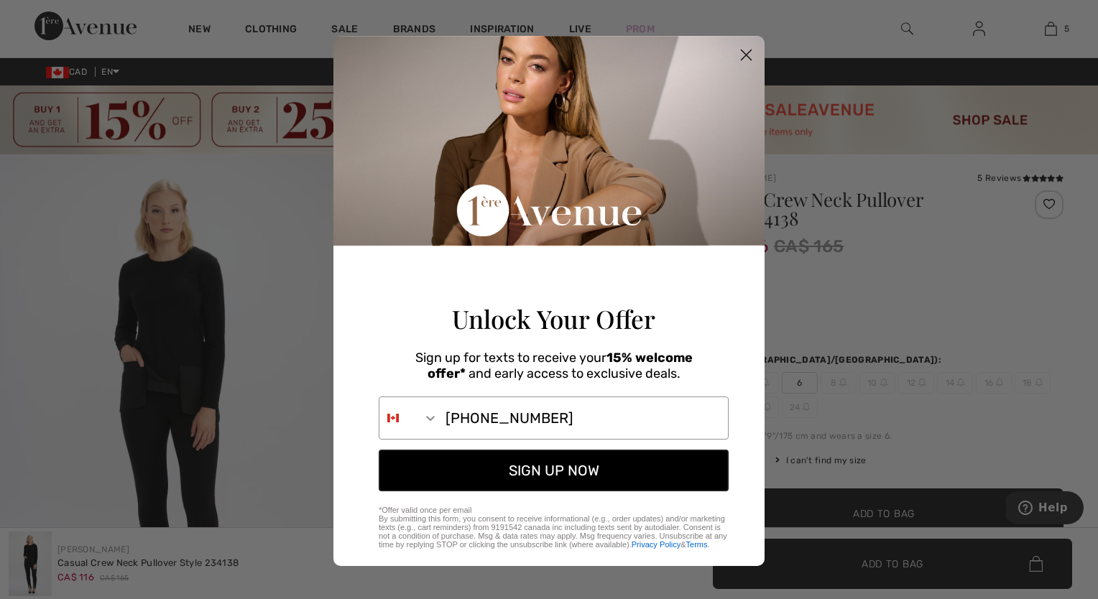
click at [592, 489] on button "SIGN UP NOW" at bounding box center [554, 471] width 350 height 42
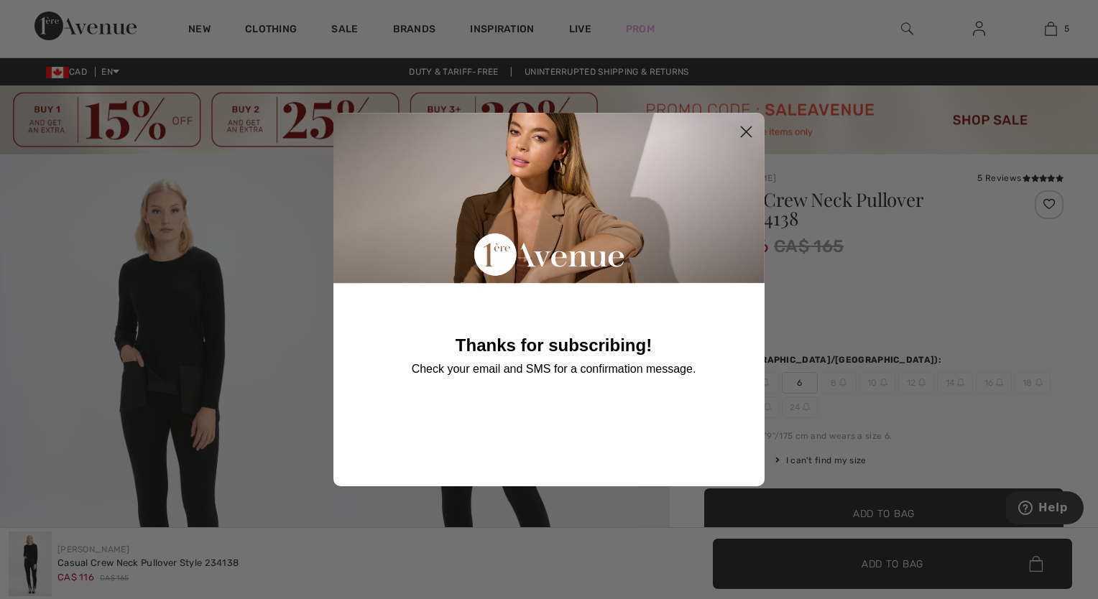
click at [745, 126] on circle "Close dialog" at bounding box center [746, 132] width 24 height 24
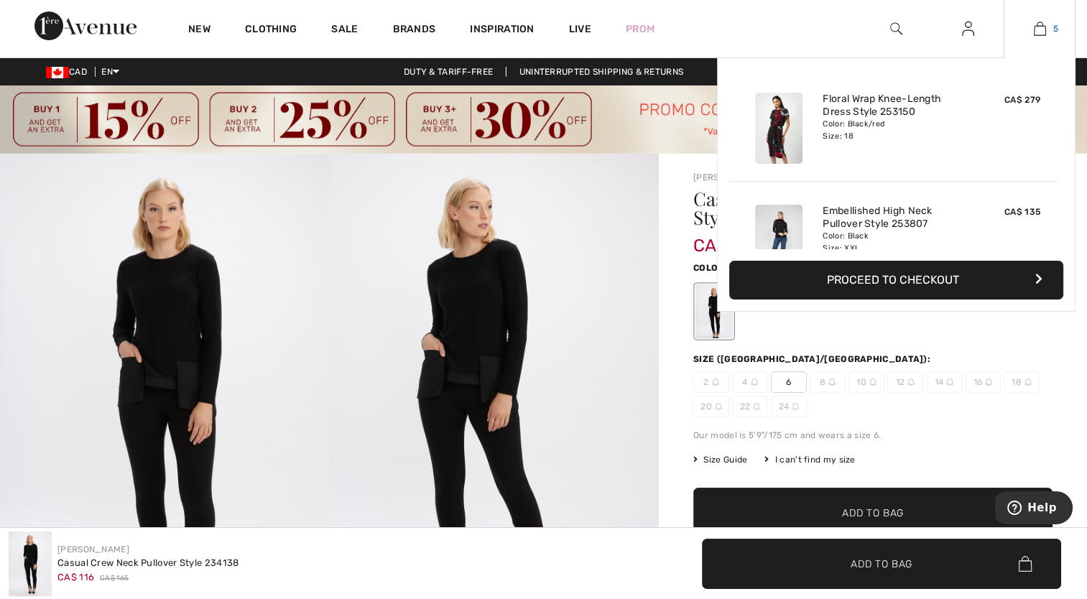
click at [1050, 27] on link "5" at bounding box center [1040, 28] width 70 height 17
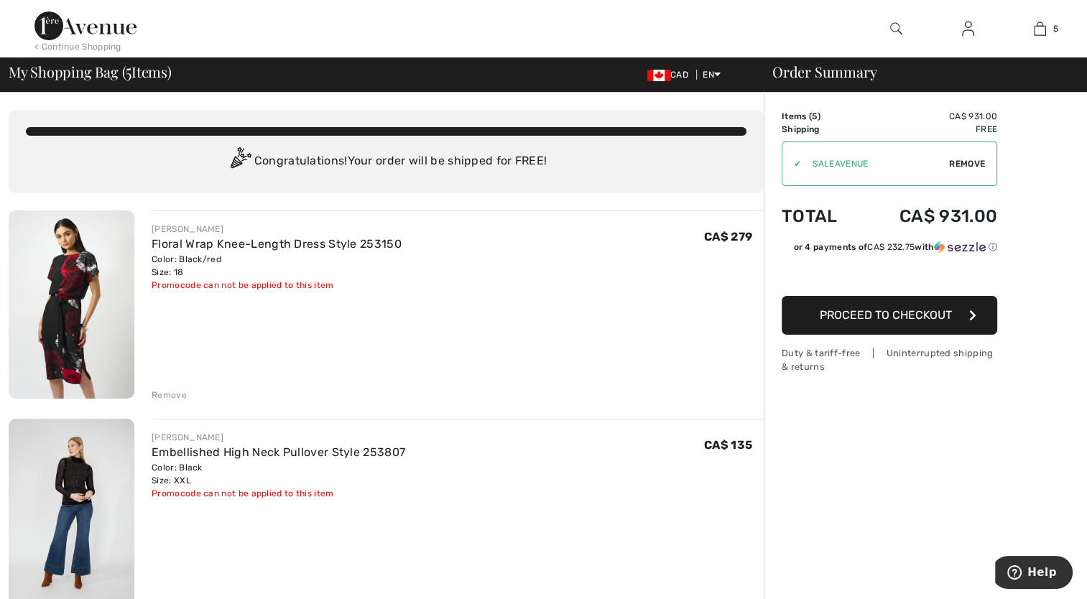
click at [978, 165] on span "Remove" at bounding box center [967, 163] width 36 height 13
click at [916, 171] on input "TEXT" at bounding box center [870, 163] width 175 height 43
type input "NEW15"
click at [973, 166] on span "Apply" at bounding box center [971, 163] width 29 height 13
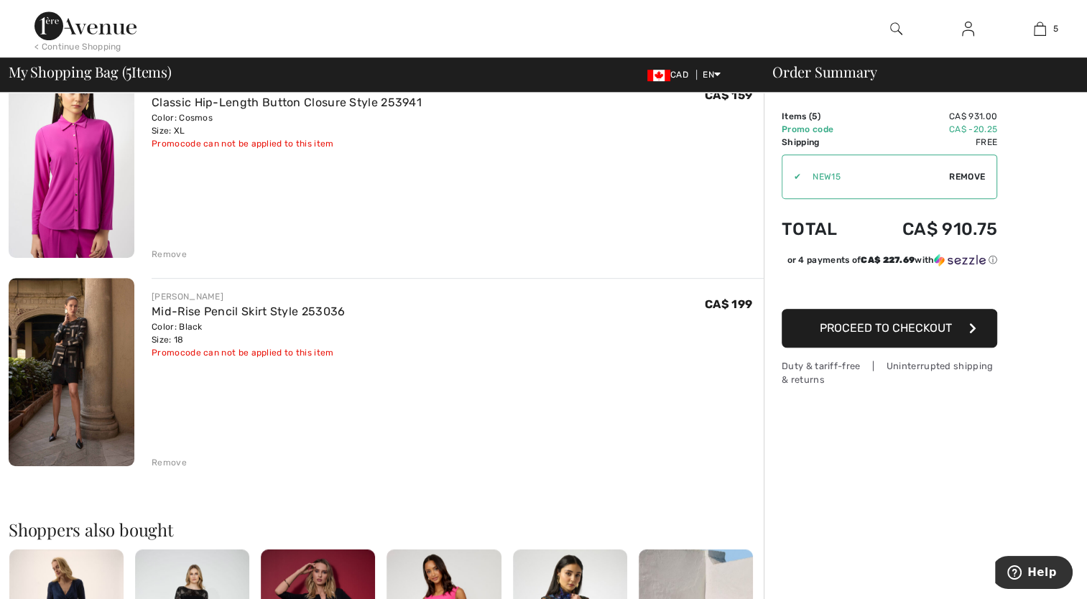
scroll to position [791, 0]
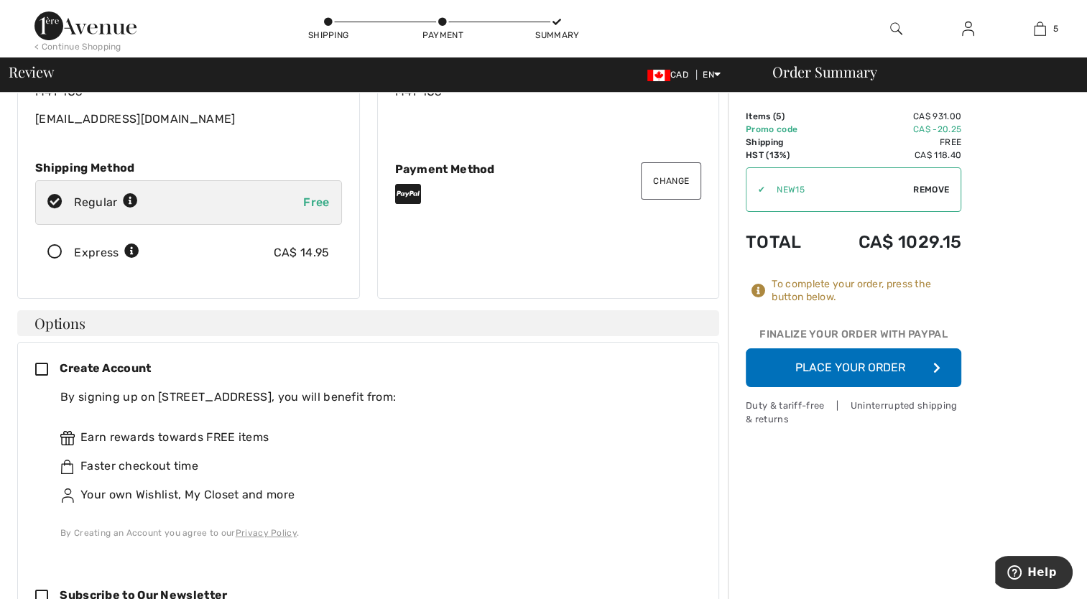
scroll to position [216, 0]
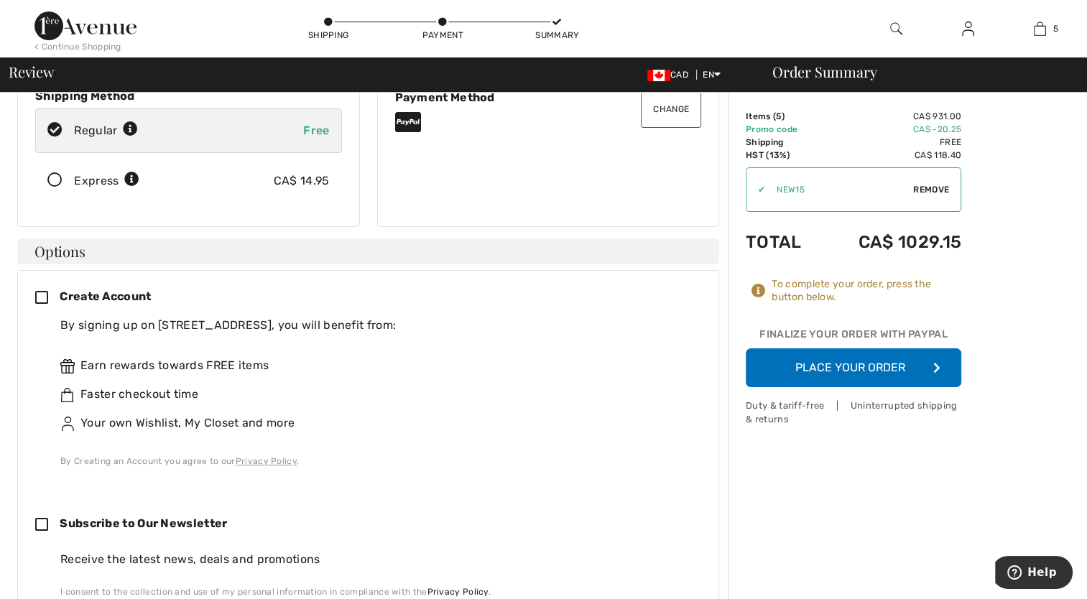
drag, startPoint x: 42, startPoint y: 282, endPoint x: 62, endPoint y: 285, distance: 19.5
click at [42, 291] on icon at bounding box center [47, 298] width 24 height 15
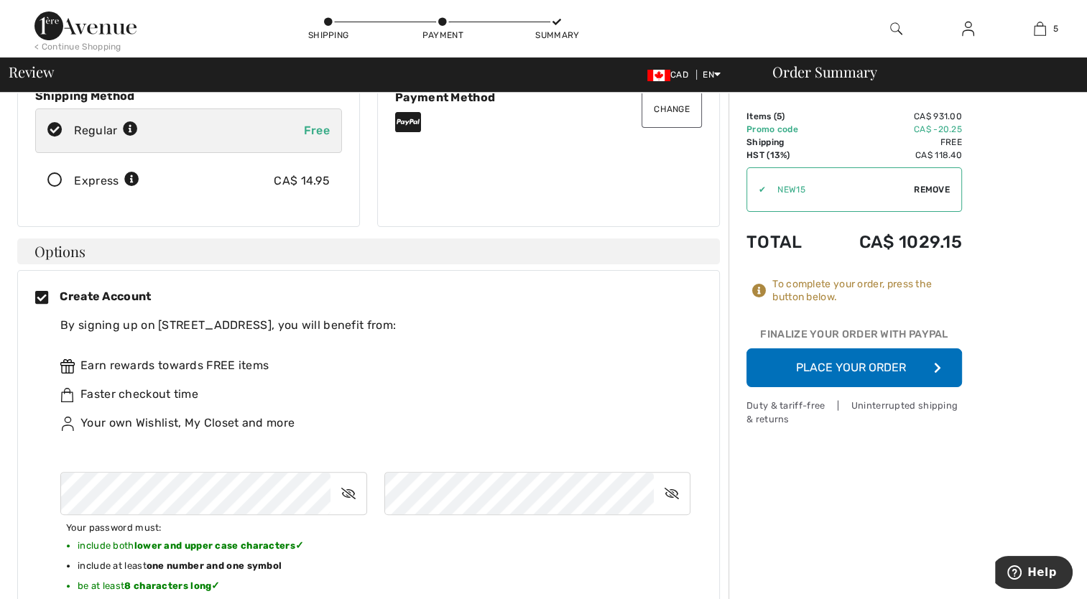
click at [346, 477] on icon at bounding box center [349, 493] width 36 height 33
click at [672, 482] on icon at bounding box center [672, 493] width 36 height 33
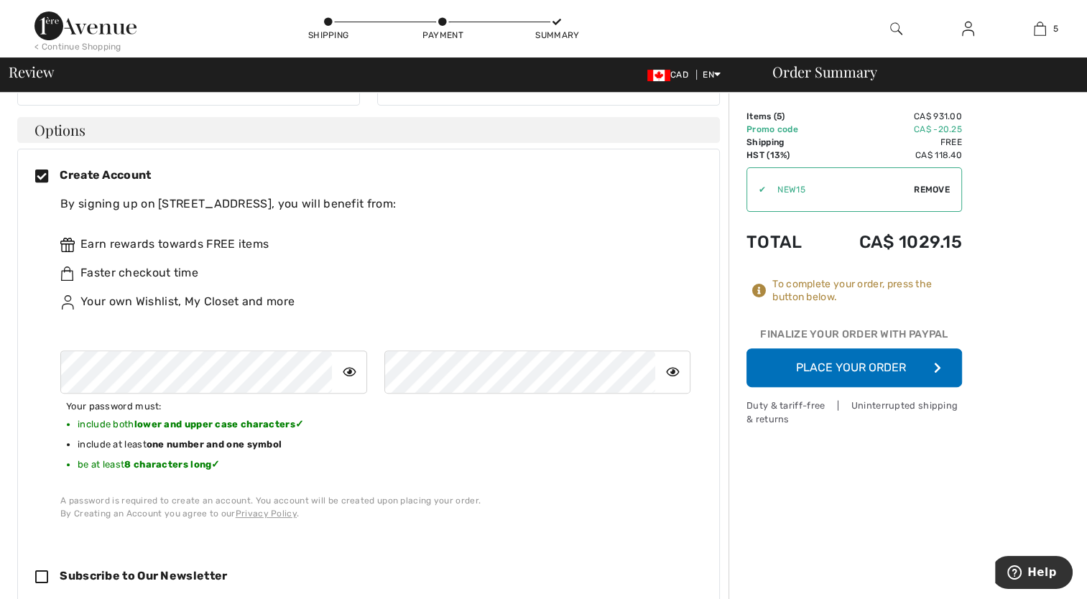
scroll to position [359, 0]
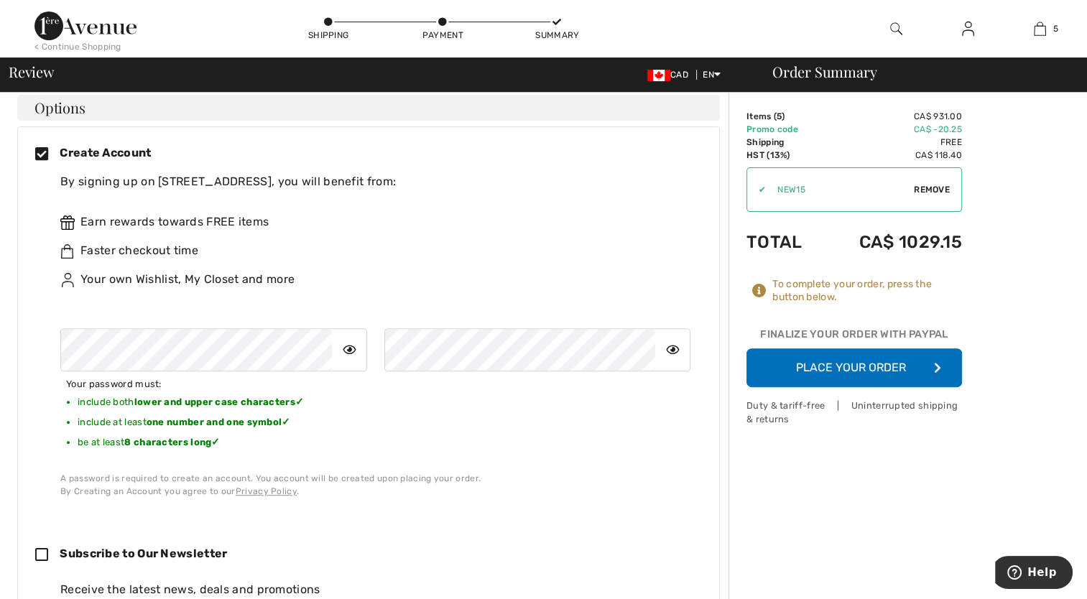
click at [471, 249] on div "Earn rewards towards FREE items Faster checkout time Your own Wishlist, My Clos…" at bounding box center [375, 250] width 630 height 121
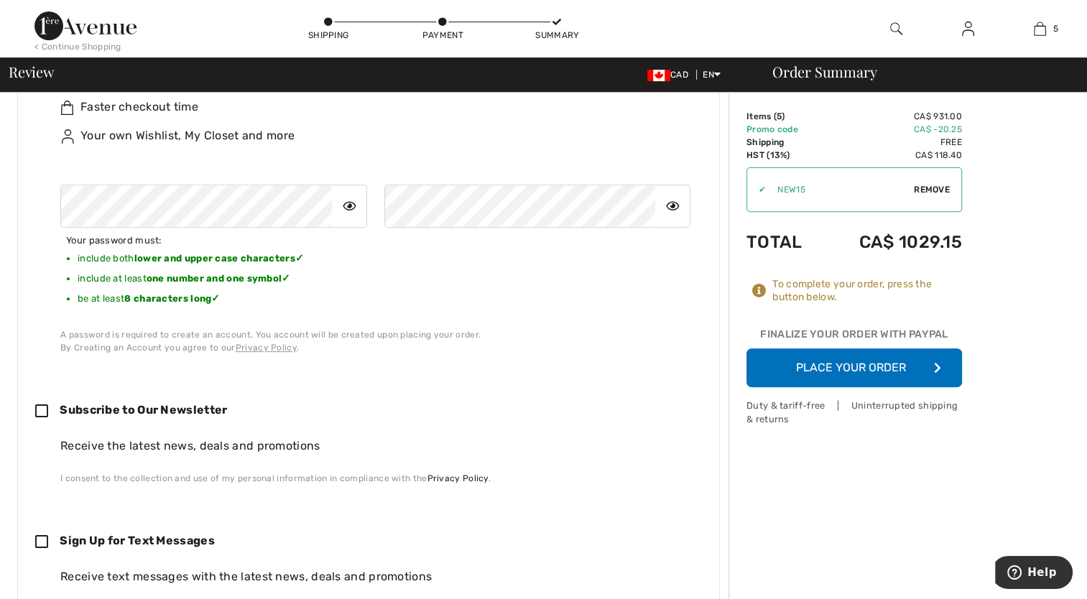
scroll to position [575, 0]
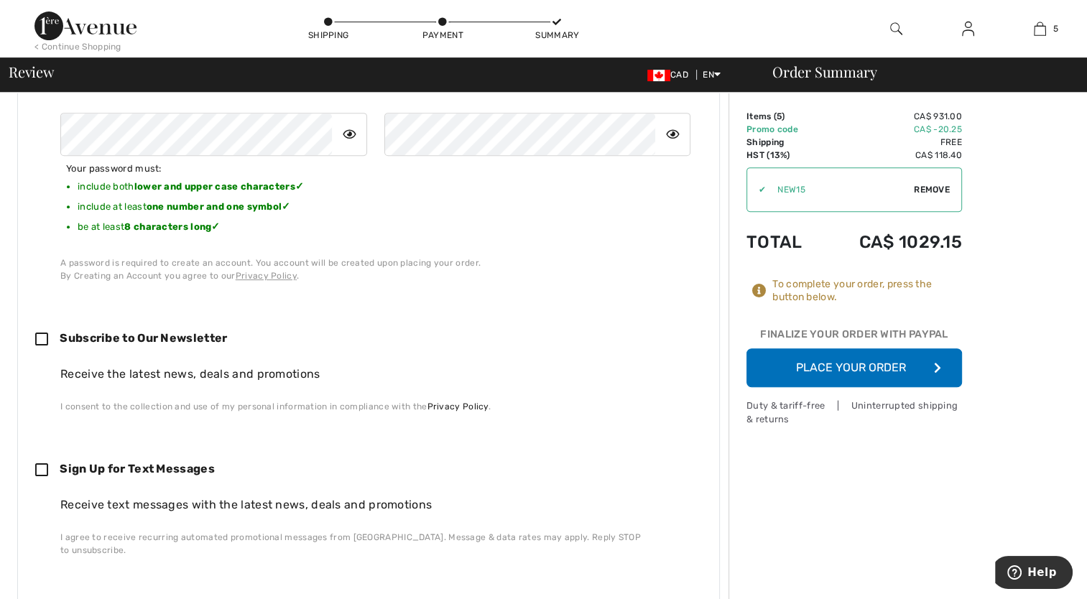
click at [42, 333] on icon at bounding box center [47, 340] width 24 height 15
checkbox input "true"
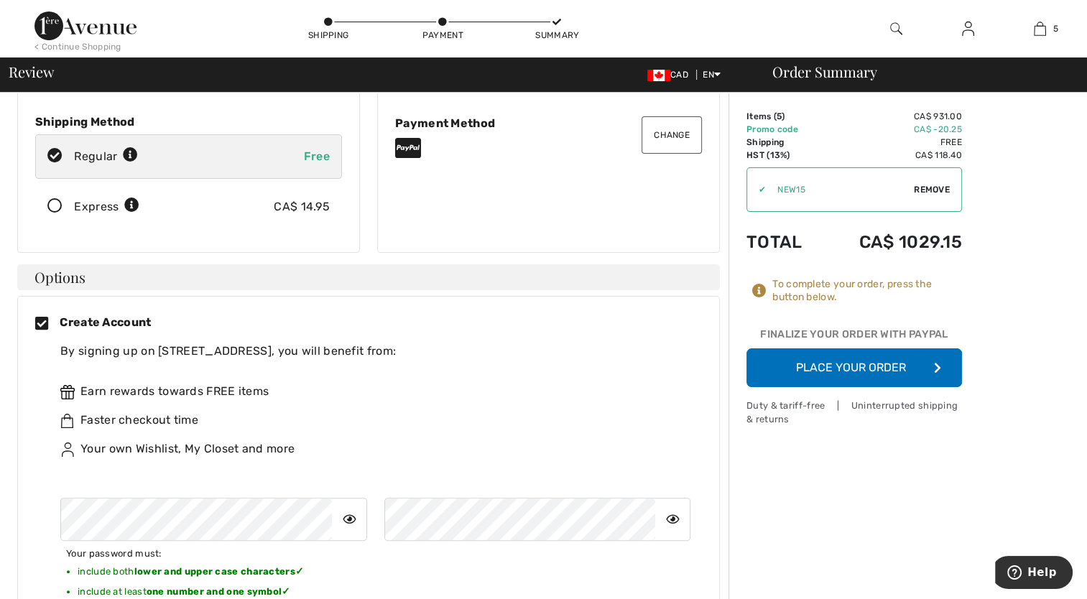
scroll to position [216, 0]
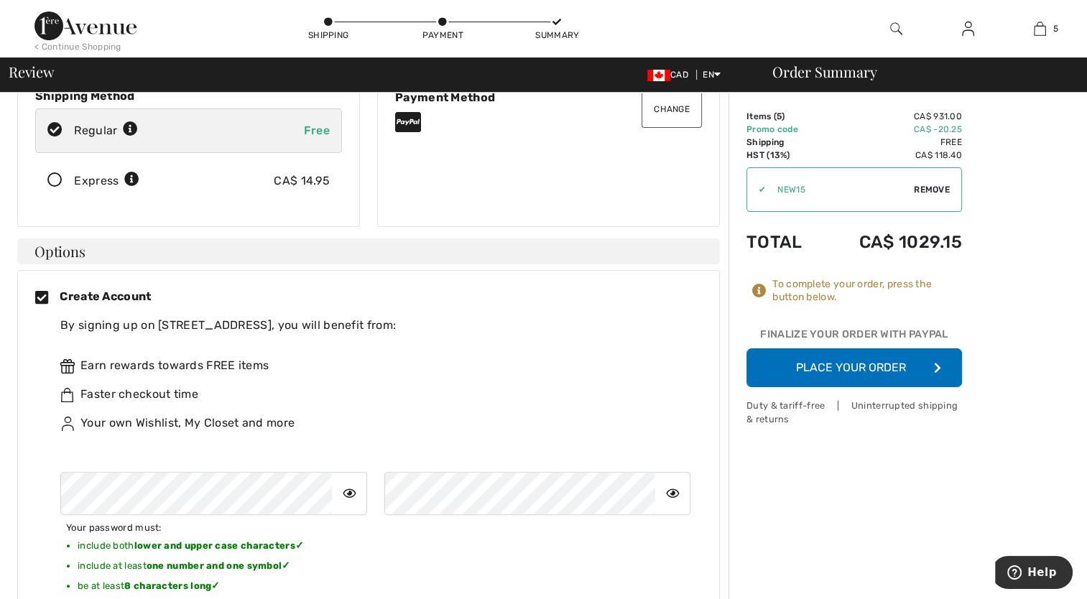
click at [895, 363] on button "Place Your Order" at bounding box center [855, 368] width 216 height 39
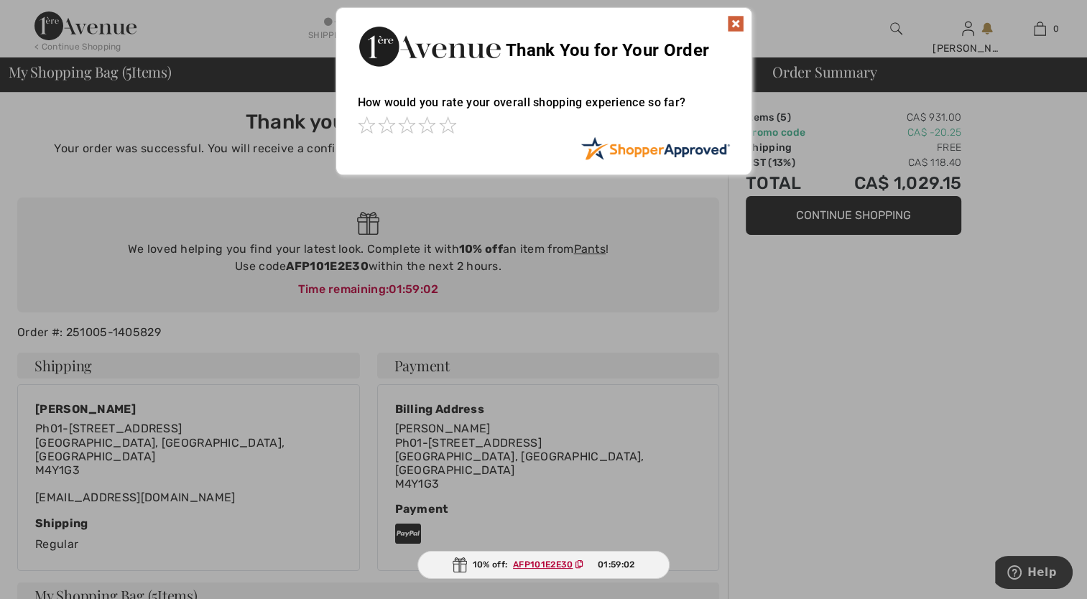
click at [734, 18] on img at bounding box center [735, 23] width 17 height 17
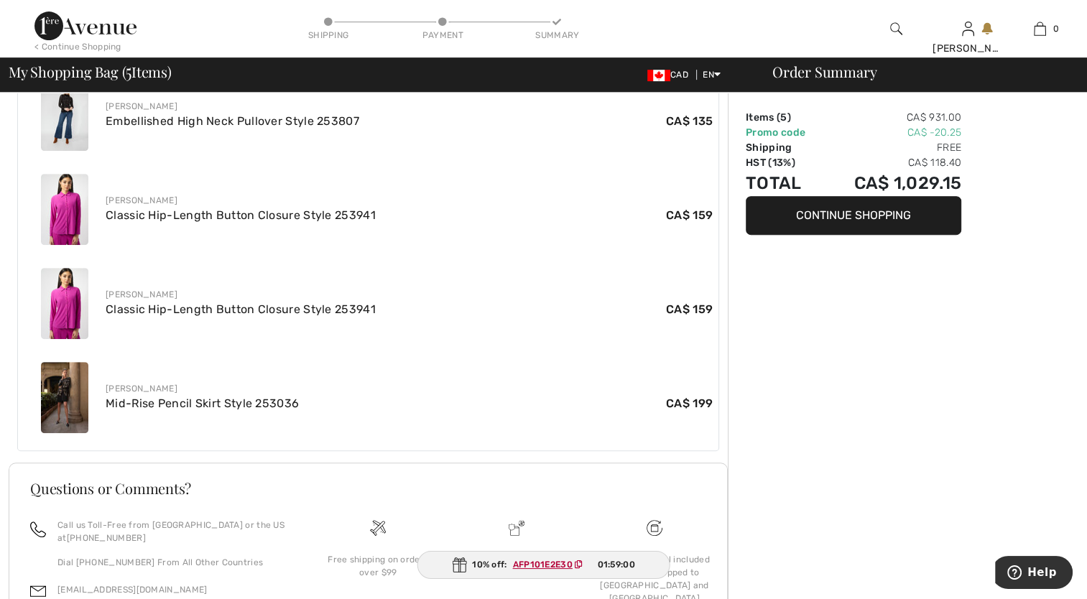
scroll to position [733, 0]
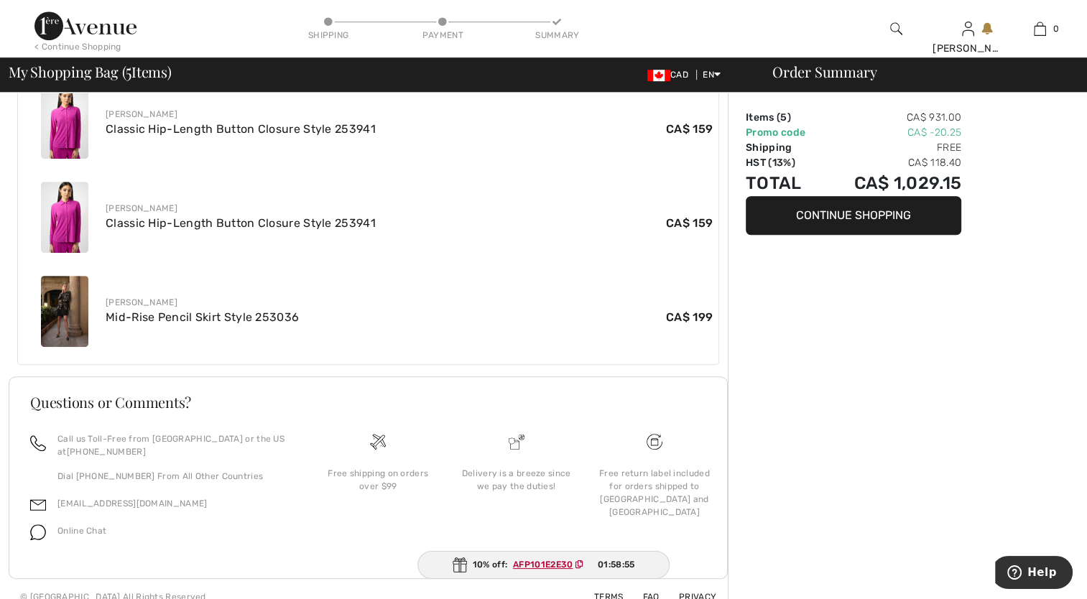
click at [523, 565] on ins "AFP101E2E30" at bounding box center [543, 565] width 60 height 10
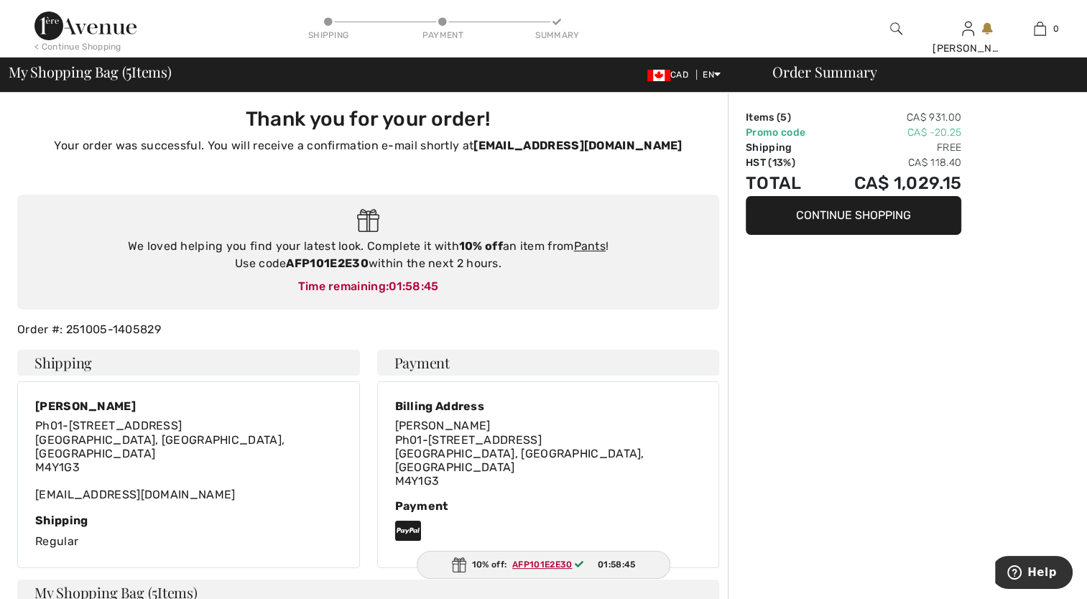
scroll to position [0, 0]
